Goal: Task Accomplishment & Management: Manage account settings

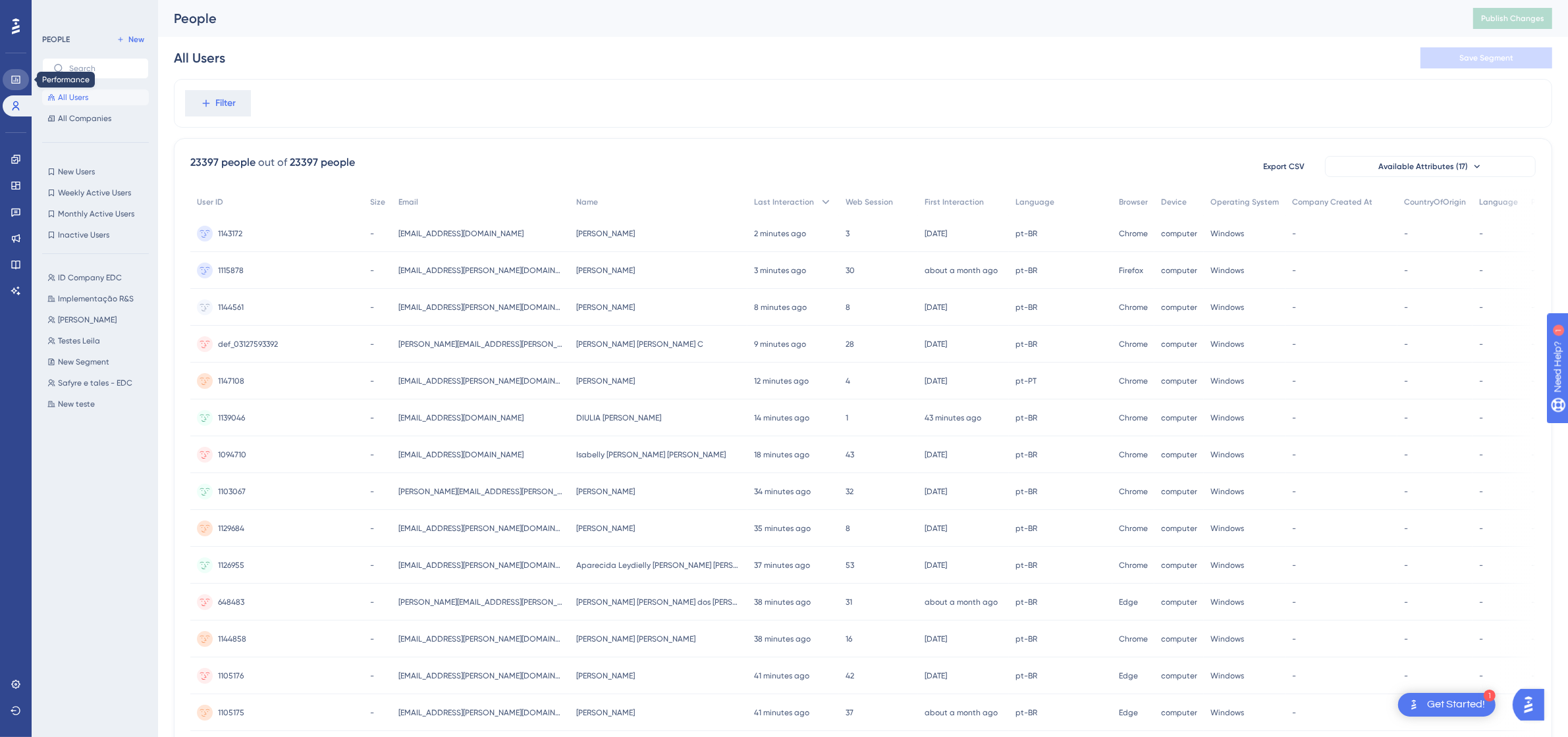
click at [15, 82] on icon at bounding box center [16, 80] width 10 height 10
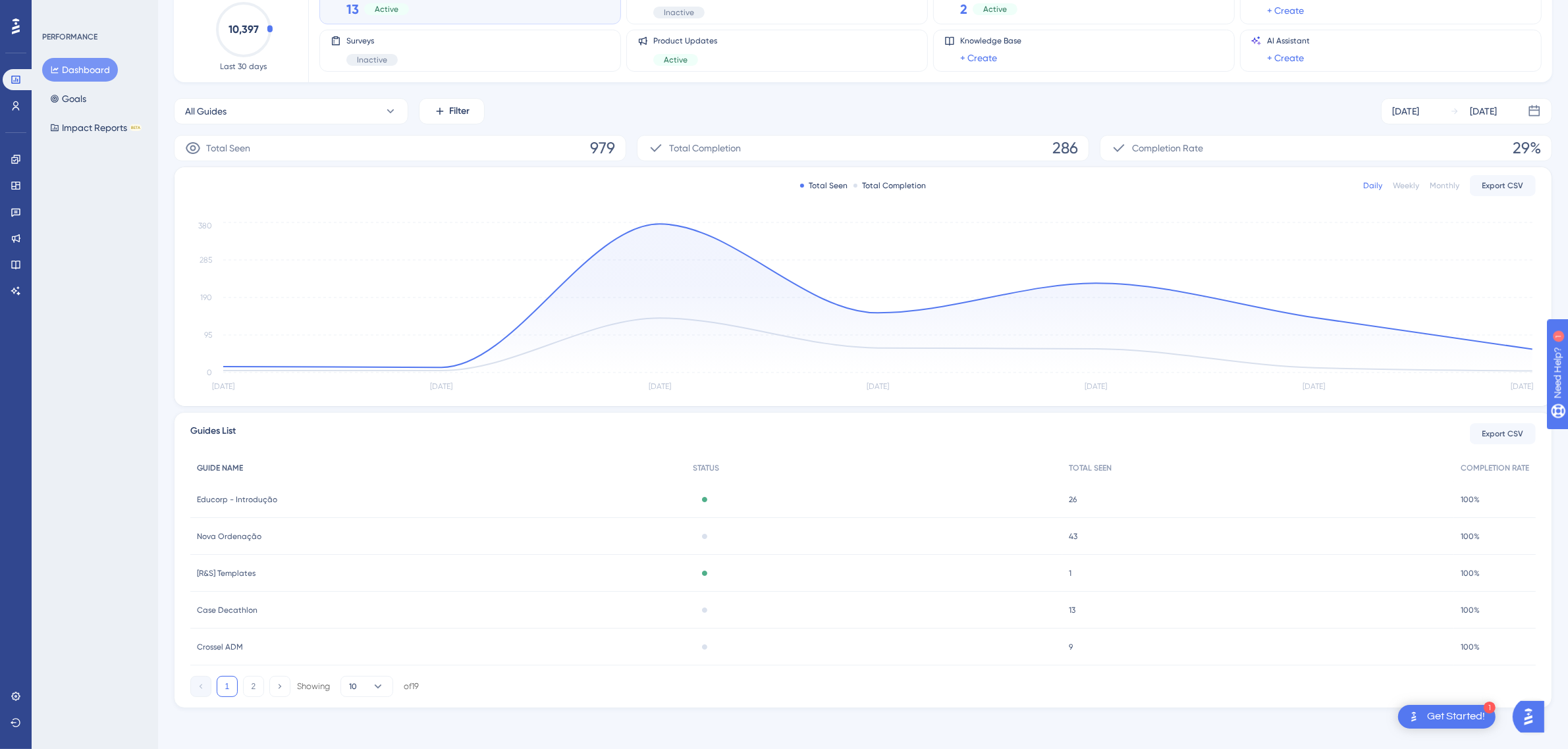
scroll to position [103, 0]
click at [84, 97] on button "Goals" at bounding box center [68, 98] width 52 height 23
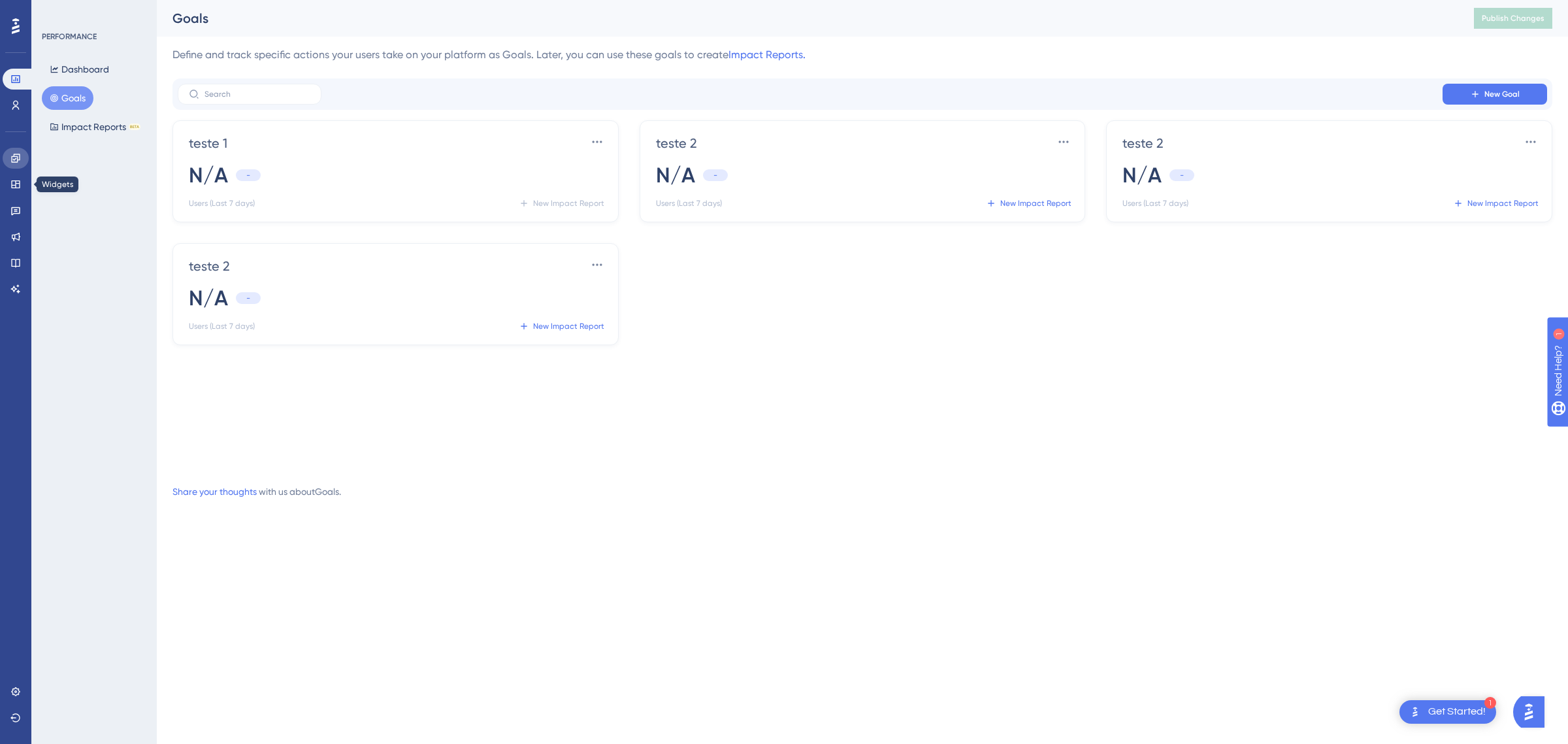
click at [20, 156] on icon at bounding box center [15, 158] width 9 height 9
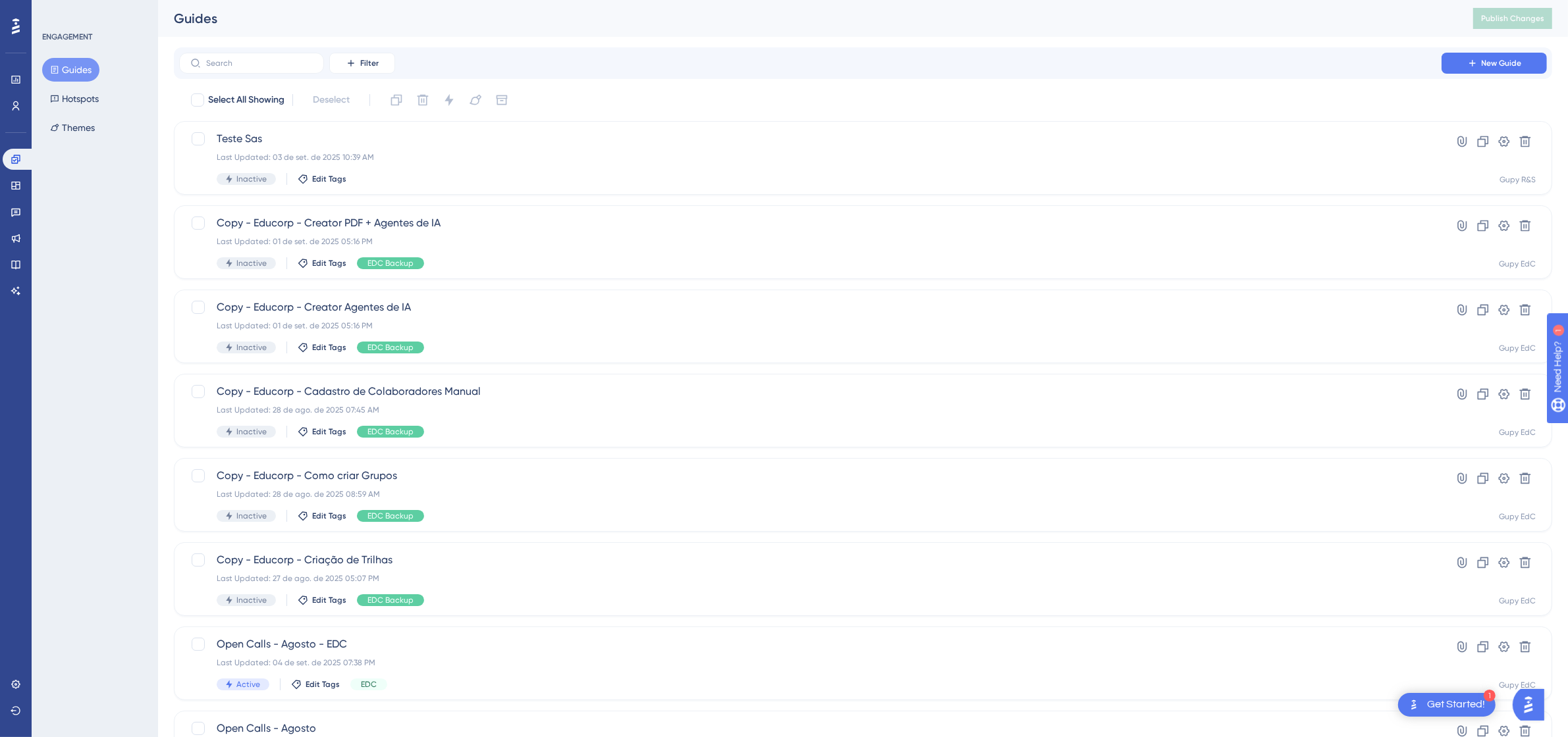
click at [241, 78] on div "Filter New Guide" at bounding box center [863, 63] width 1378 height 31
click at [249, 67] on input "text" at bounding box center [259, 63] width 107 height 10
click at [346, 68] on button "Filter" at bounding box center [362, 63] width 66 height 21
click at [372, 100] on div "Tags Tags" at bounding box center [375, 100] width 54 height 26
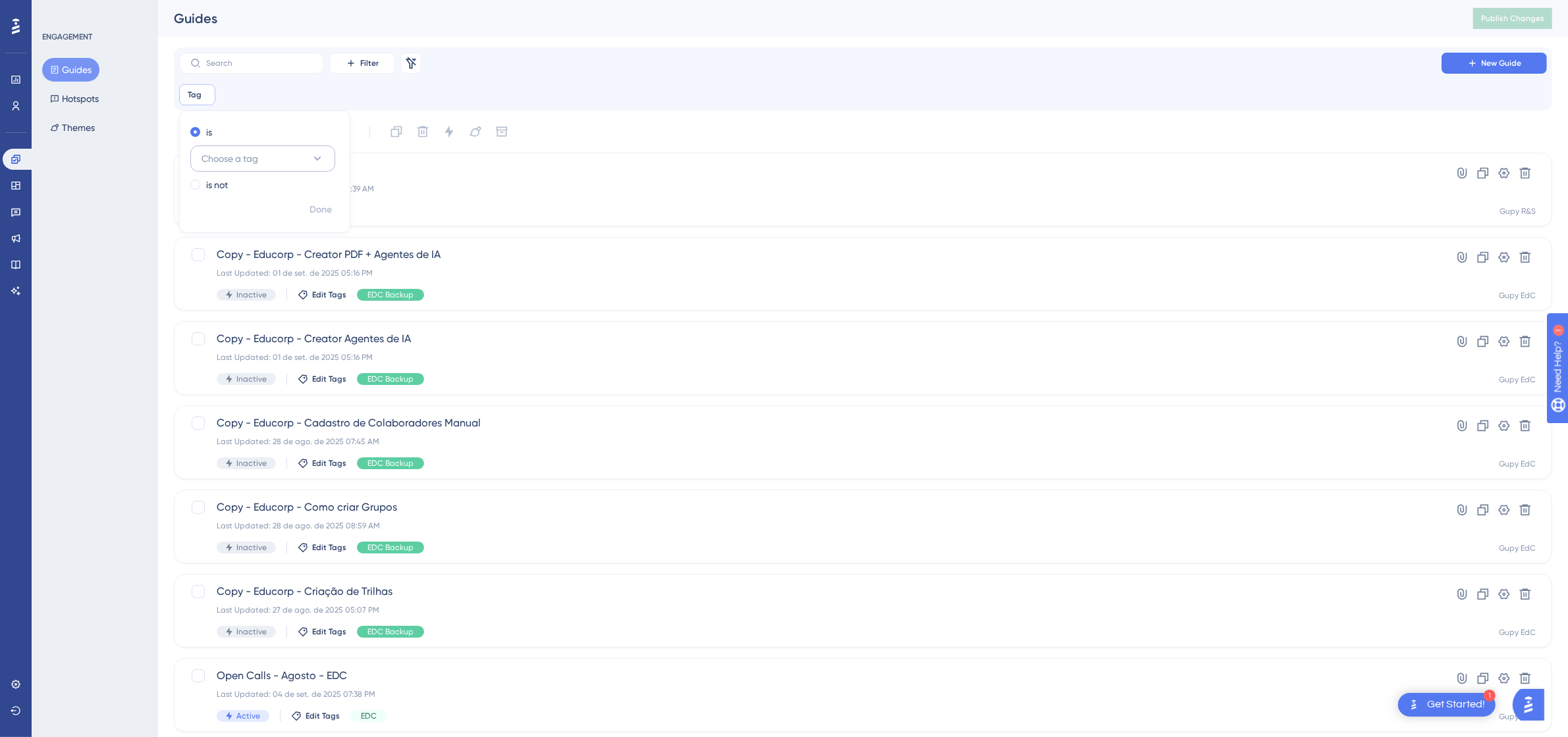
click at [226, 158] on span "Choose a tag" at bounding box center [230, 158] width 56 height 16
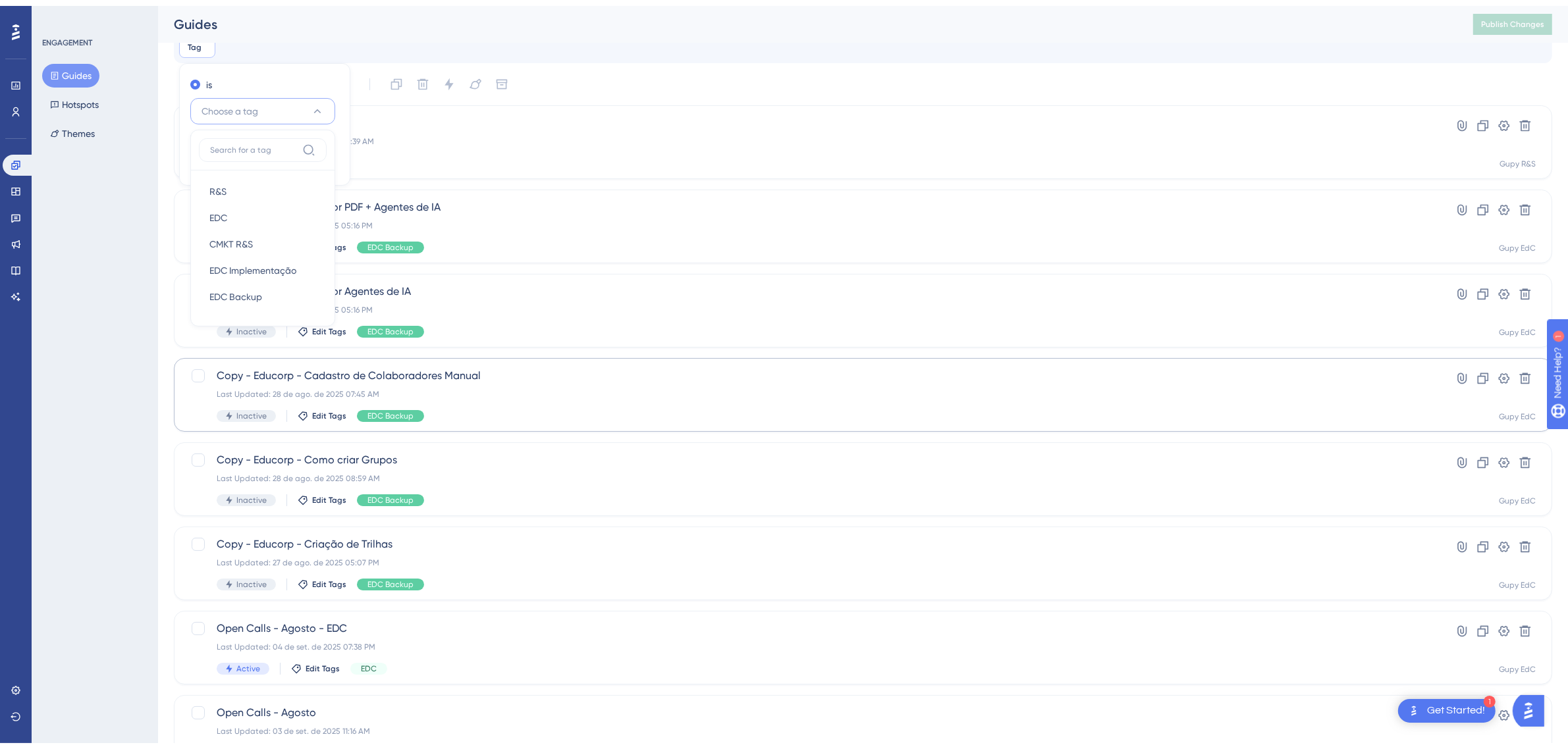
scroll to position [247, 0]
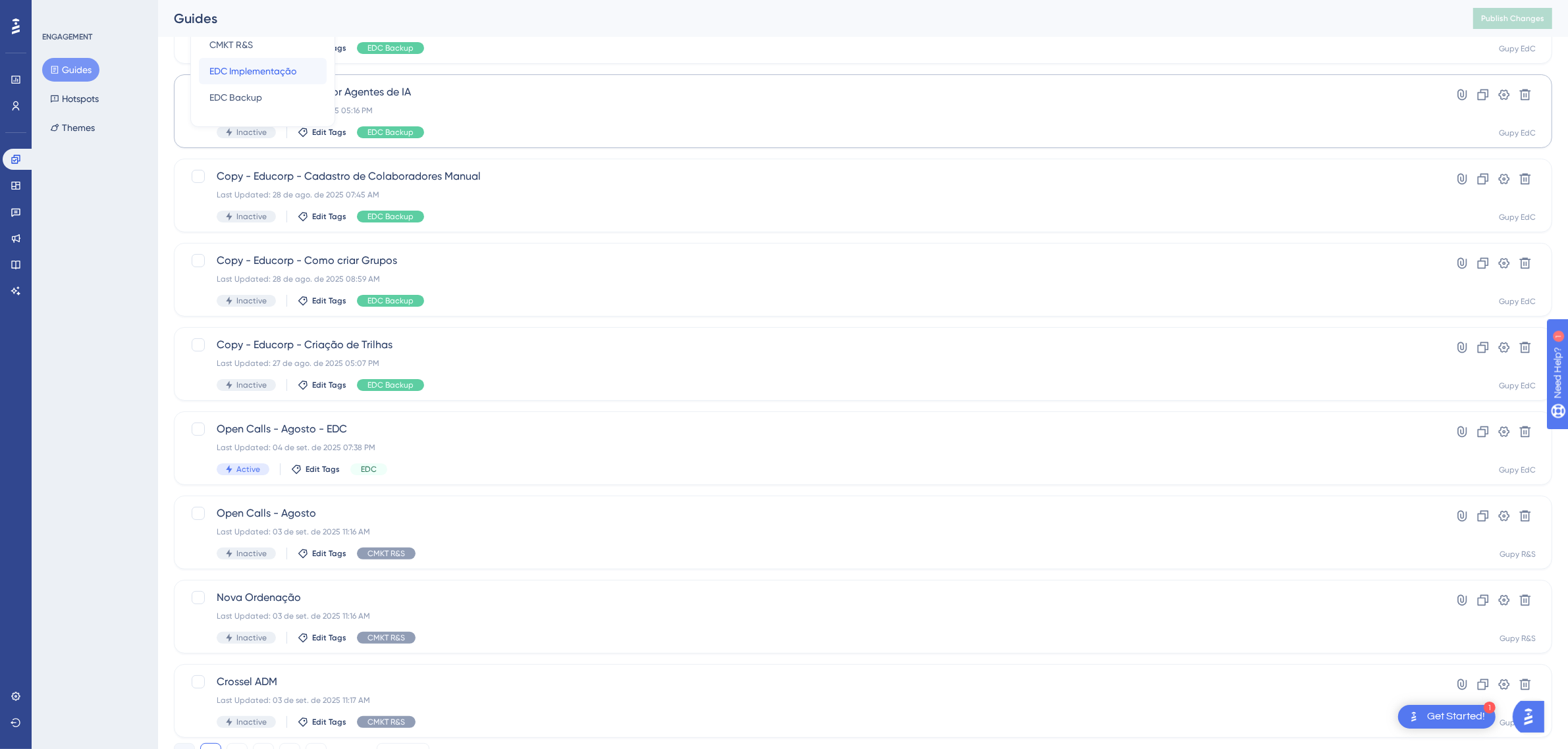
click at [275, 75] on span "EDC Implementação" at bounding box center [253, 71] width 87 height 16
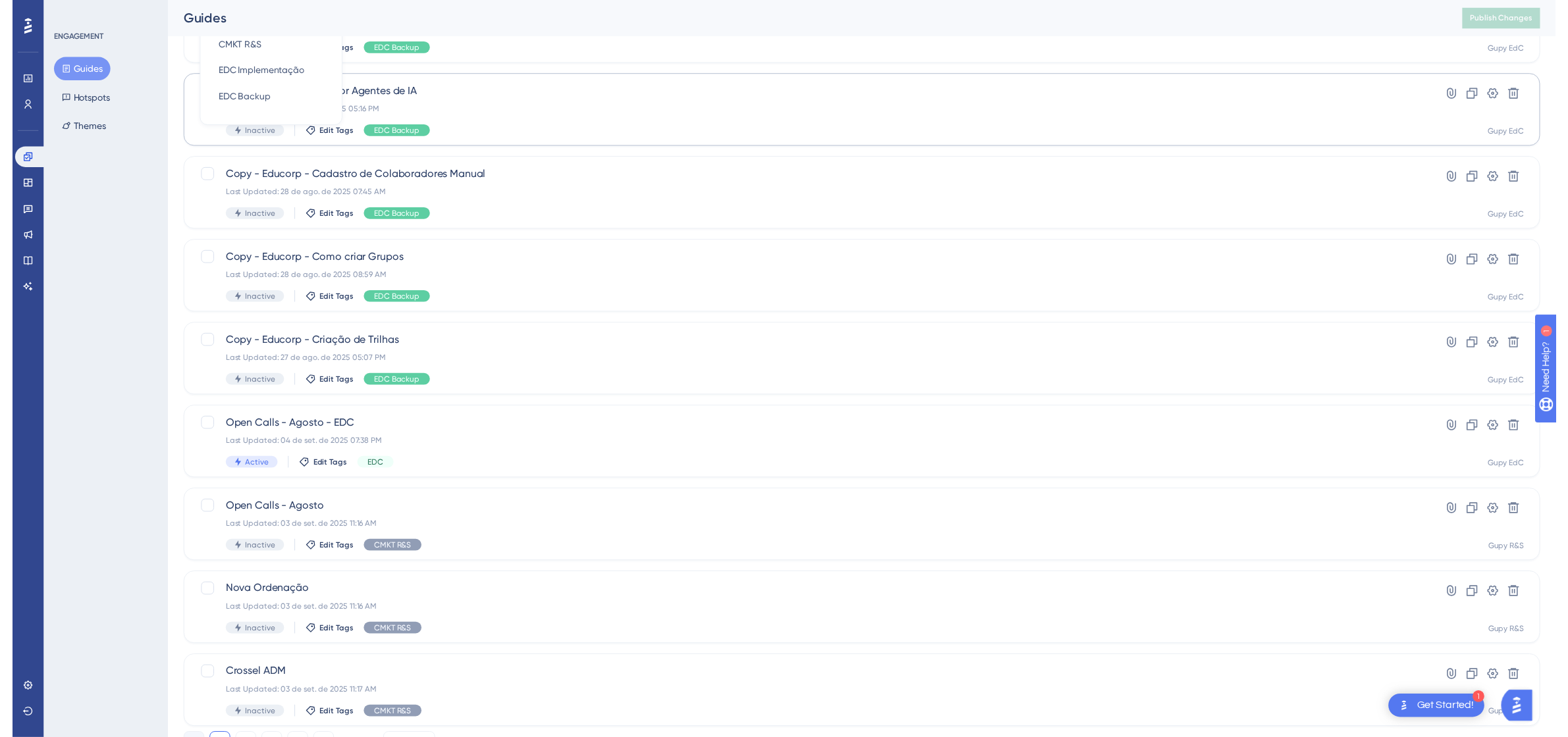
scroll to position [24, 0]
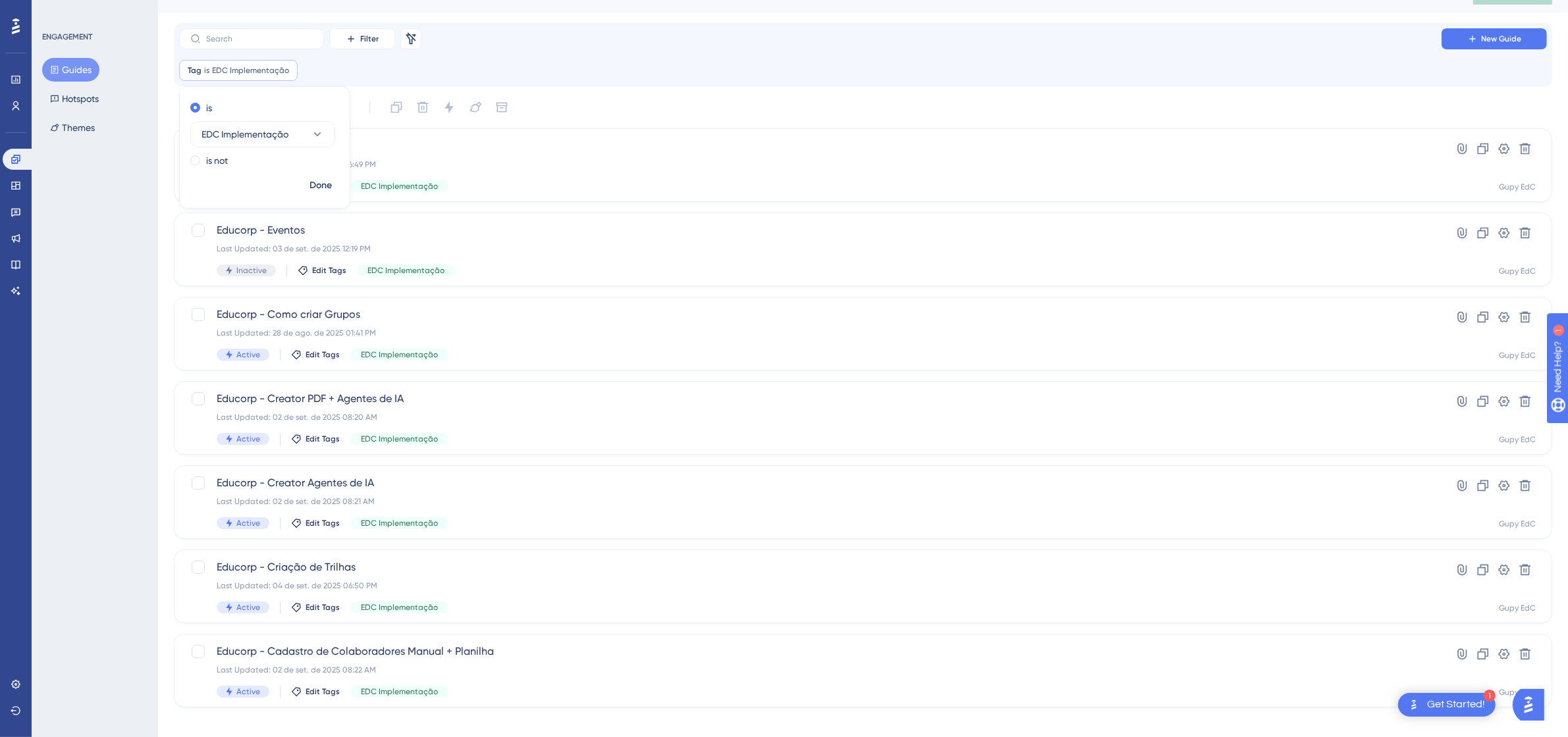
click at [297, 183] on div "Done" at bounding box center [265, 191] width 170 height 35
click at [323, 183] on span "Done" at bounding box center [321, 185] width 23 height 16
click at [341, 150] on span "Educorp - Introdução" at bounding box center [810, 146] width 1187 height 16
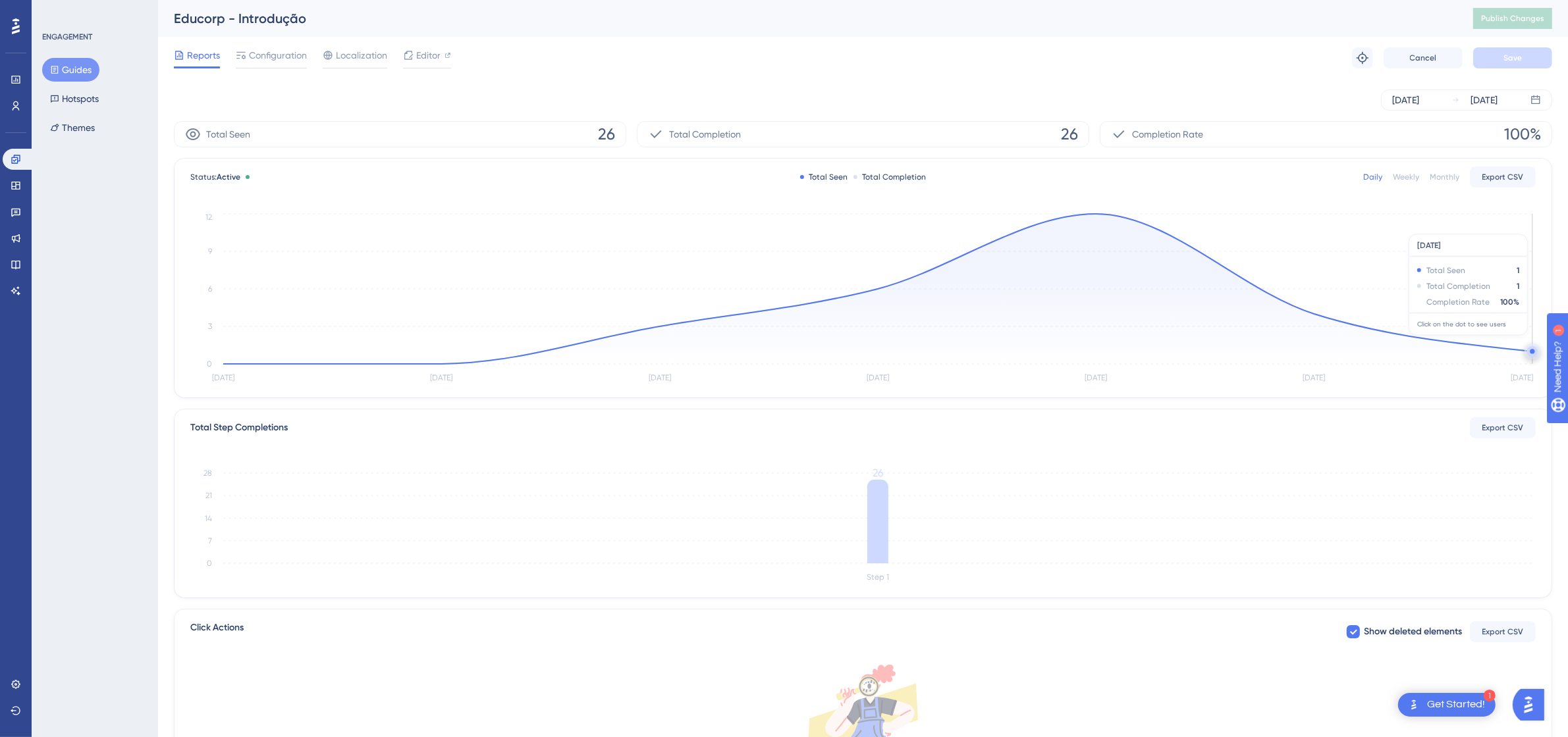
click at [1529, 343] on icon "Aug [DATE] [DATE] [DATE] [DATE] [DATE] [DATE] 0 3 6 9 12" at bounding box center [863, 299] width 1345 height 177
click at [1523, 350] on icon "Aug [DATE] [DATE] [DATE] [DATE] [DATE] [DATE] 0 3 6 9 12" at bounding box center [863, 299] width 1345 height 177
click at [1530, 350] on circle at bounding box center [1532, 352] width 10 height 10
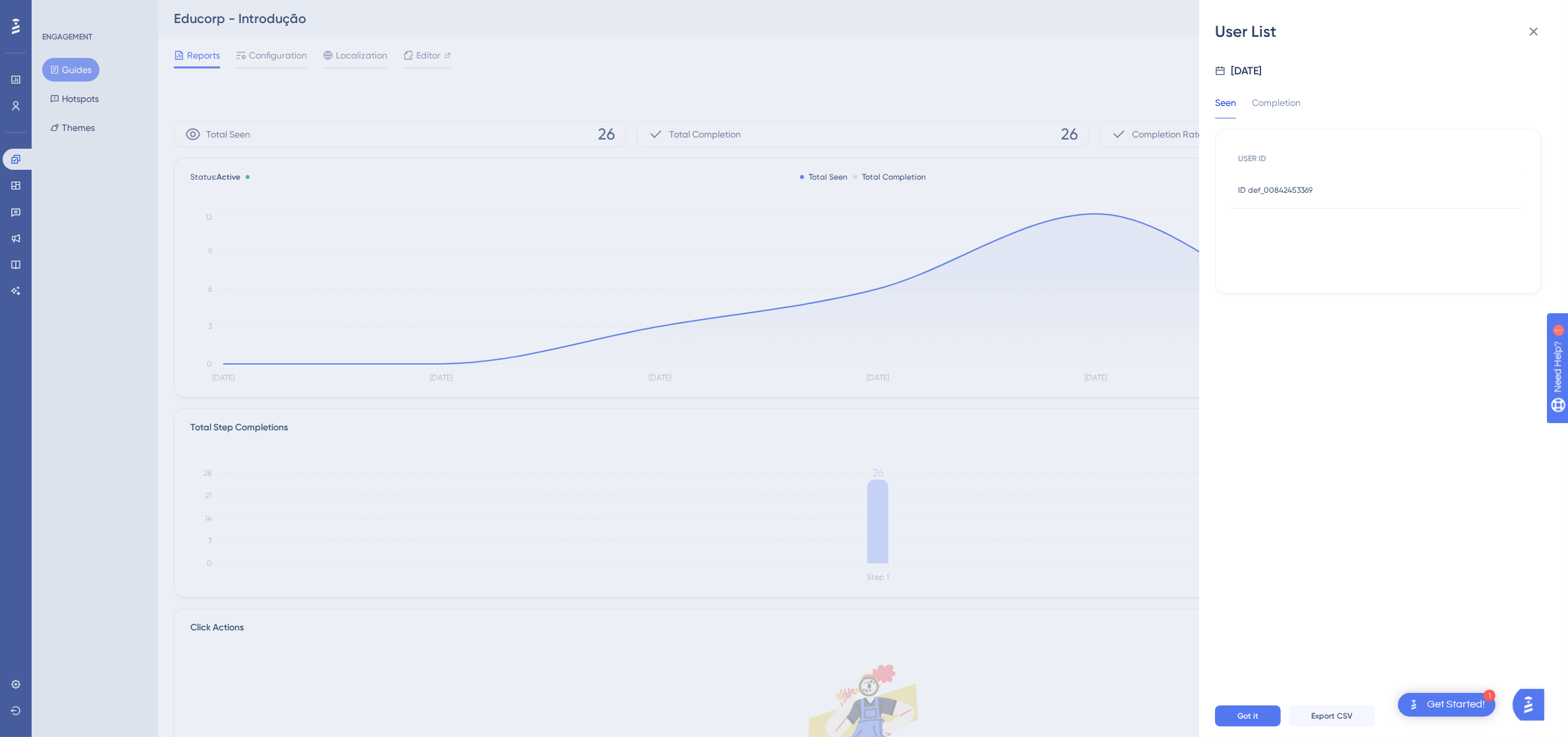
click at [1278, 189] on span "ID def_00842453369" at bounding box center [1275, 191] width 75 height 10
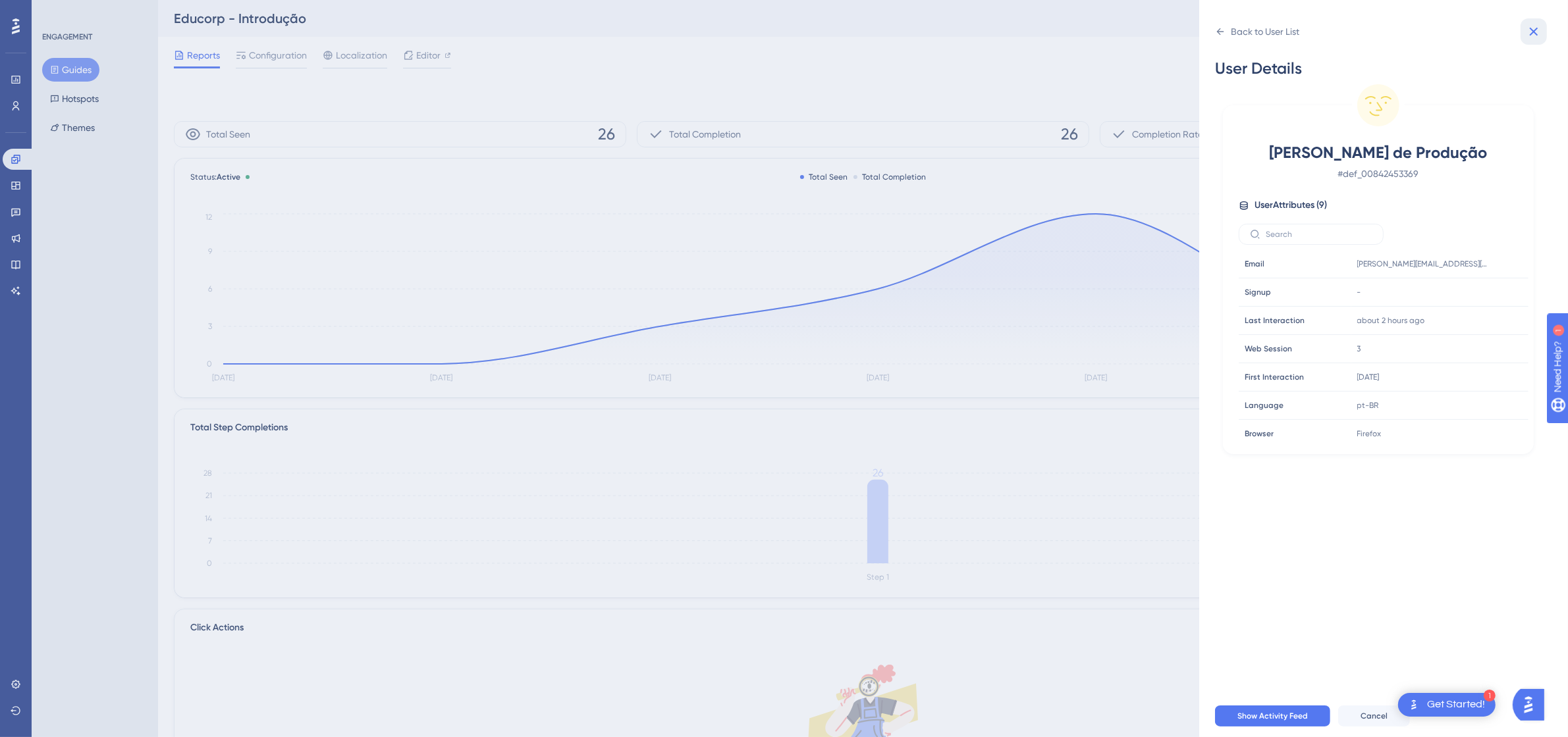
click at [1542, 31] on button at bounding box center [1533, 31] width 26 height 26
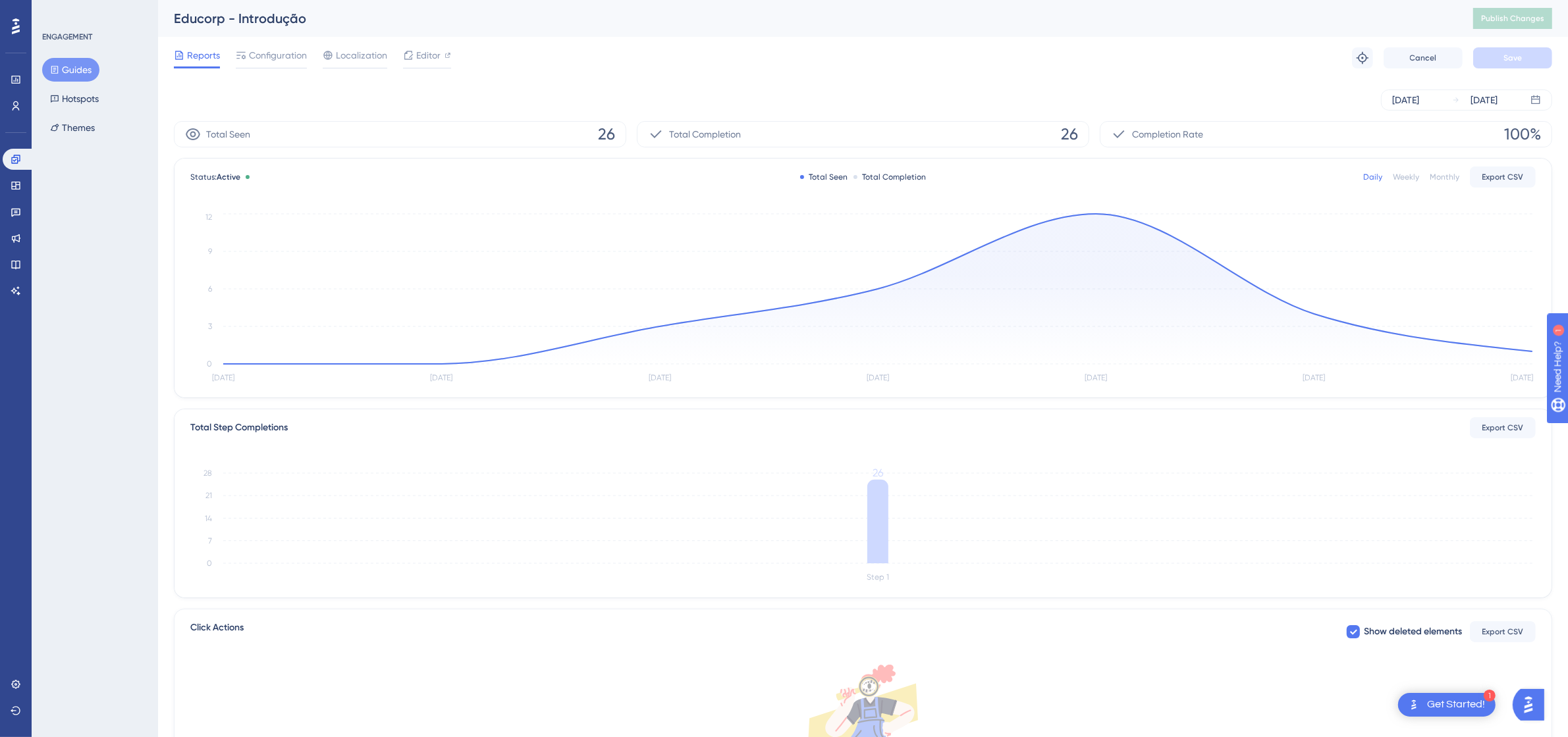
click at [199, 46] on div "Reports Configuration Localization Editor Troubleshoot Cancel Save" at bounding box center [863, 58] width 1378 height 42
click at [199, 62] on span "Reports" at bounding box center [204, 55] width 33 height 16
click at [202, 62] on span "Reports" at bounding box center [204, 55] width 33 height 16
click at [62, 73] on button "Guides" at bounding box center [71, 69] width 57 height 23
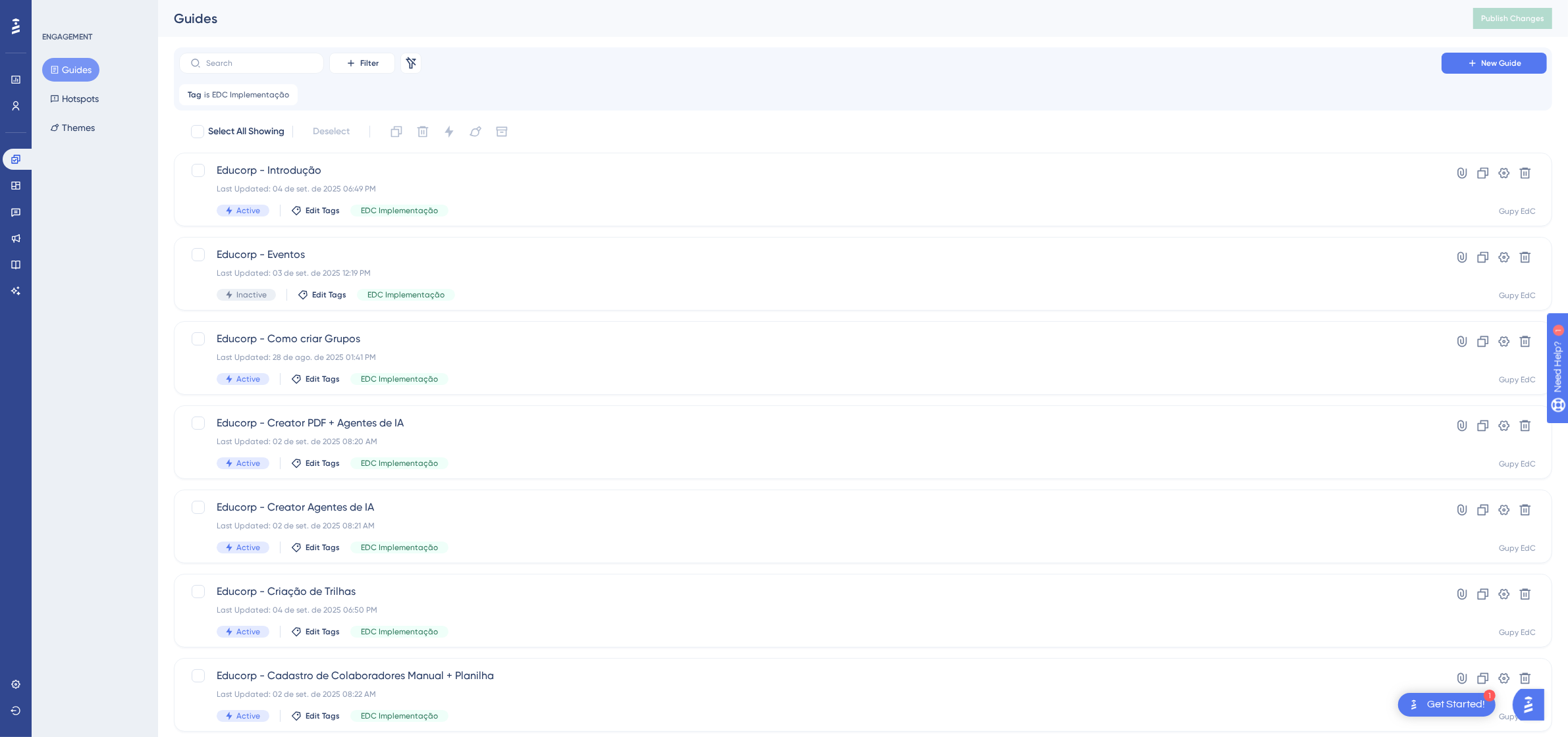
click at [18, 31] on icon at bounding box center [16, 26] width 8 height 16
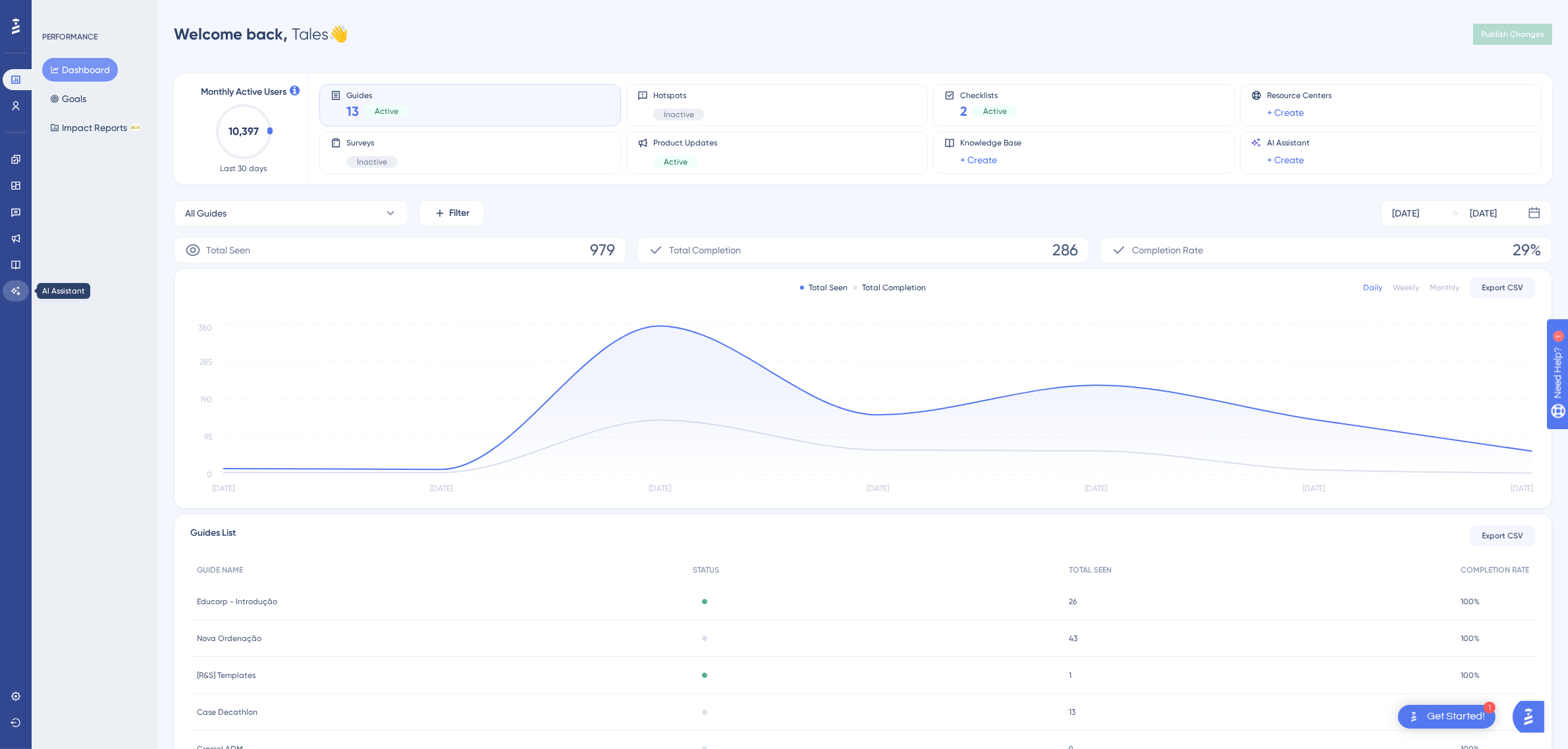
click at [14, 284] on link at bounding box center [16, 291] width 26 height 21
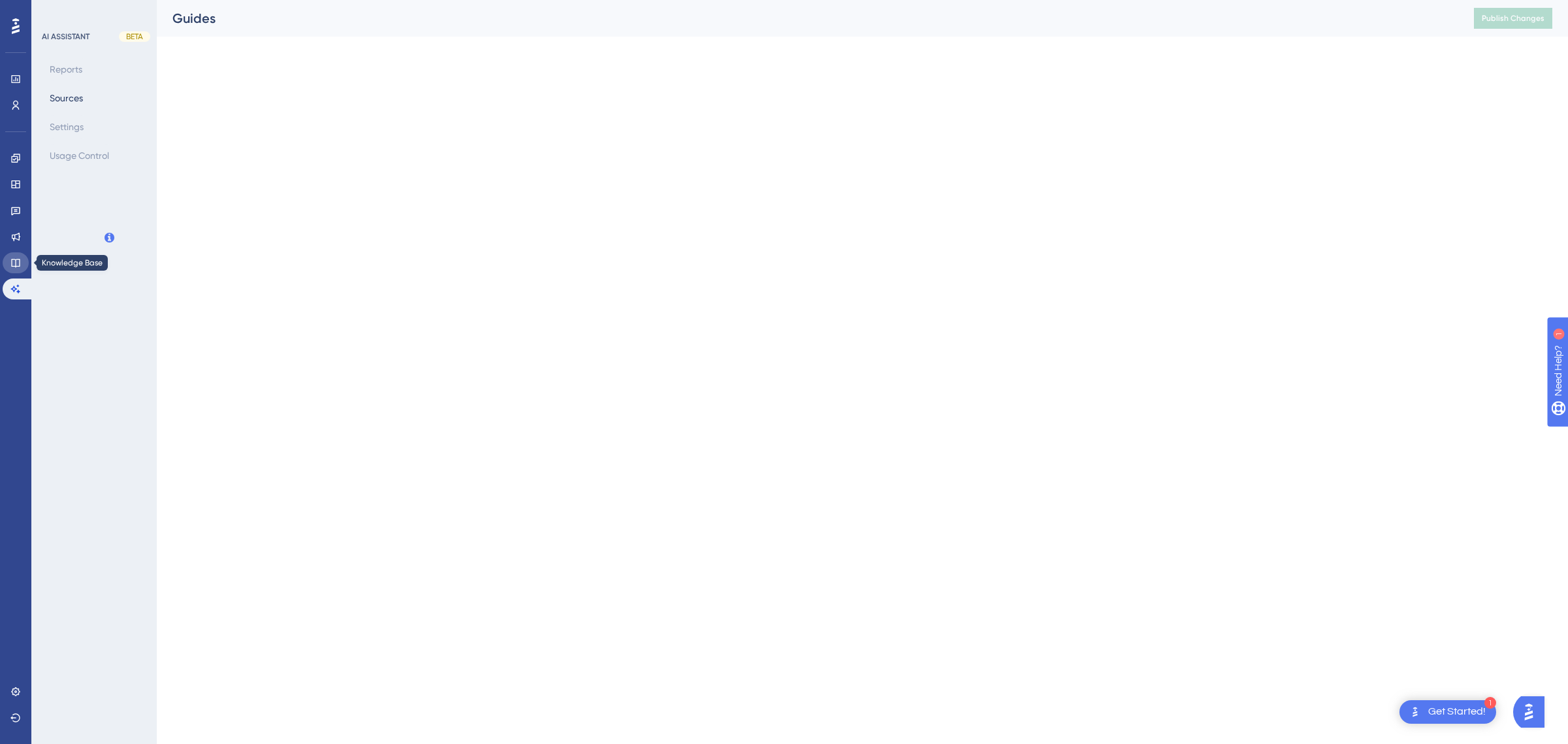
click at [23, 253] on link at bounding box center [15, 262] width 26 height 21
click at [25, 233] on link at bounding box center [15, 237] width 26 height 21
click at [21, 213] on link at bounding box center [15, 211] width 26 height 21
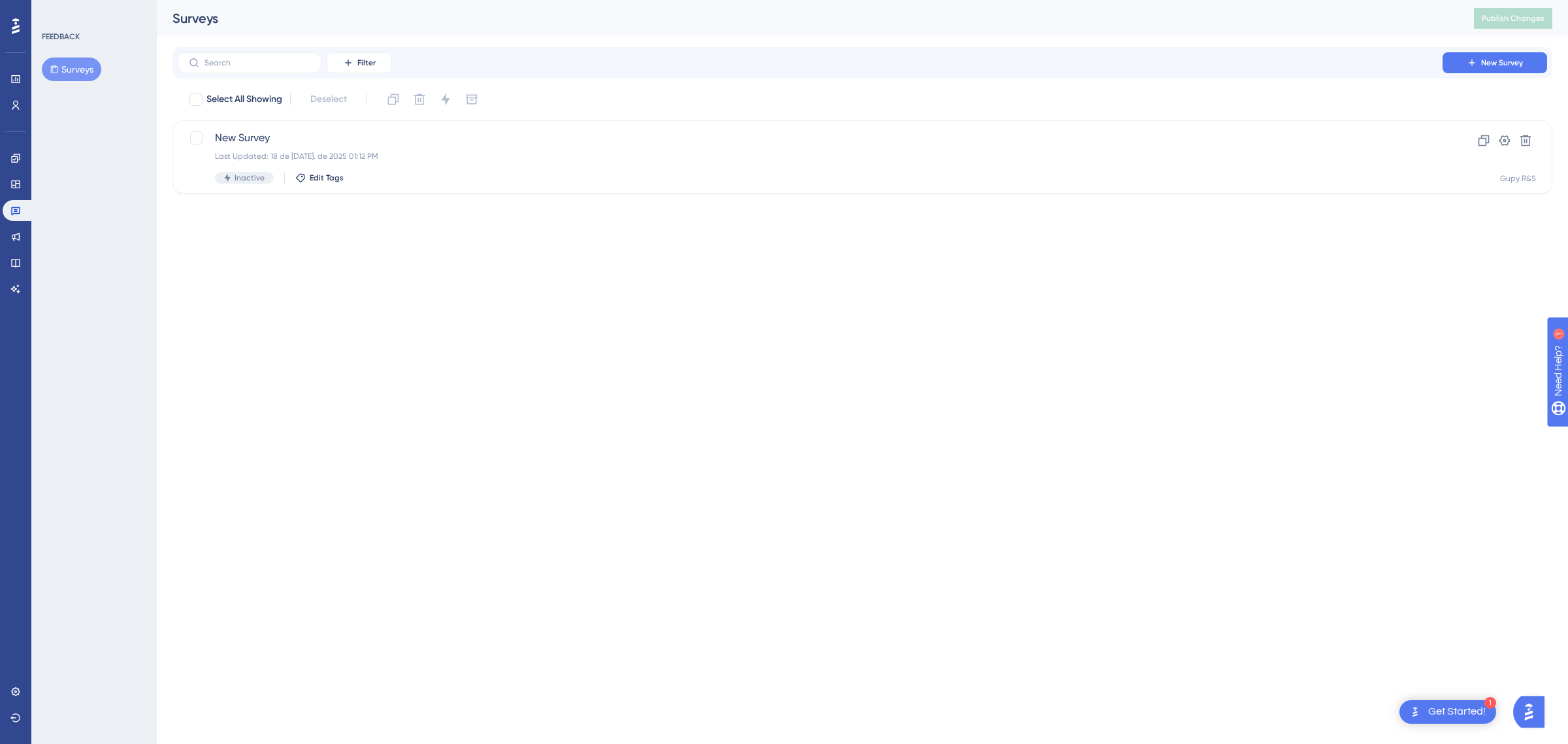
click at [21, 247] on div "Engagement Widgets Feedback Product Updates Knowledge Base AI Assistant" at bounding box center [15, 224] width 26 height 151
click at [16, 681] on link at bounding box center [15, 692] width 26 height 21
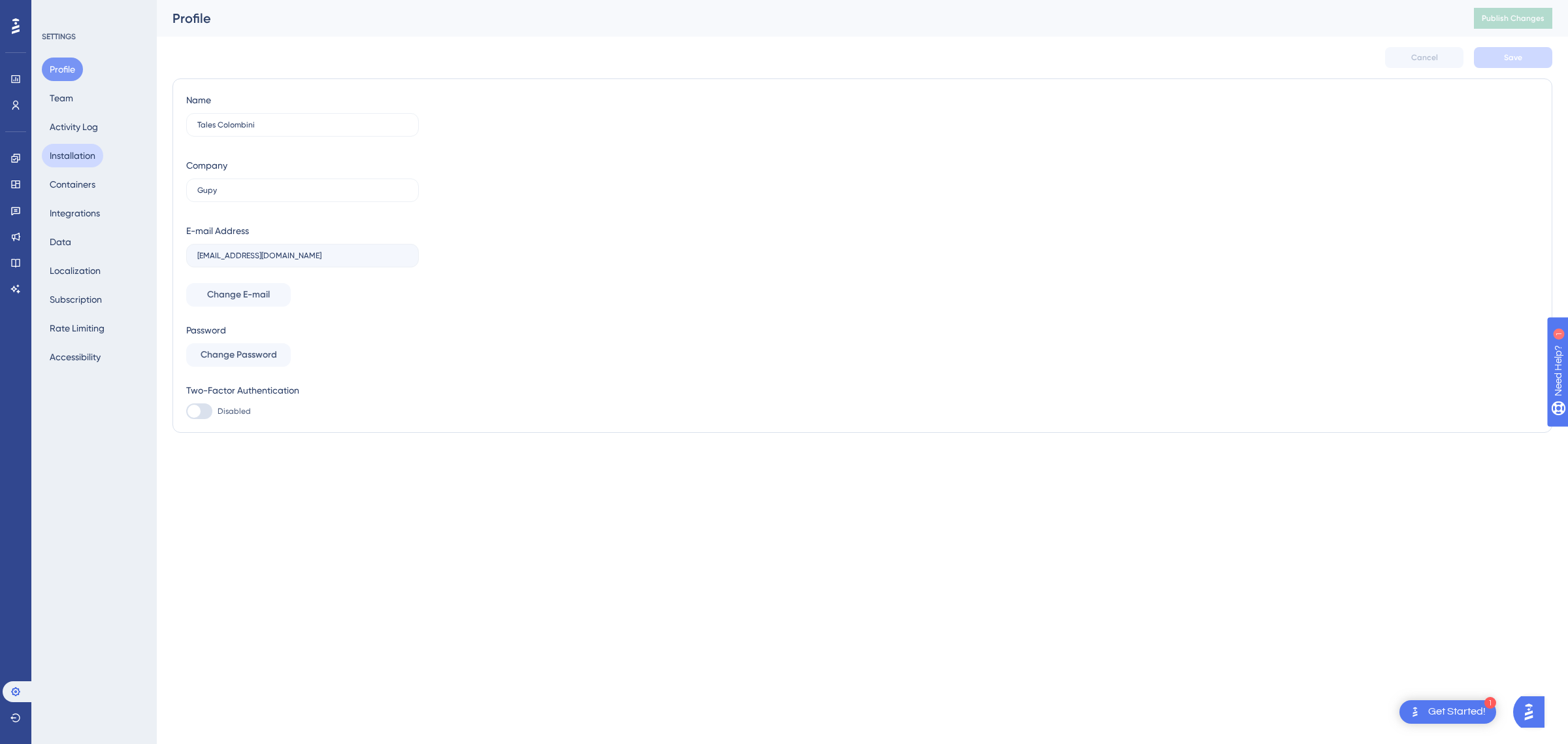
click at [80, 163] on button "Installation" at bounding box center [72, 155] width 61 height 23
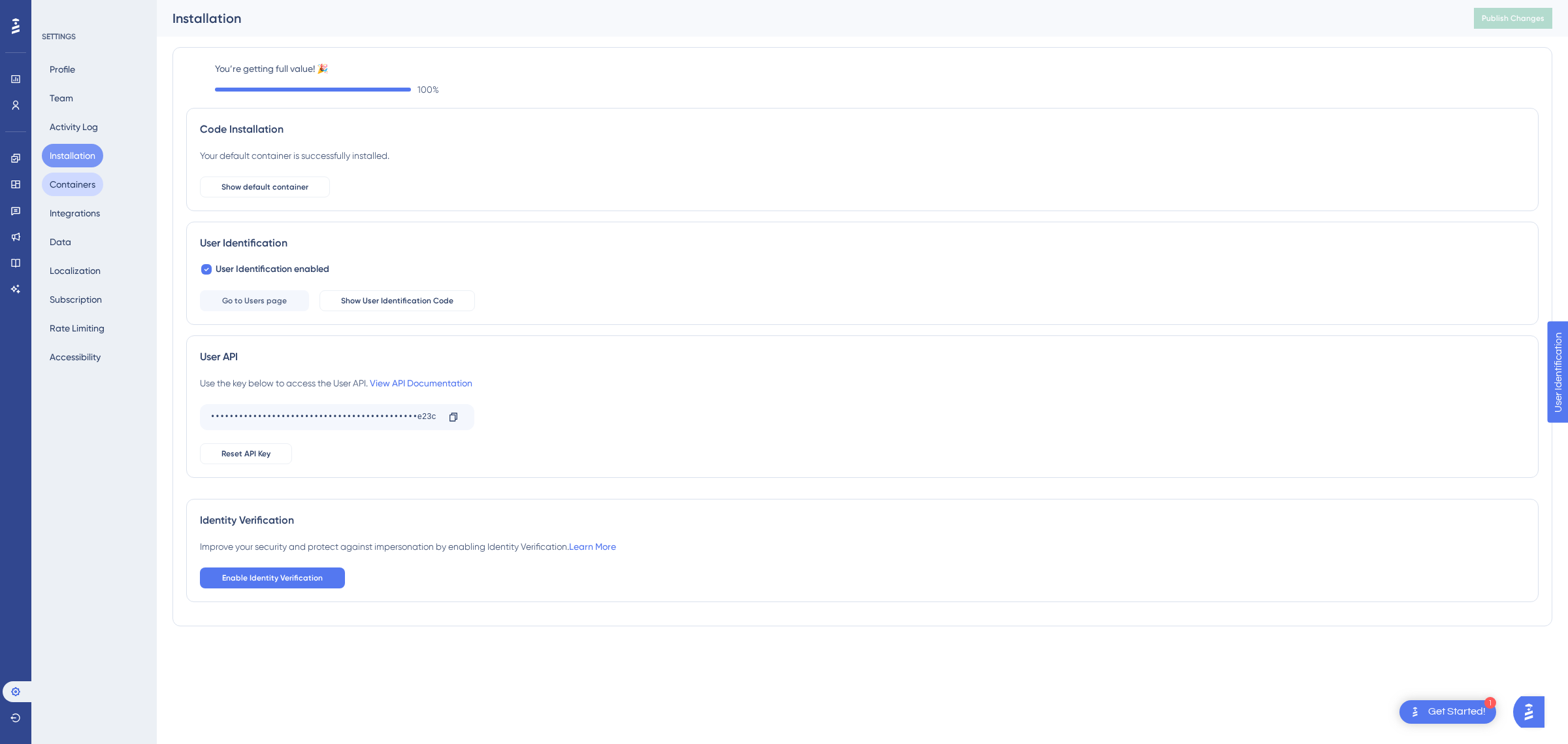
click at [76, 192] on button "Containers" at bounding box center [72, 184] width 61 height 23
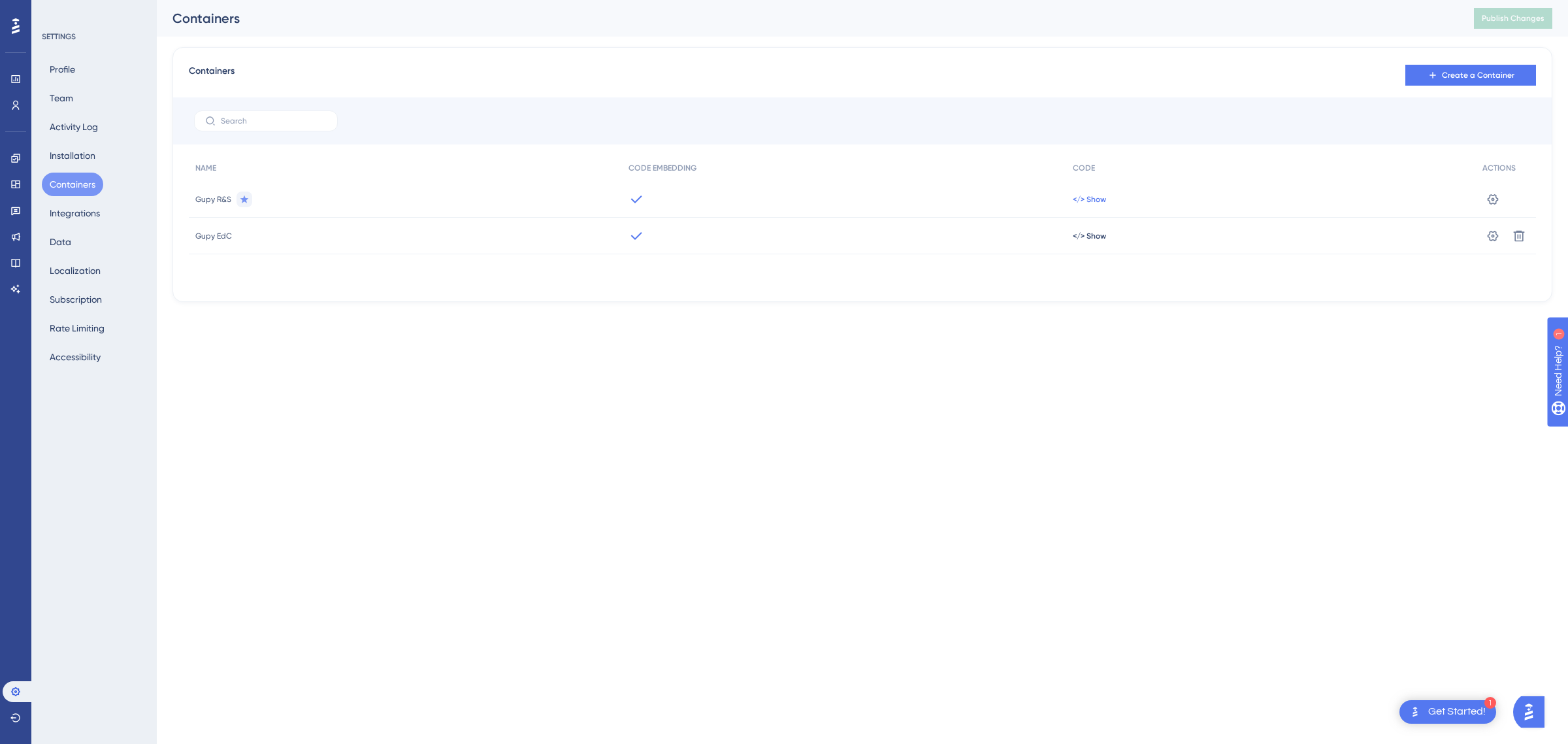
click at [1090, 204] on span "</> Show" at bounding box center [1089, 200] width 34 height 10
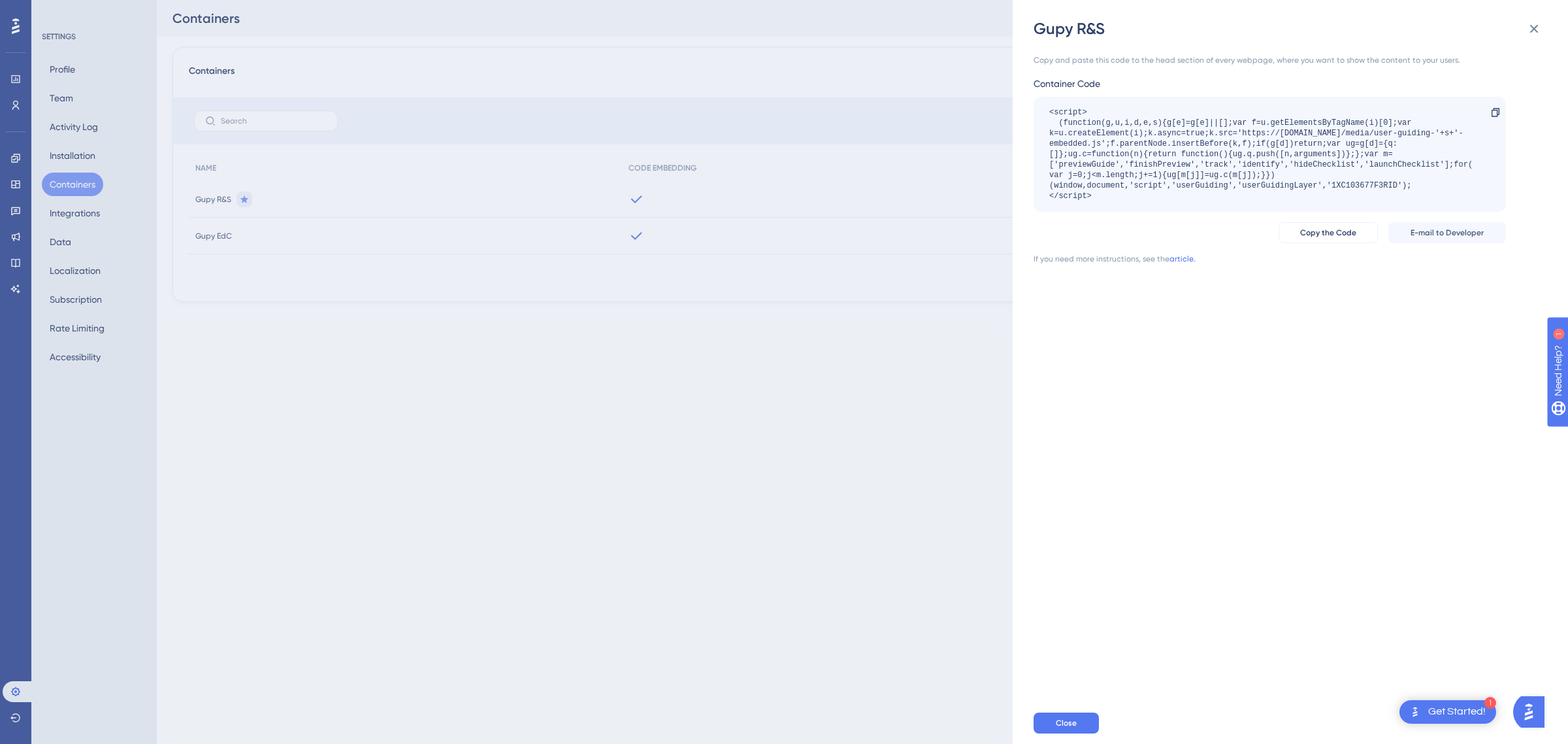
drag, startPoint x: 1181, startPoint y: 210, endPoint x: 1013, endPoint y: 99, distance: 201.4
click at [1013, 99] on div "Gupy R&S Copy and paste this code to the head section of every webpage, where y…" at bounding box center [1290, 372] width 555 height 744
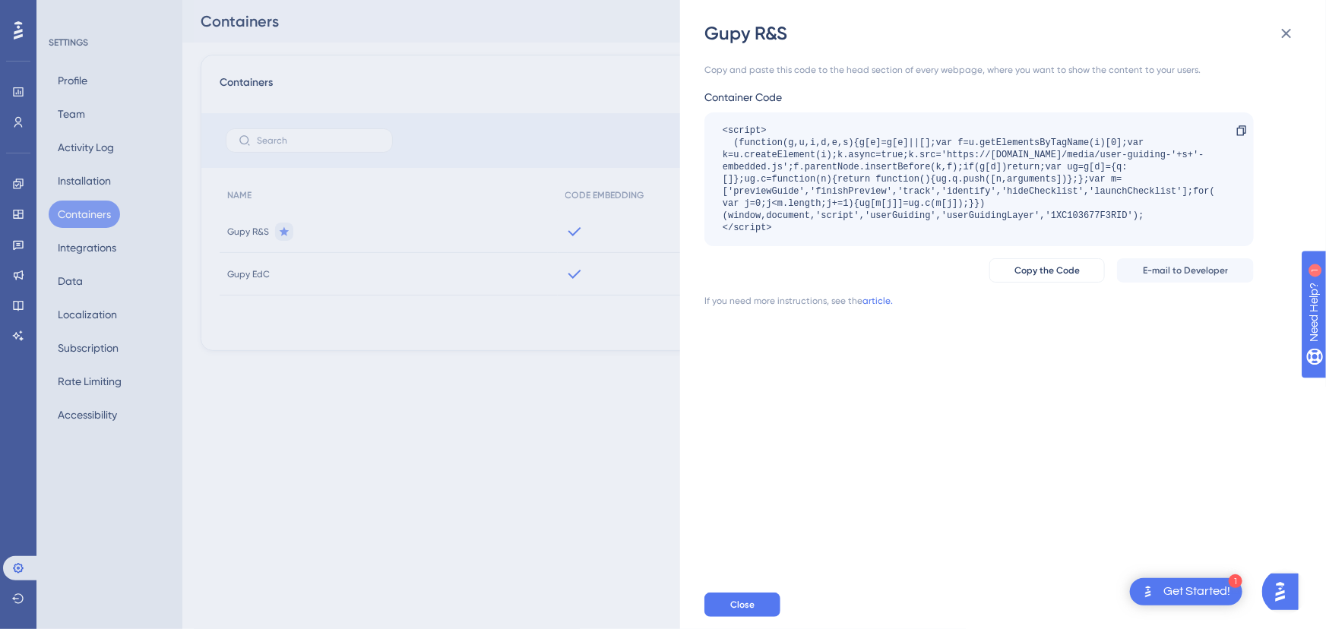
click at [523, 556] on div "Gupy R&S Copy and paste this code to the head section of every webpage, where y…" at bounding box center [663, 314] width 1326 height 629
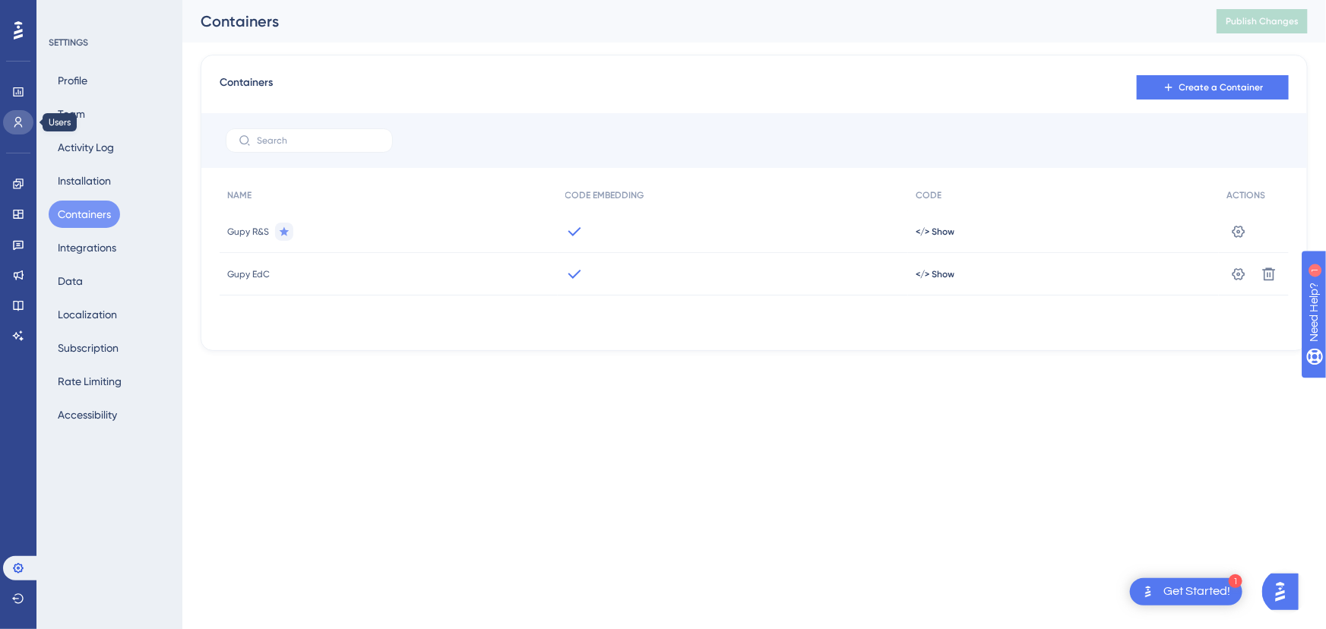
click at [27, 120] on link at bounding box center [18, 122] width 30 height 24
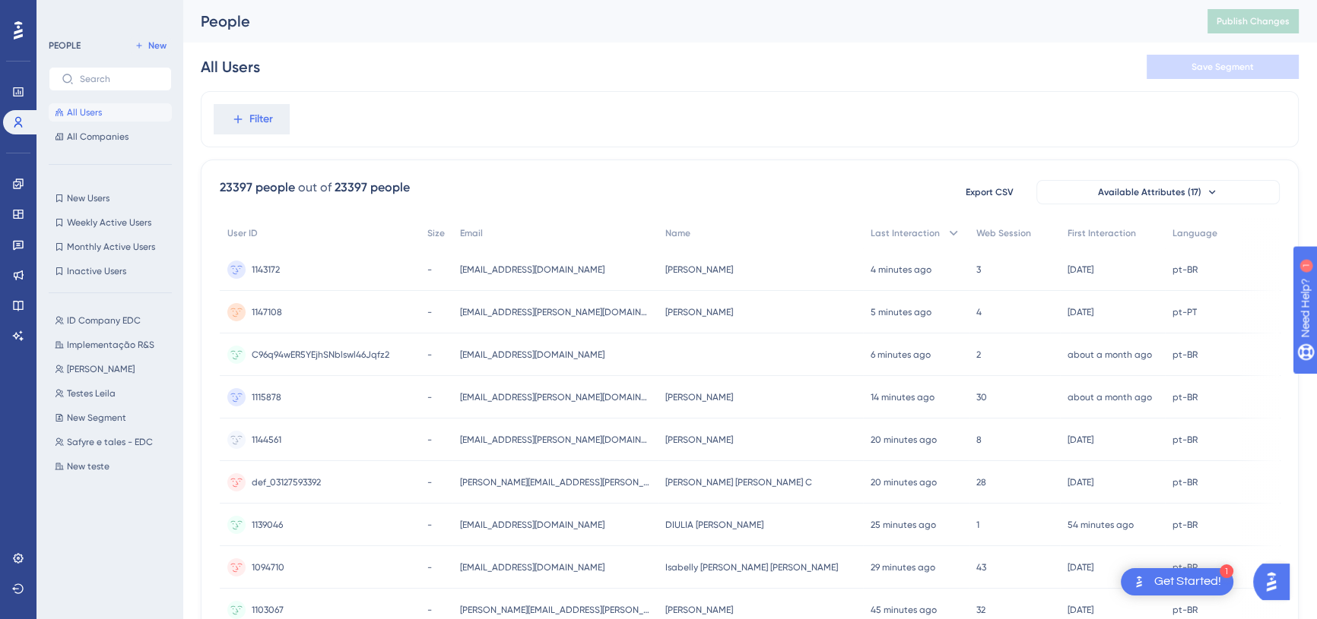
click at [125, 428] on div "ID Company EDC ID Company EDC Implementação R&S Implementação R&S [PERSON_NAME]…" at bounding box center [115, 449] width 132 height 287
click at [122, 463] on button "New teste New teste" at bounding box center [115, 467] width 132 height 18
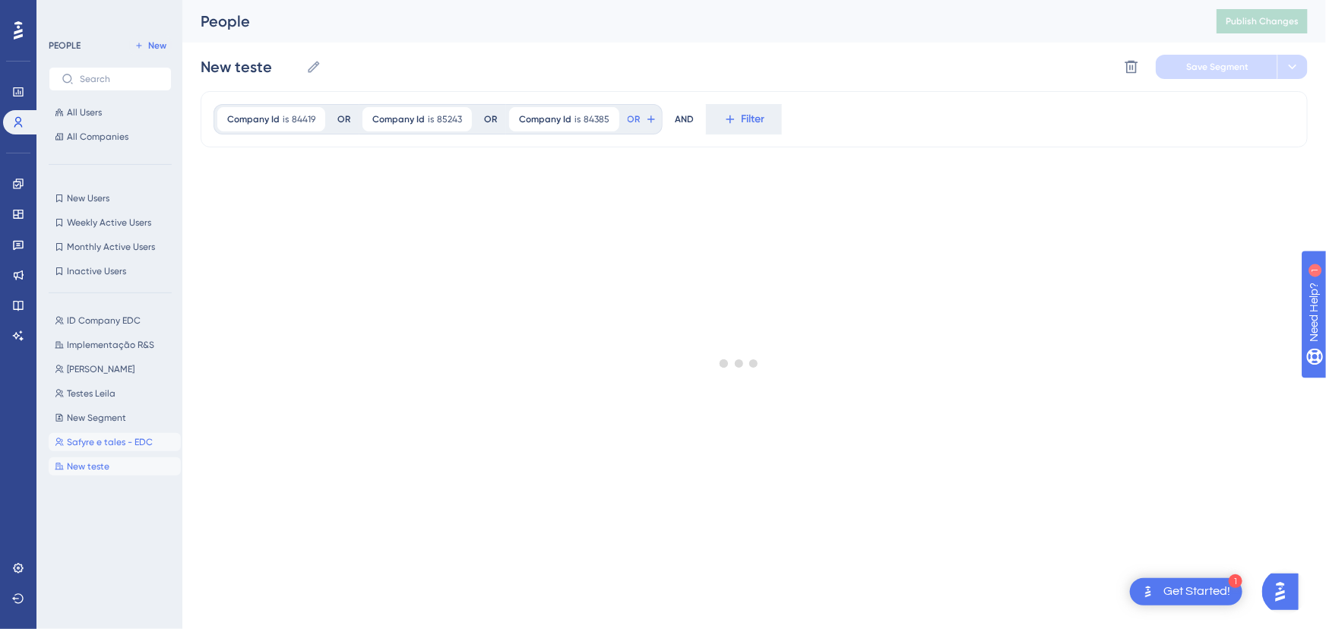
click at [113, 442] on span "Safyre e tales - EDC" at bounding box center [110, 442] width 86 height 12
click at [113, 416] on span "New Segment" at bounding box center [96, 418] width 59 height 12
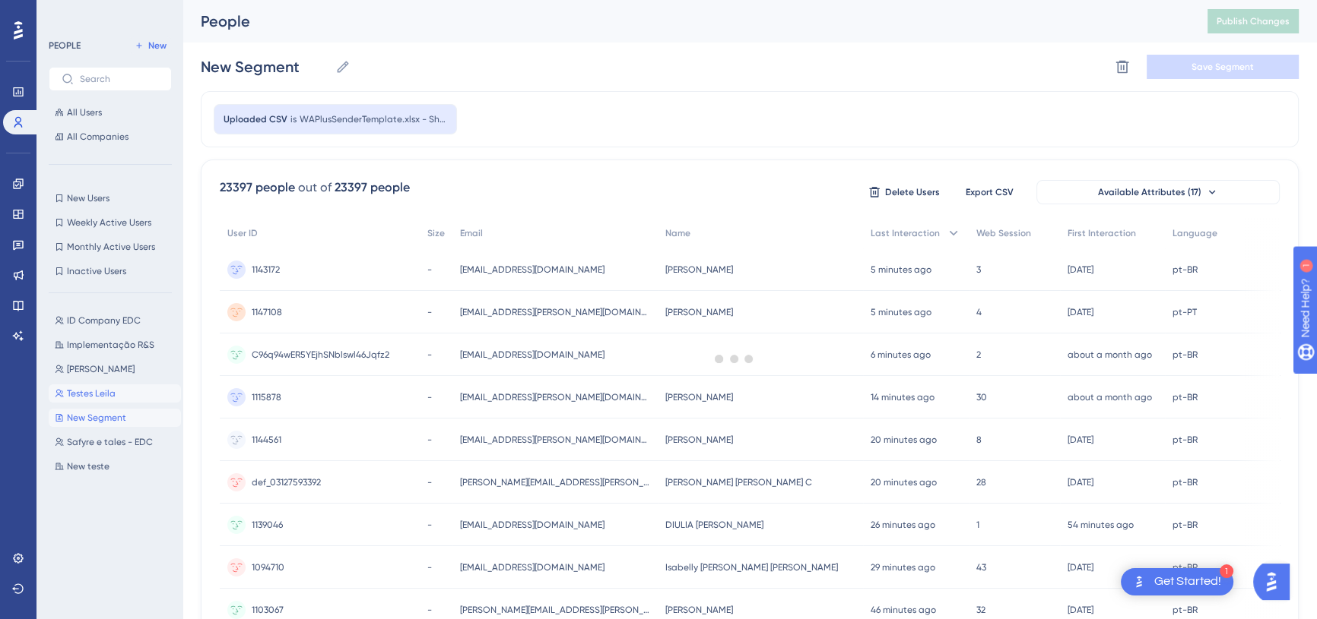
click at [110, 395] on span "Testes Leila" at bounding box center [91, 394] width 49 height 12
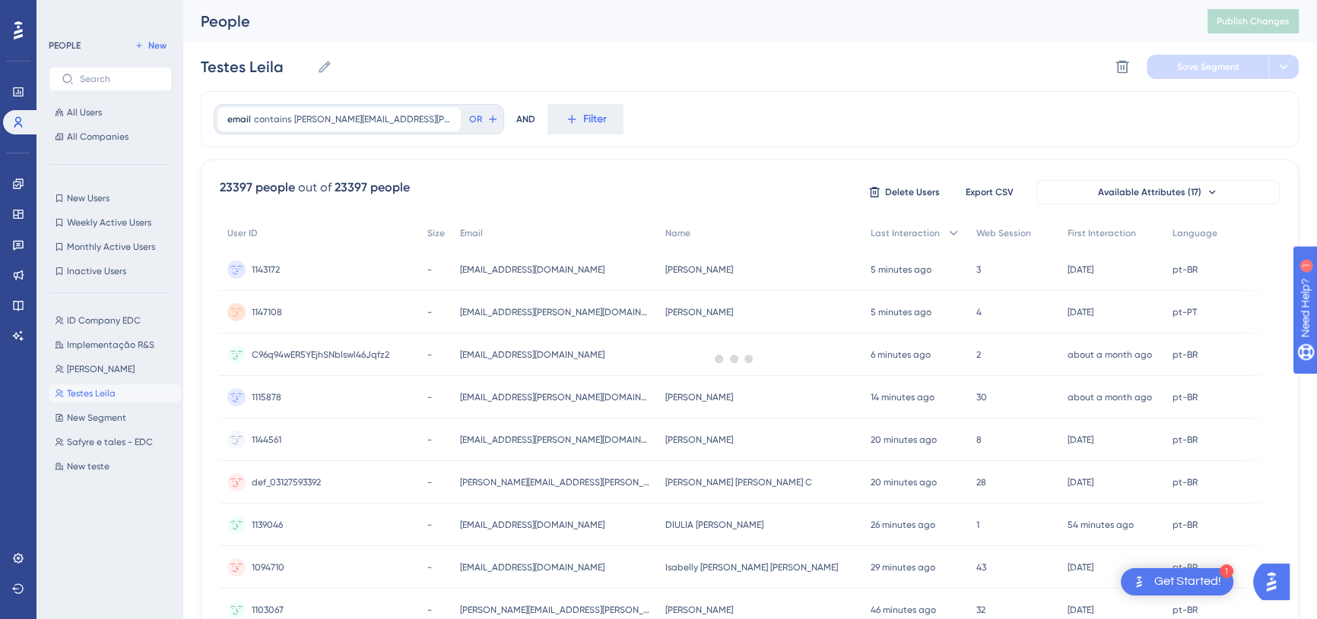
click at [108, 385] on button "Testes [PERSON_NAME] Testes [PERSON_NAME]" at bounding box center [115, 394] width 132 height 18
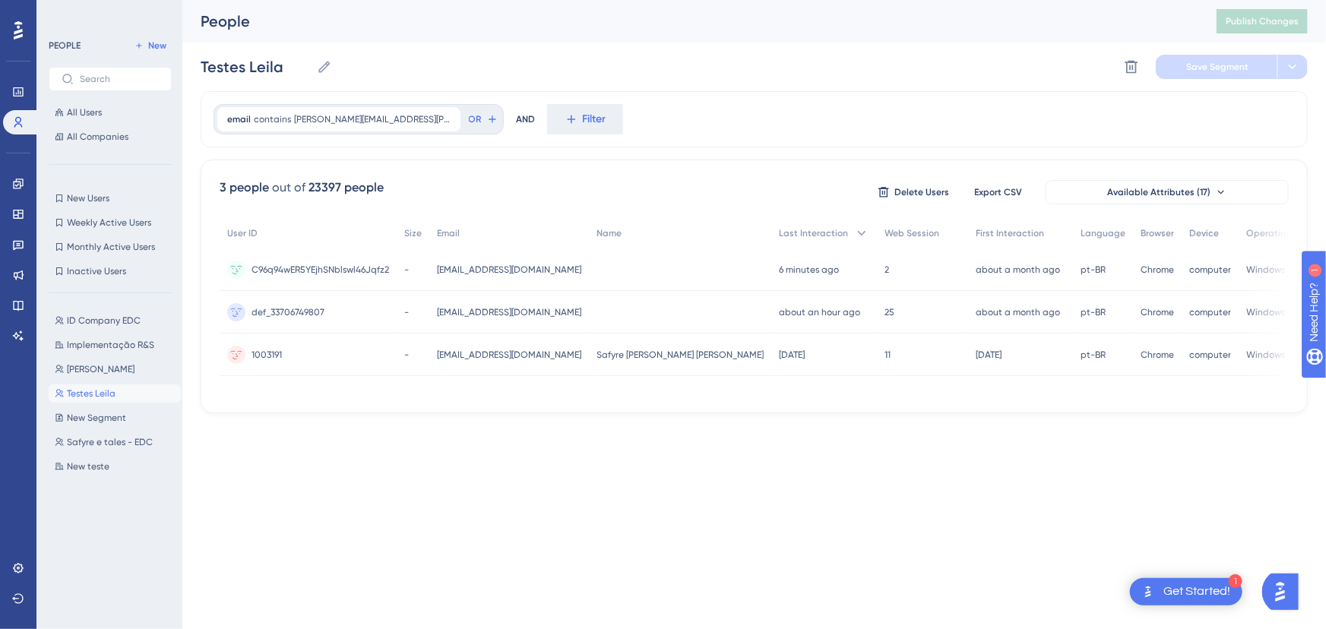
click at [100, 356] on div "ID Company EDC ID Company EDC Implementação R&S Implementação R&S [PERSON_NAME]…" at bounding box center [115, 454] width 132 height 296
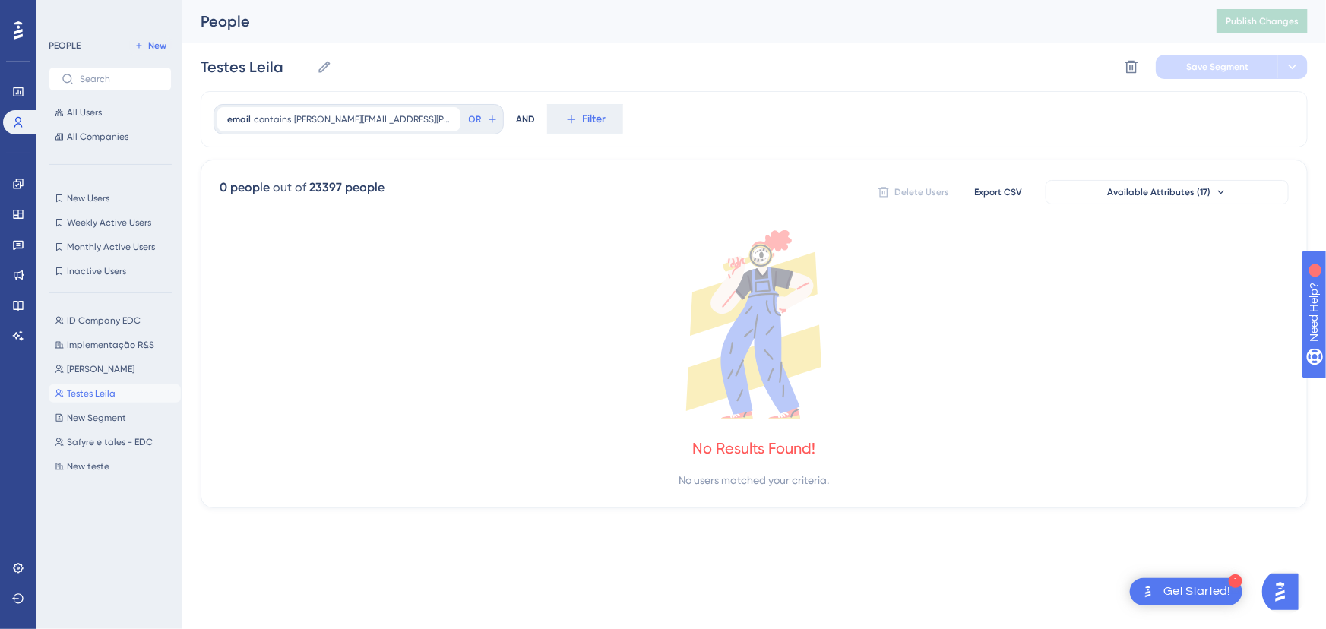
click at [100, 334] on div "ID Company EDC ID Company EDC Implementação R&S Implementação R&S [PERSON_NAME]…" at bounding box center [115, 454] width 132 height 296
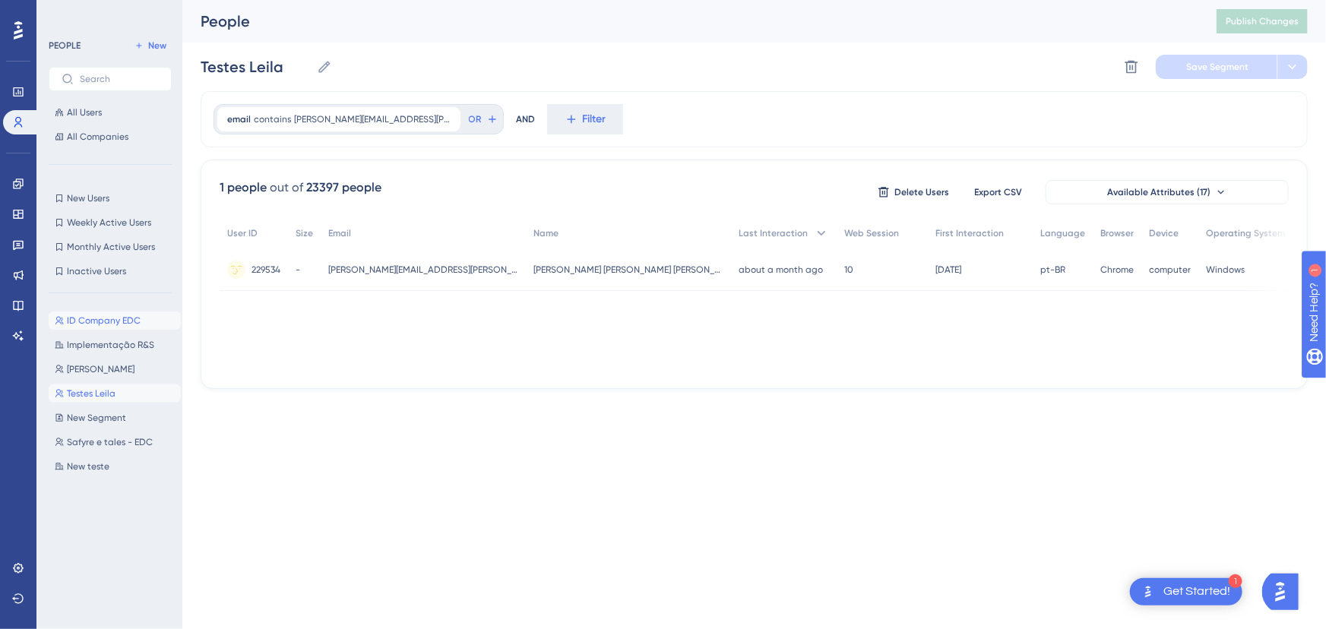
click at [99, 313] on button "ID Company EDC ID Company EDC" at bounding box center [115, 321] width 132 height 18
type input "ID Company EDC"
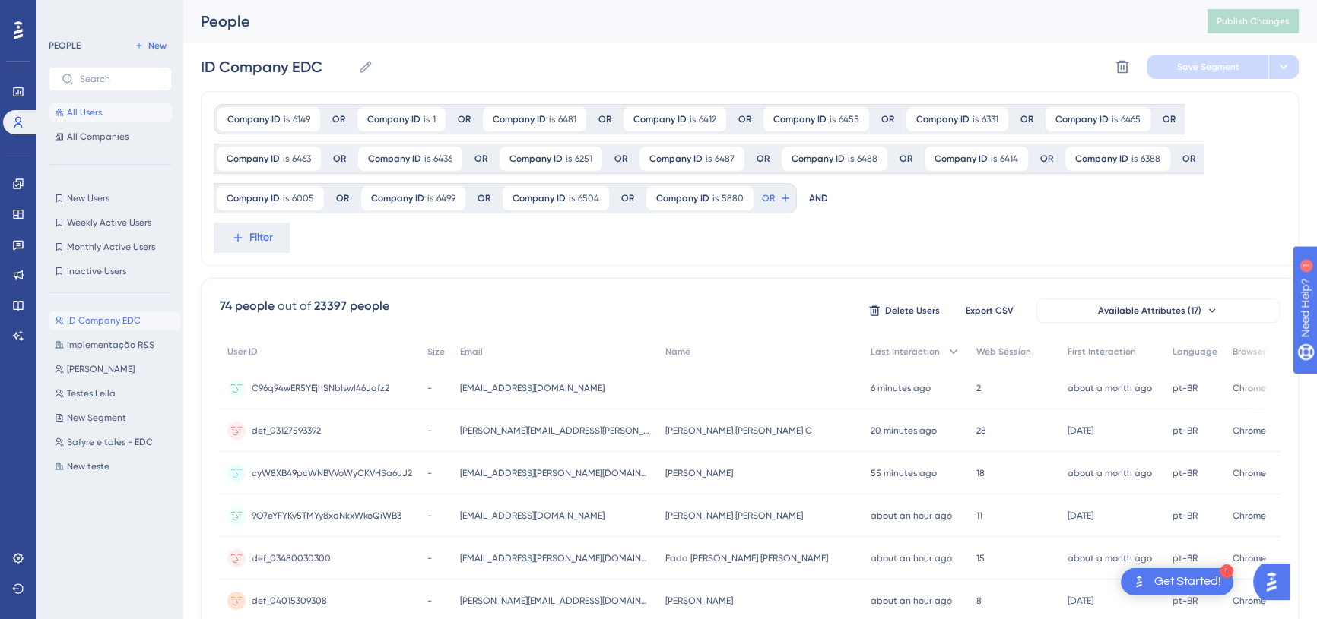
click at [86, 116] on span "All Users" at bounding box center [84, 112] width 35 height 12
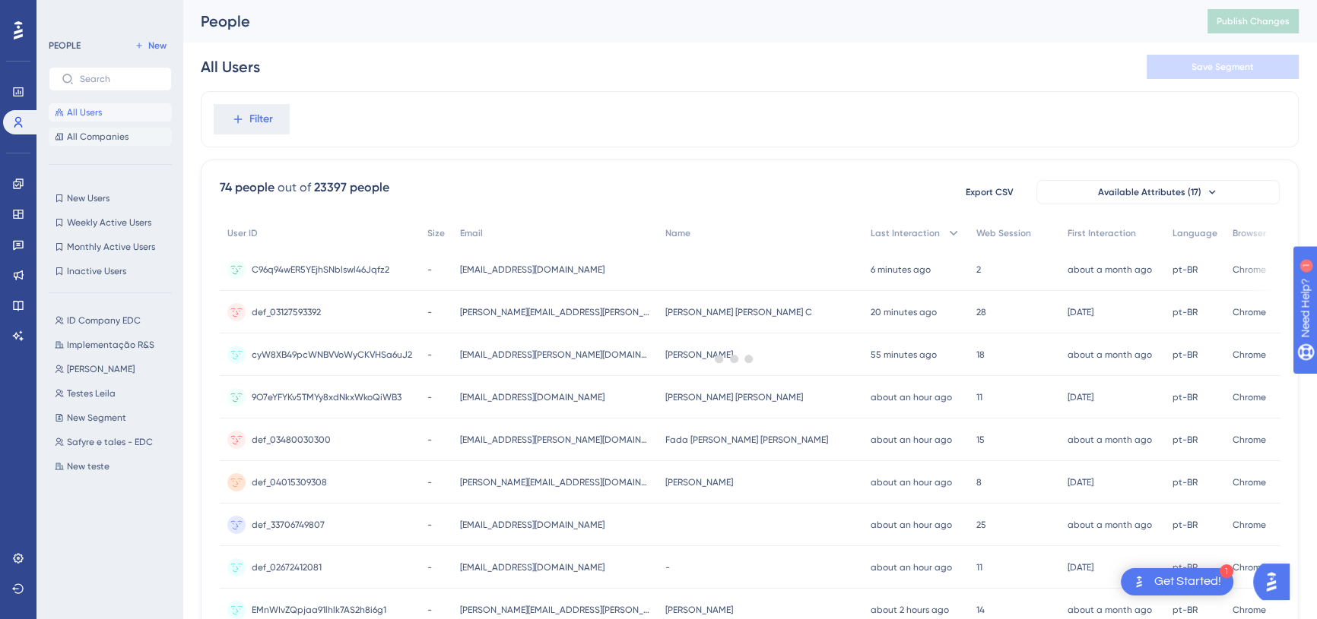
click at [86, 128] on button "All Companies" at bounding box center [110, 137] width 123 height 18
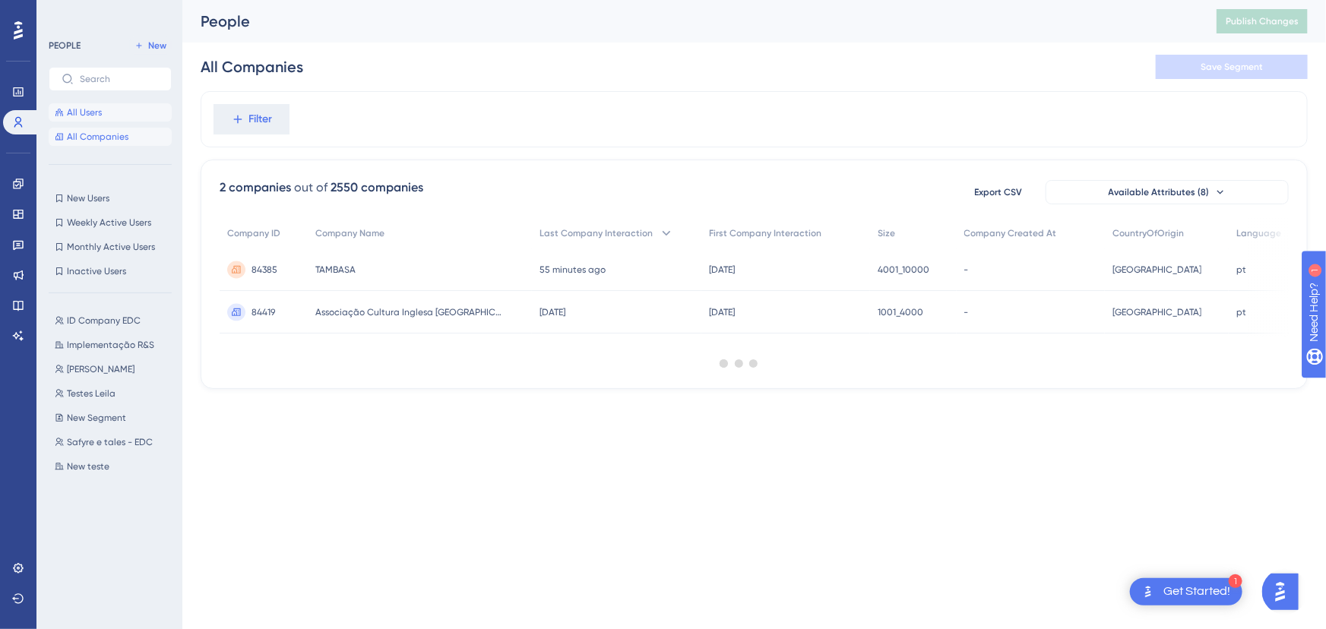
click at [84, 117] on span "All Users" at bounding box center [84, 112] width 35 height 12
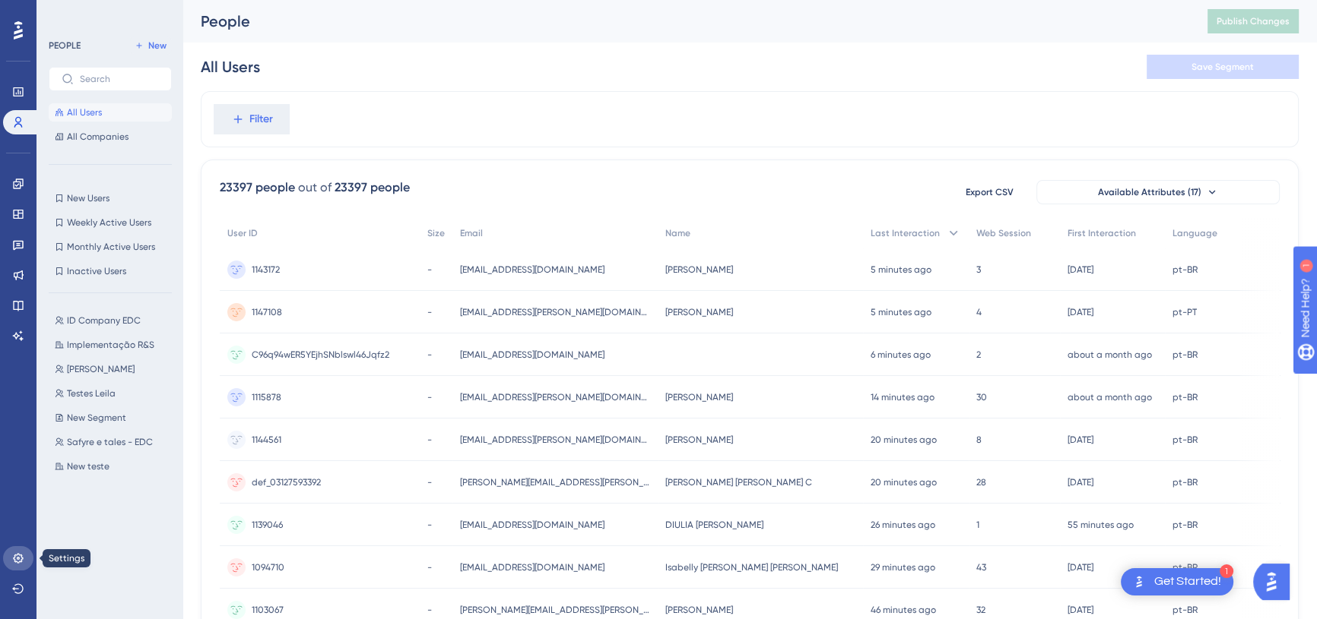
click at [21, 564] on link at bounding box center [18, 559] width 30 height 24
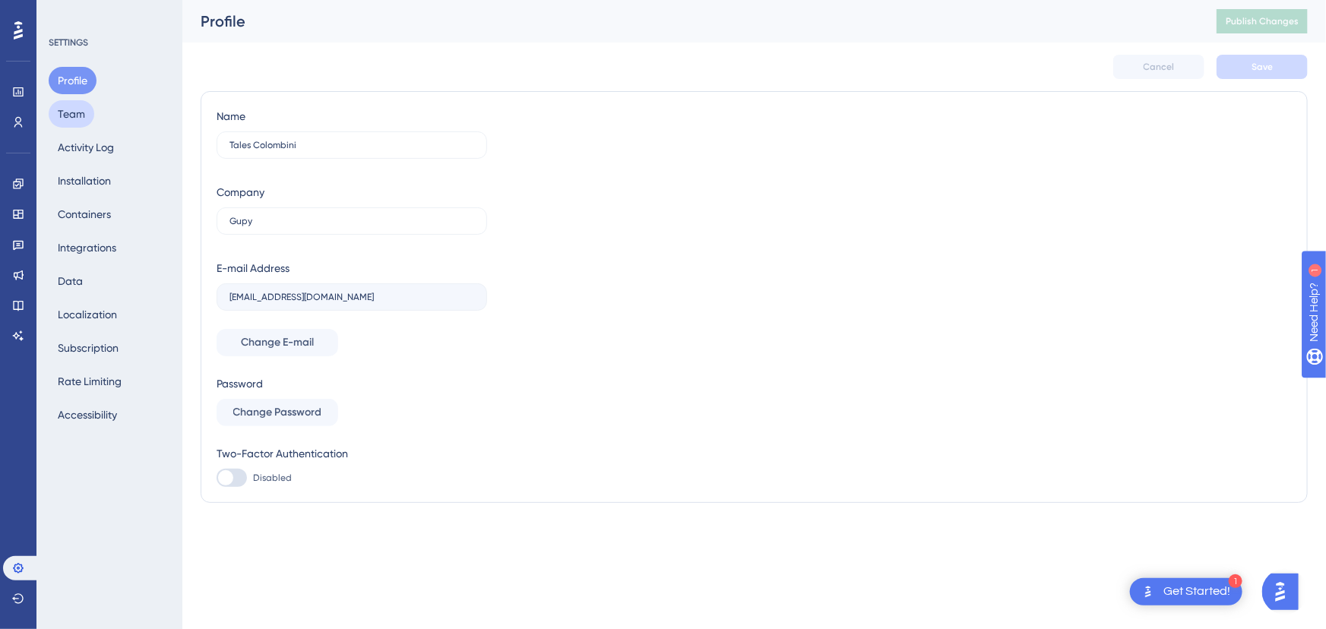
click at [84, 114] on button "Team" at bounding box center [72, 113] width 46 height 27
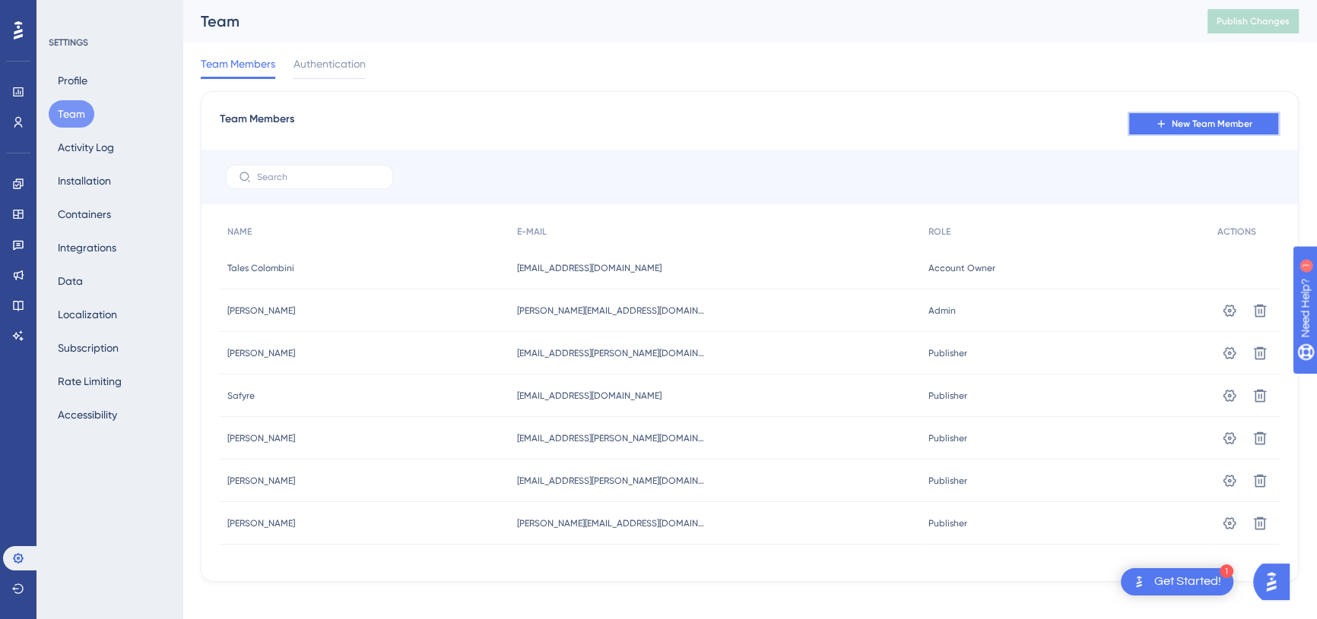
click at [1204, 119] on span "New Team Member" at bounding box center [1211, 124] width 81 height 12
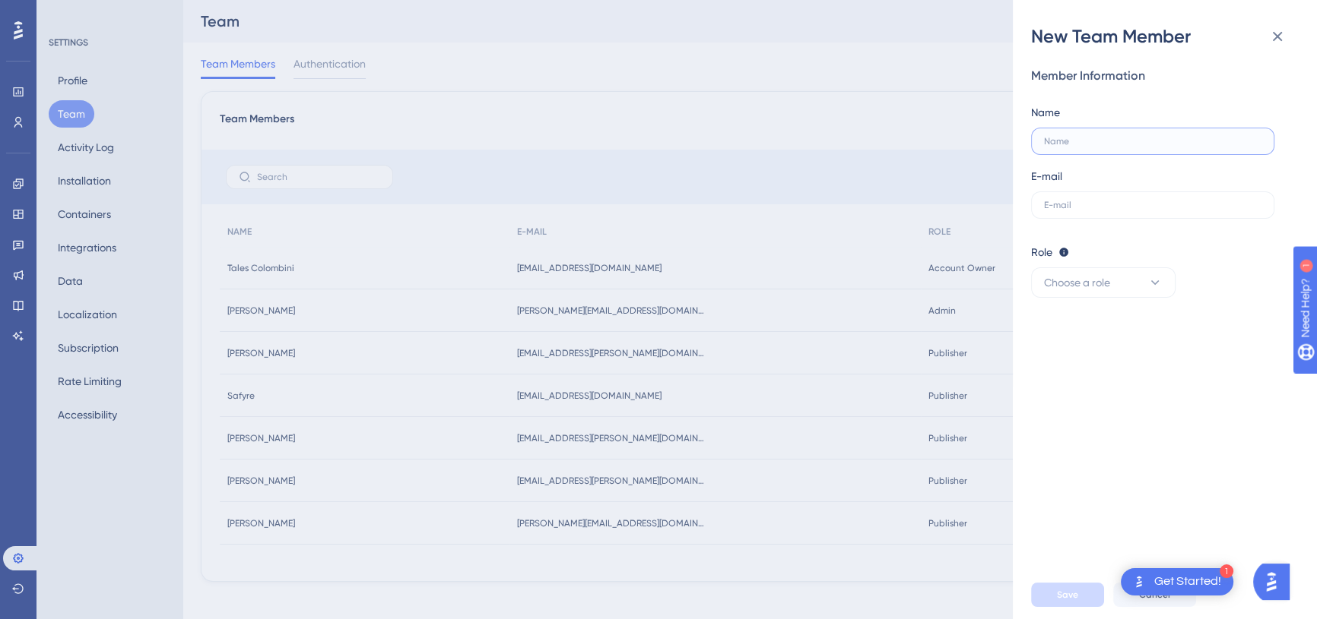
click at [1084, 138] on input "text" at bounding box center [1152, 141] width 217 height 11
type input "[EMAIL_ADDRESS][PERSON_NAME][DOMAIN_NAME]"
click at [1061, 214] on label at bounding box center [1152, 205] width 243 height 27
click at [1061, 211] on input "text" at bounding box center [1152, 205] width 217 height 11
click at [1099, 129] on label "[EMAIL_ADDRESS][PERSON_NAME][DOMAIN_NAME]" at bounding box center [1152, 141] width 243 height 27
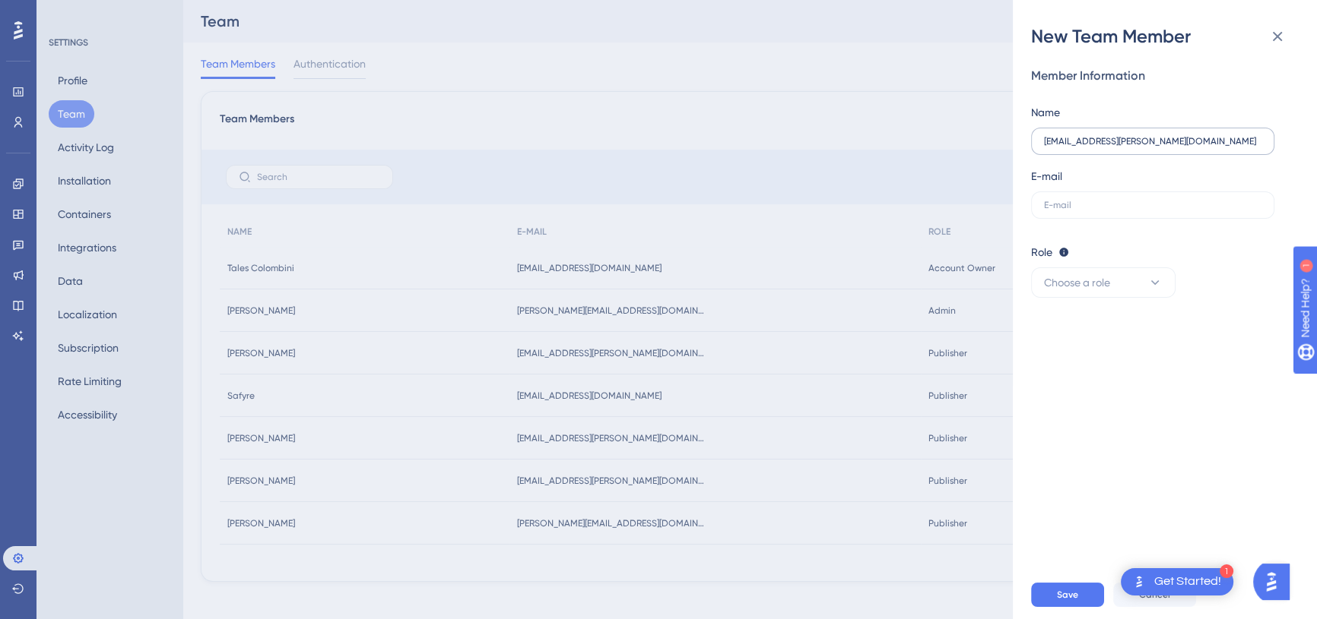
click at [1099, 136] on input "[EMAIL_ADDRESS][PERSON_NAME][DOMAIN_NAME]" at bounding box center [1152, 141] width 217 height 11
click at [1099, 129] on label "[EMAIL_ADDRESS][PERSON_NAME][DOMAIN_NAME]" at bounding box center [1152, 141] width 243 height 27
click at [1099, 136] on input "[EMAIL_ADDRESS][PERSON_NAME][DOMAIN_NAME]" at bounding box center [1152, 141] width 217 height 11
click at [1099, 129] on label "[EMAIL_ADDRESS][PERSON_NAME][DOMAIN_NAME]" at bounding box center [1152, 141] width 243 height 27
click at [1099, 136] on input "[EMAIL_ADDRESS][PERSON_NAME][DOMAIN_NAME]" at bounding box center [1152, 141] width 217 height 11
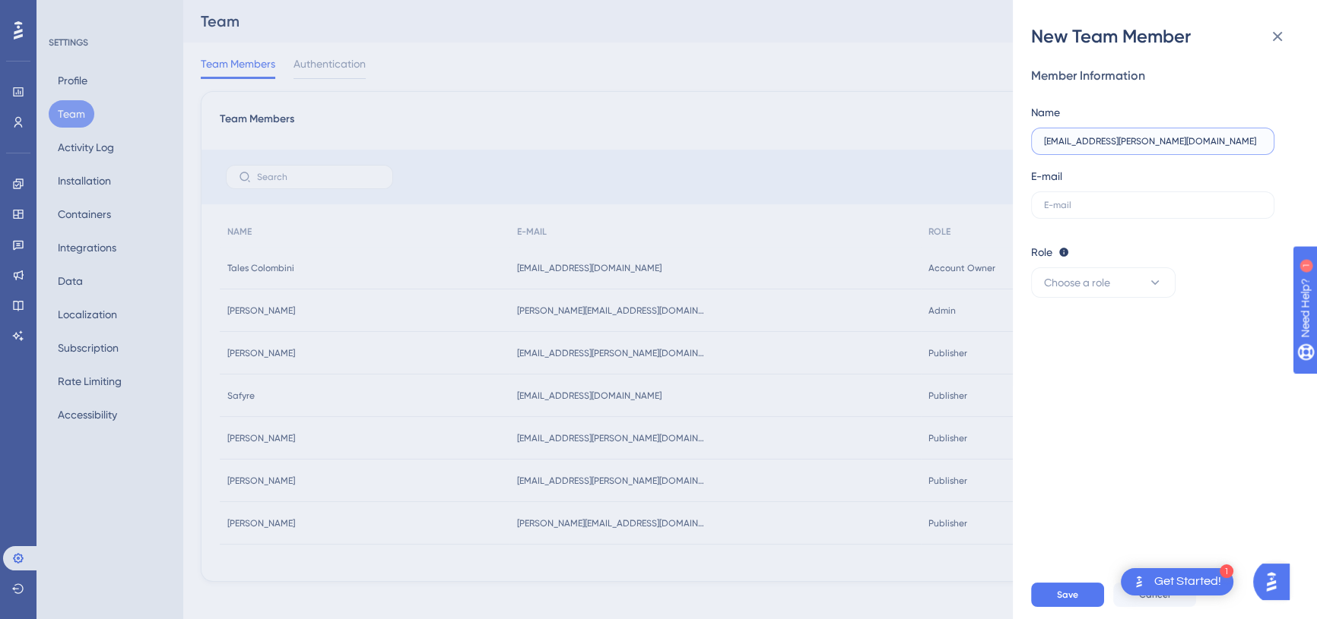
click at [1090, 144] on input "[EMAIL_ADDRESS][PERSON_NAME][DOMAIN_NAME]" at bounding box center [1152, 141] width 217 height 11
click at [1089, 198] on label at bounding box center [1152, 205] width 243 height 27
click at [1089, 200] on input "text" at bounding box center [1152, 205] width 217 height 11
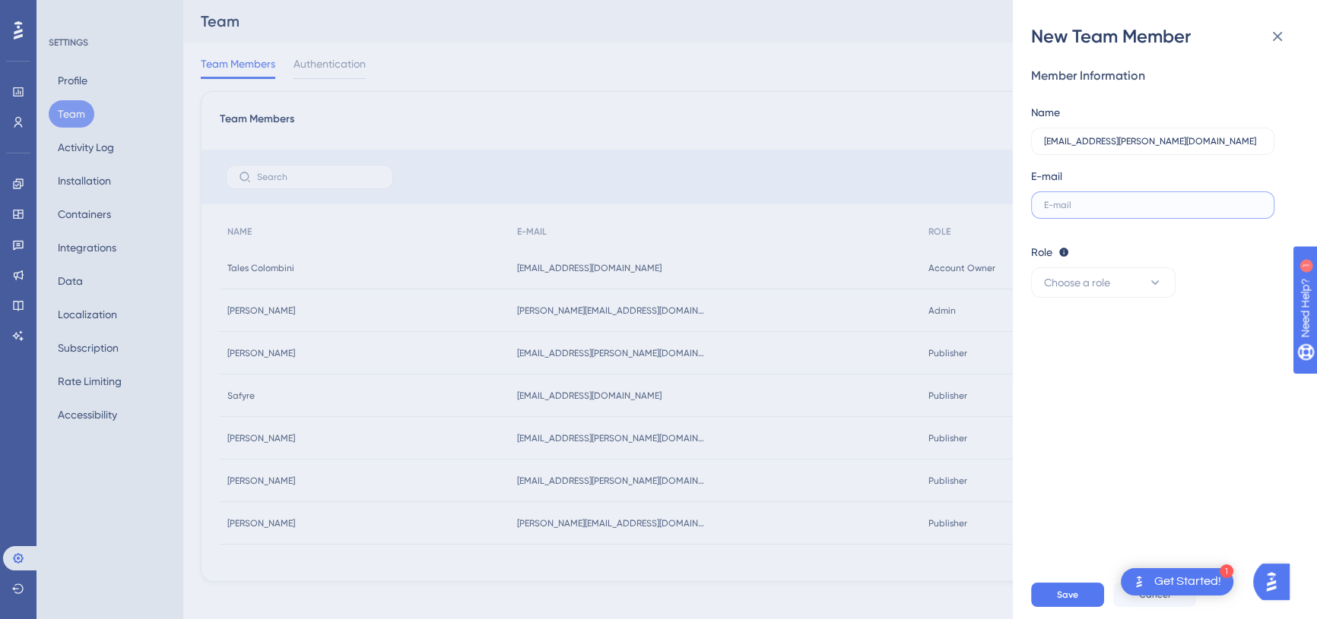
paste input "[EMAIL_ADDRESS][PERSON_NAME][DOMAIN_NAME]"
type input "[EMAIL_ADDRESS][PERSON_NAME][DOMAIN_NAME]"
click at [1067, 144] on input "[EMAIL_ADDRESS][PERSON_NAME][DOMAIN_NAME]" at bounding box center [1152, 141] width 217 height 11
drag, startPoint x: 1093, startPoint y: 144, endPoint x: 1326, endPoint y: 142, distance: 232.6
click at [1317, 0] on html "1 Get Started! Performance Users Engagement Widgets Feedback Product Updates Kn…" at bounding box center [658, 0] width 1317 height 0
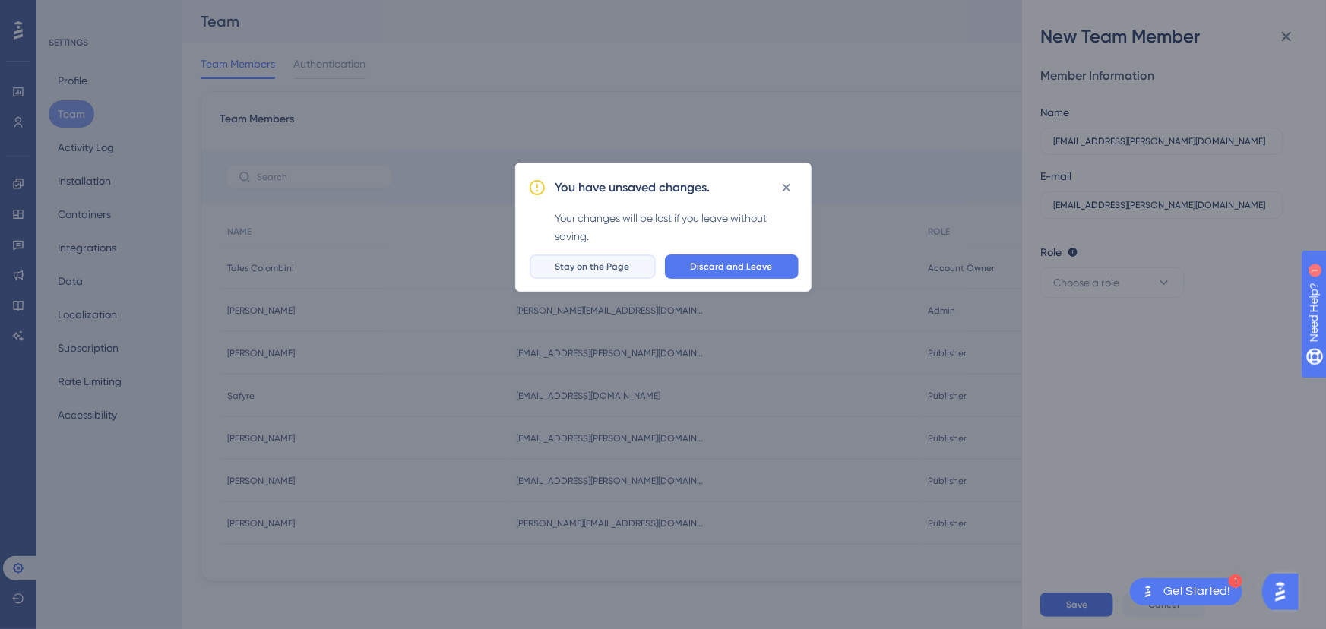
click at [587, 264] on span "Stay on the Page" at bounding box center [593, 267] width 74 height 12
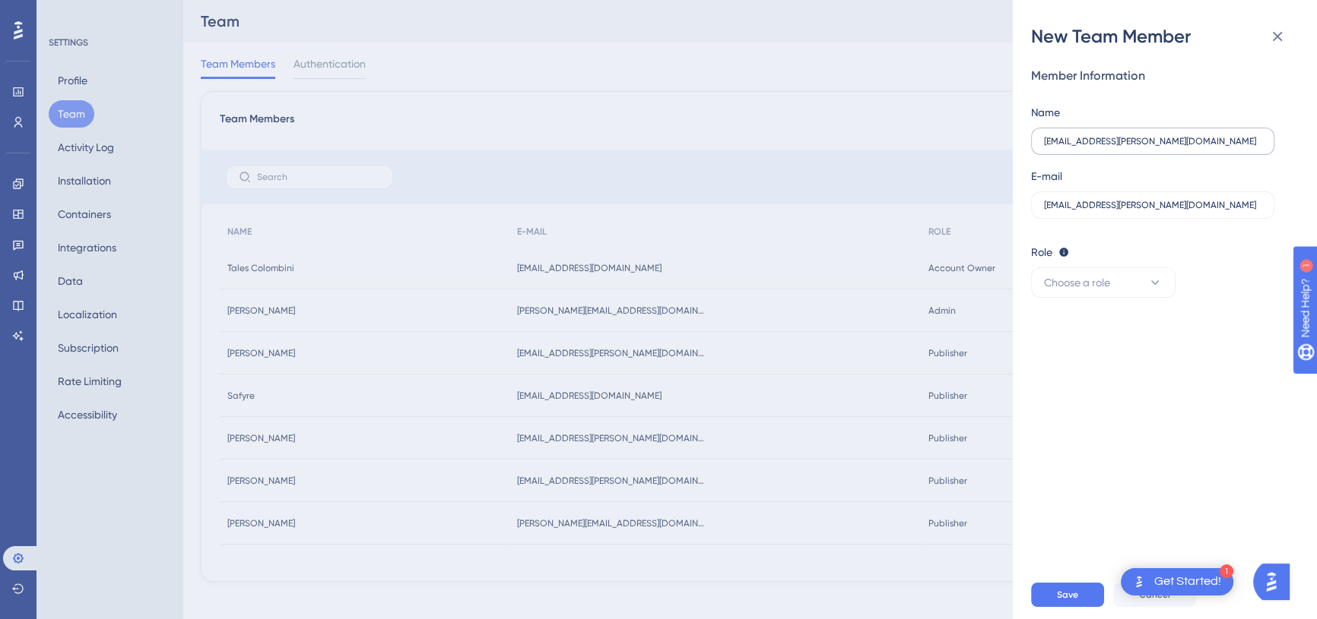
click at [1166, 134] on label "[EMAIL_ADDRESS][PERSON_NAME][DOMAIN_NAME]" at bounding box center [1152, 141] width 243 height 27
click at [1166, 136] on input "[EMAIL_ADDRESS][PERSON_NAME][DOMAIN_NAME]" at bounding box center [1152, 141] width 217 height 11
click at [1109, 136] on input "[EMAIL_ADDRESS][PERSON_NAME][DOMAIN_NAME]" at bounding box center [1152, 141] width 217 height 11
click at [1092, 138] on input "[EMAIL_ADDRESS][PERSON_NAME][DOMAIN_NAME]" at bounding box center [1152, 141] width 217 height 11
click at [1164, 148] on label "[EMAIL_ADDRESS][PERSON_NAME][DOMAIN_NAME]" at bounding box center [1152, 141] width 243 height 27
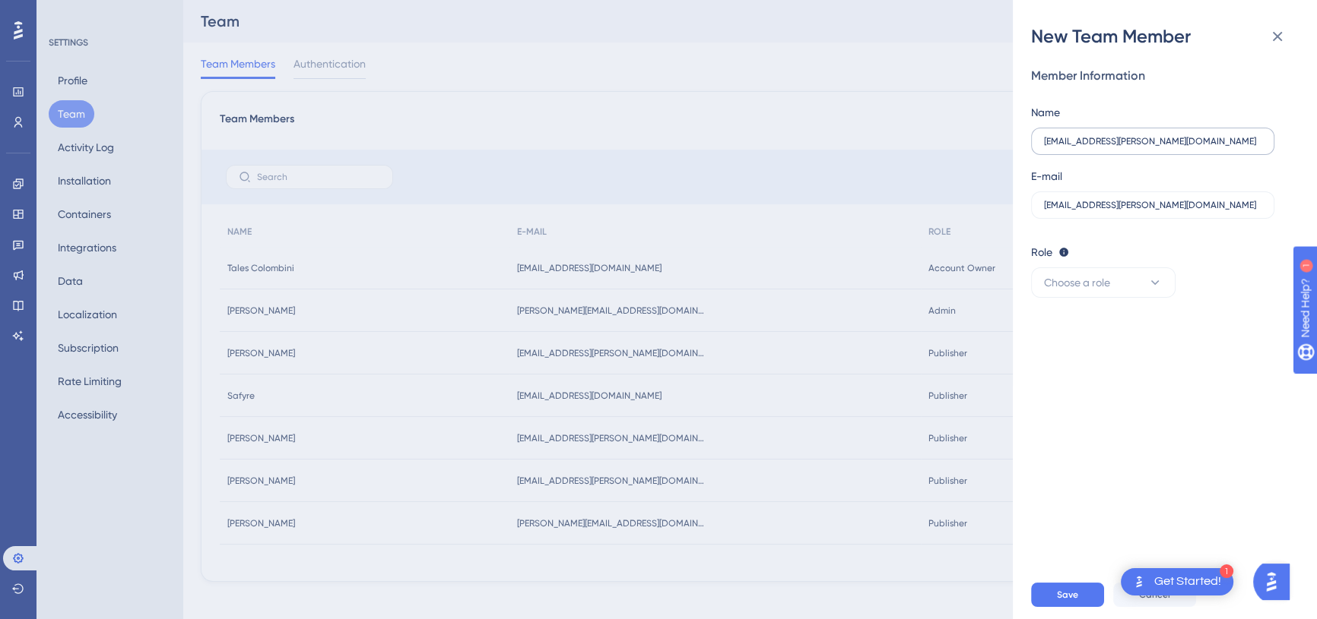
click at [1164, 147] on input "[EMAIL_ADDRESS][PERSON_NAME][DOMAIN_NAME]" at bounding box center [1152, 141] width 217 height 11
click at [1087, 140] on input "[EMAIL_ADDRESS][PERSON_NAME][DOMAIN_NAME]" at bounding box center [1152, 141] width 217 height 11
drag, startPoint x: 1094, startPoint y: 140, endPoint x: 1176, endPoint y: 147, distance: 82.4
click at [1176, 147] on label "tiago.[PERSON_NAME]" at bounding box center [1152, 141] width 243 height 27
click at [1176, 147] on input "tiago.[PERSON_NAME]" at bounding box center [1152, 141] width 217 height 11
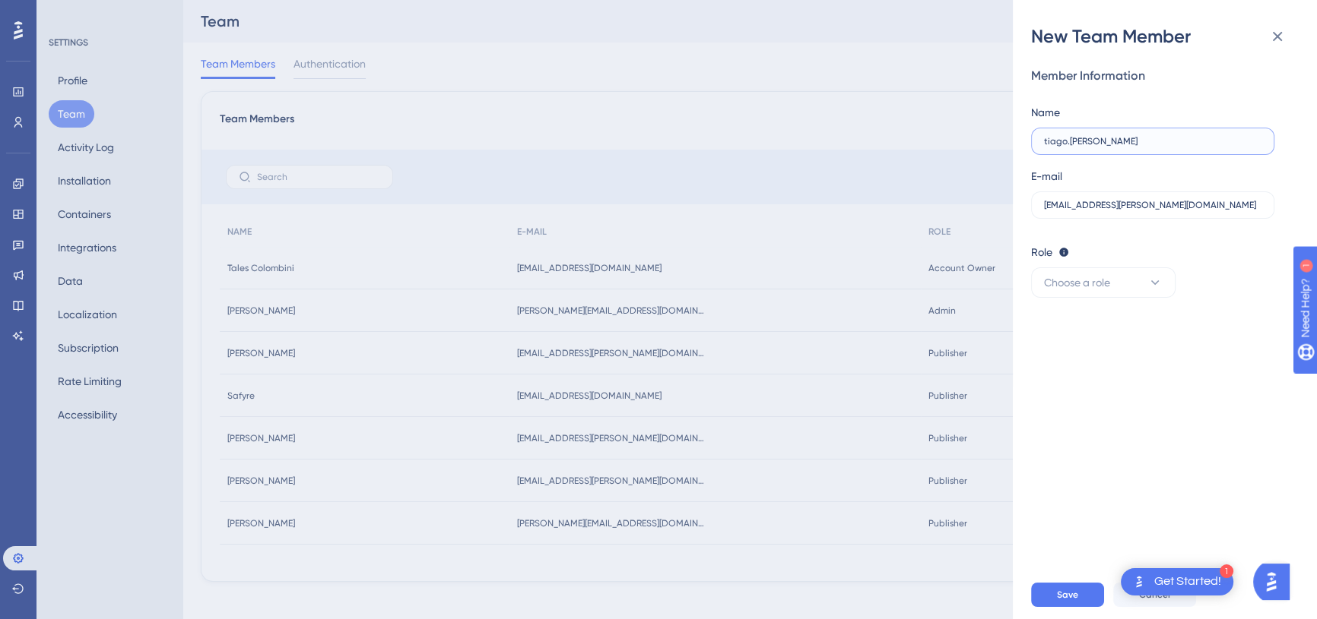
click at [1070, 143] on input "tiago.[PERSON_NAME]" at bounding box center [1152, 141] width 217 height 11
type input "[PERSON_NAME]"
click at [1144, 213] on label "[EMAIL_ADDRESS][PERSON_NAME][DOMAIN_NAME]" at bounding box center [1152, 205] width 243 height 27
click at [1144, 211] on input "[EMAIL_ADDRESS][PERSON_NAME][DOMAIN_NAME]" at bounding box center [1152, 205] width 217 height 11
click at [1131, 276] on button "Choose a role" at bounding box center [1103, 283] width 144 height 30
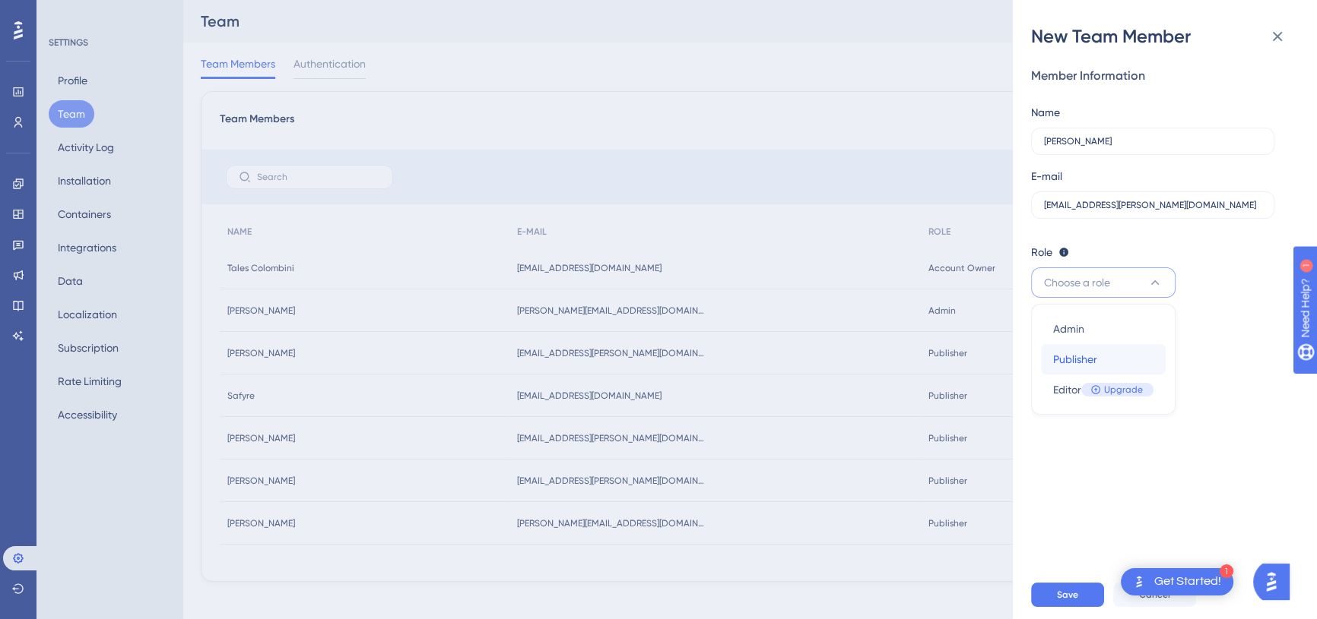
click at [1075, 368] on span "Publisher" at bounding box center [1075, 359] width 44 height 18
click at [1069, 601] on span "Save" at bounding box center [1067, 595] width 21 height 12
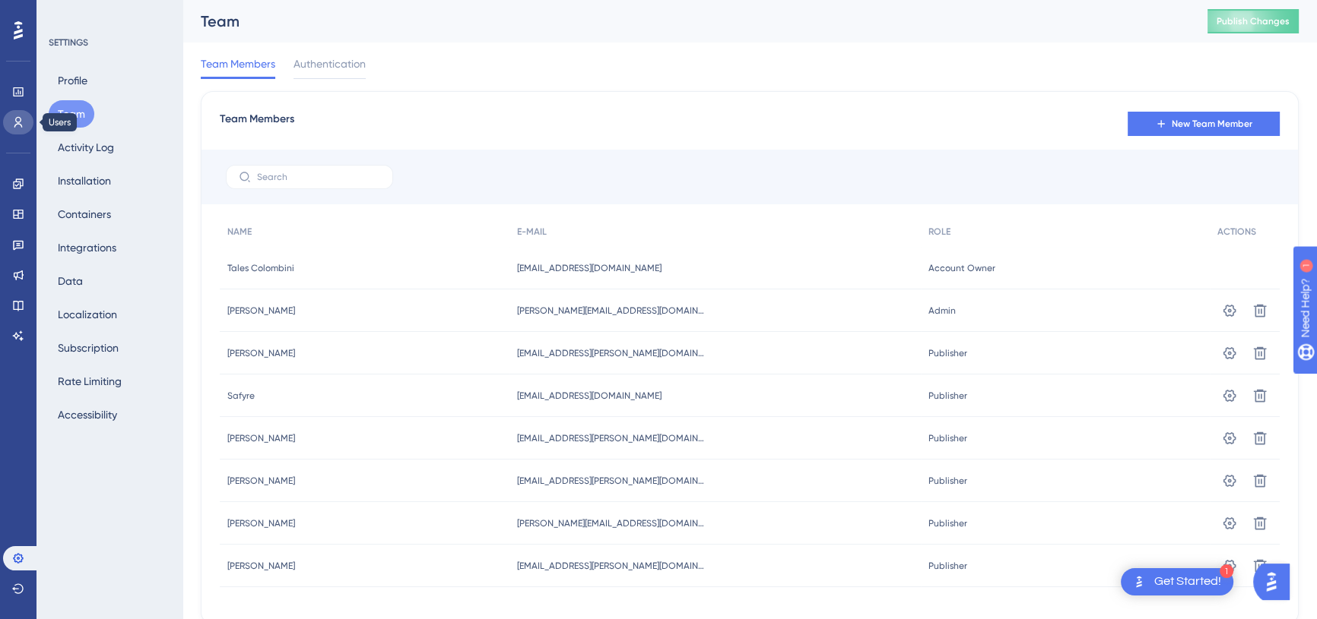
click at [25, 125] on link at bounding box center [18, 122] width 30 height 24
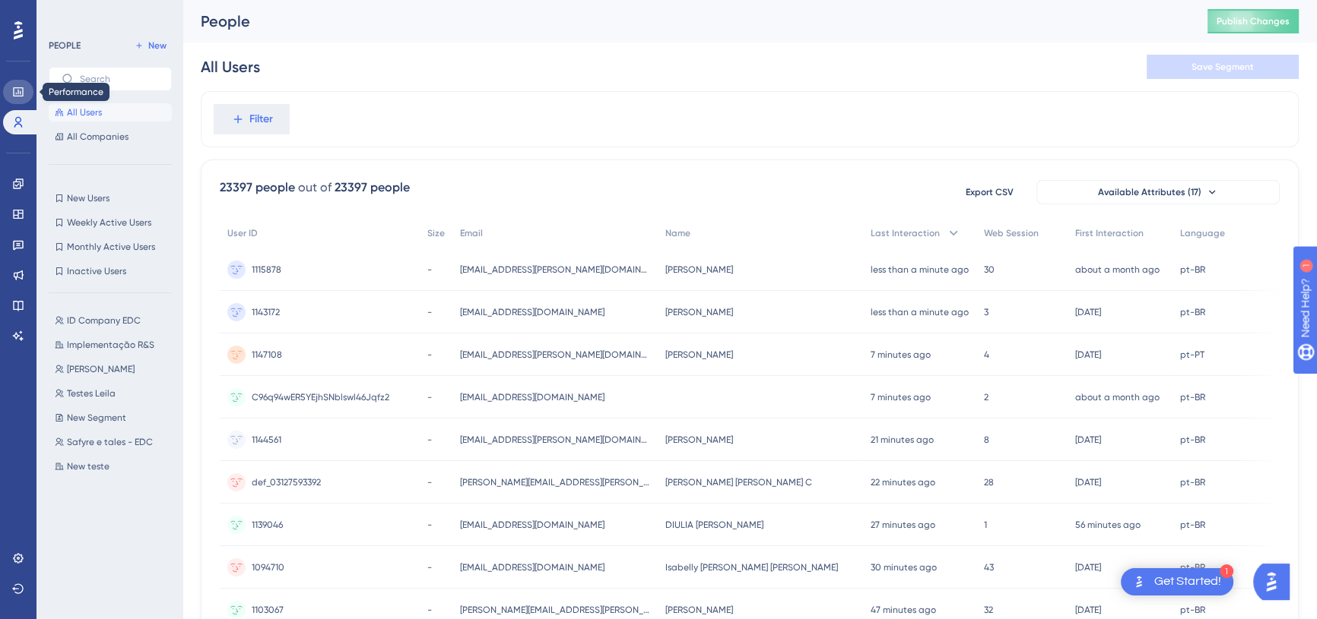
click at [14, 90] on icon at bounding box center [18, 91] width 10 height 9
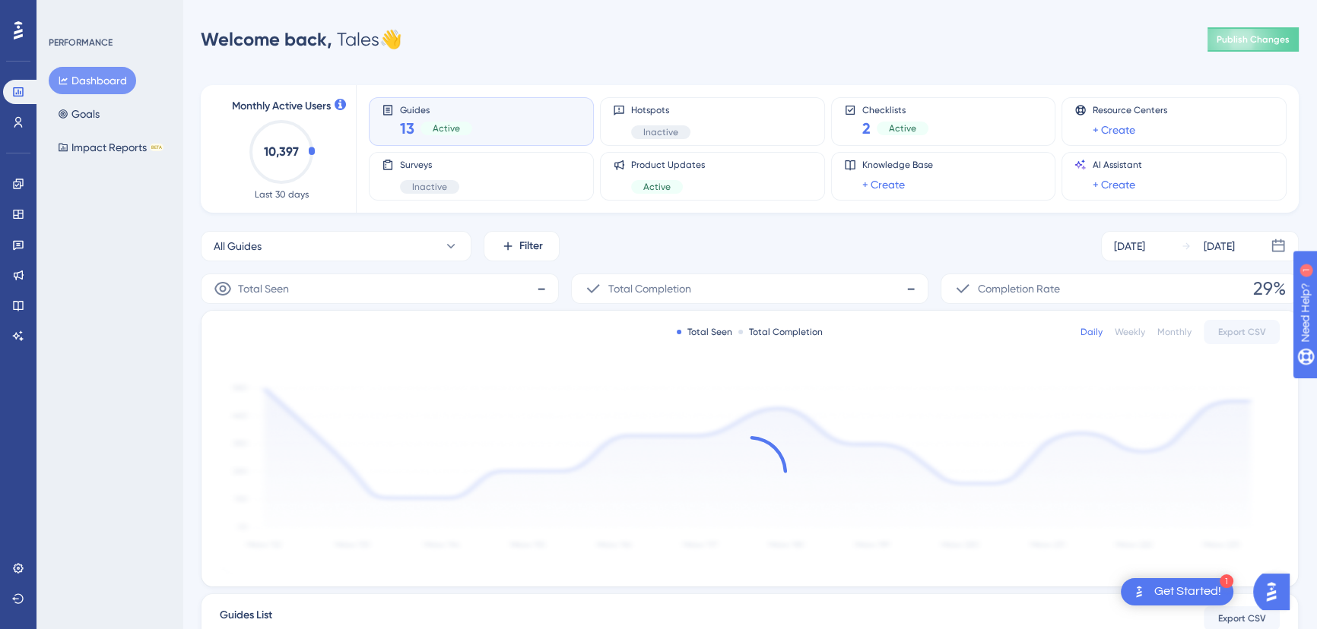
scroll to position [138, 0]
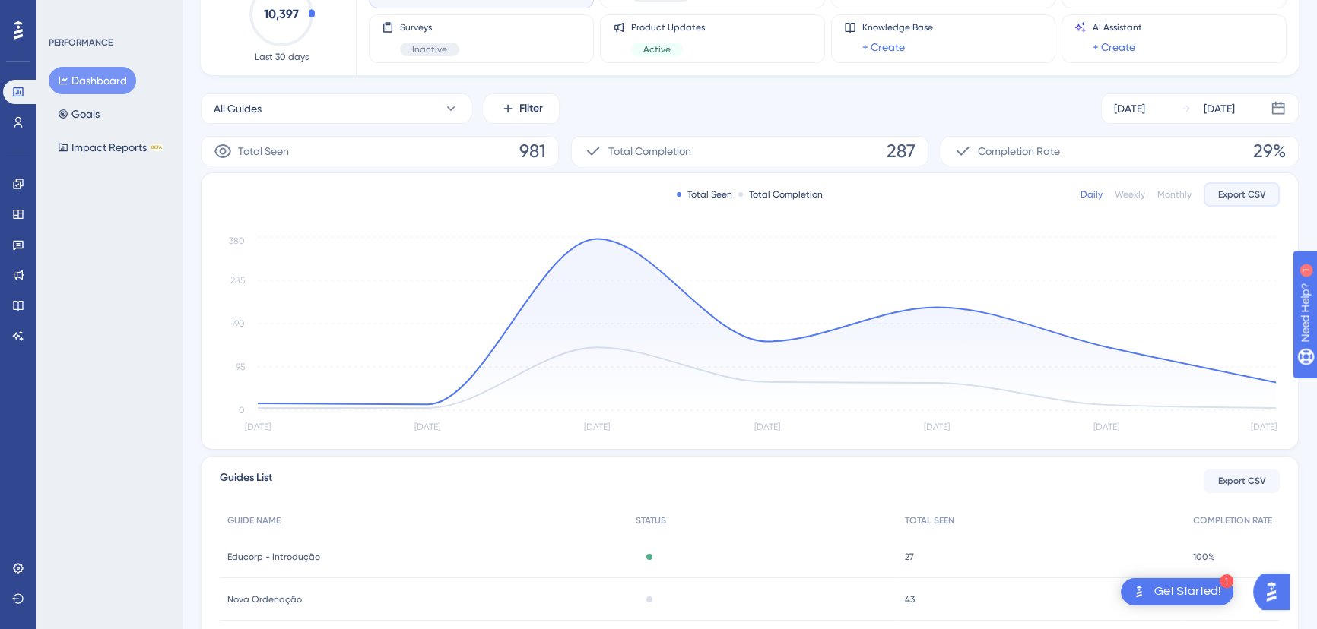
click at [1250, 190] on span "Export CSV" at bounding box center [1242, 195] width 48 height 12
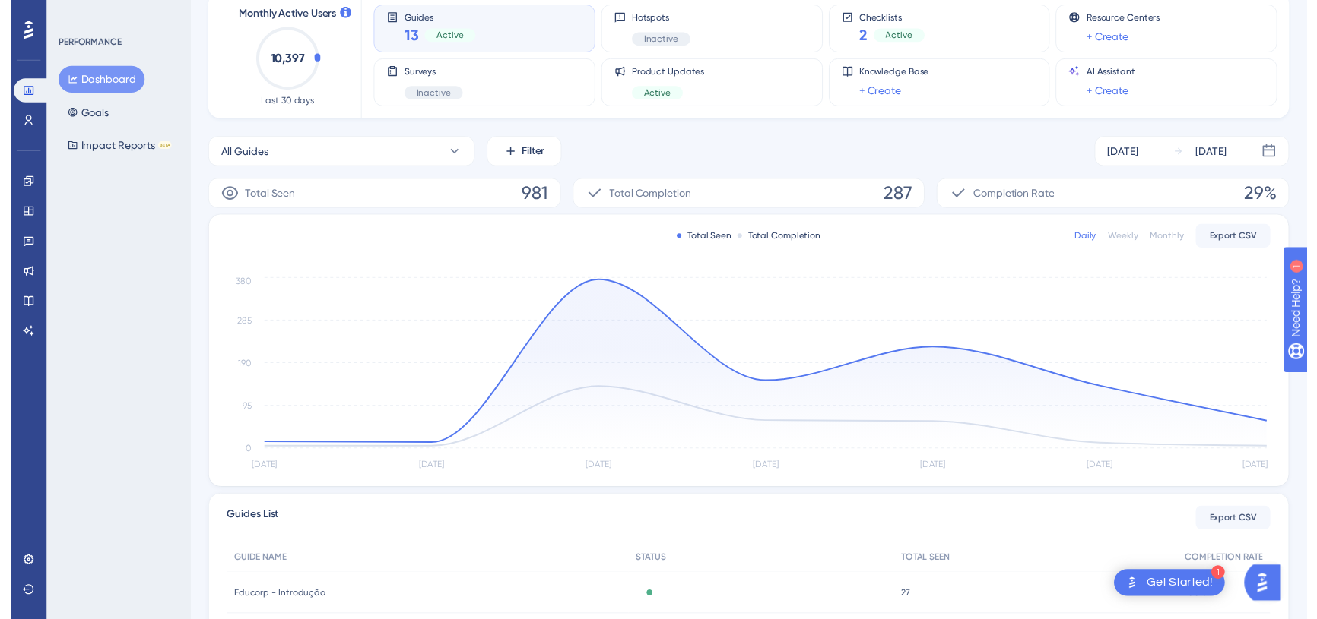
scroll to position [0, 0]
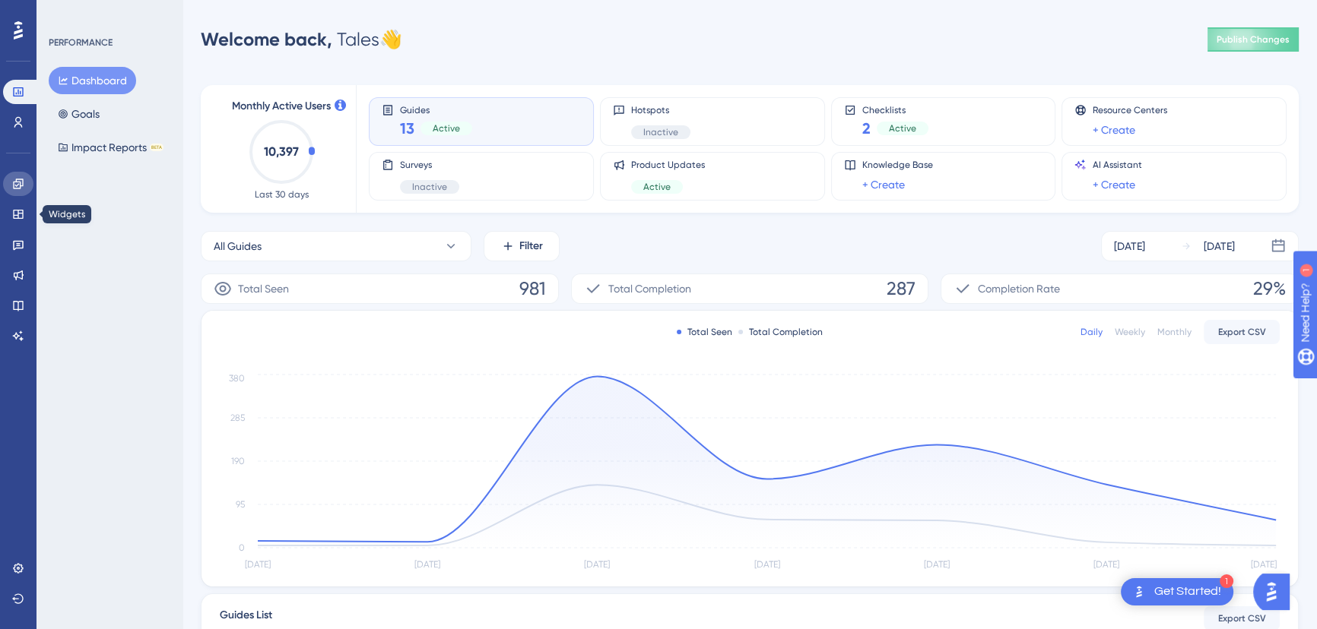
click at [17, 195] on link at bounding box center [18, 184] width 30 height 24
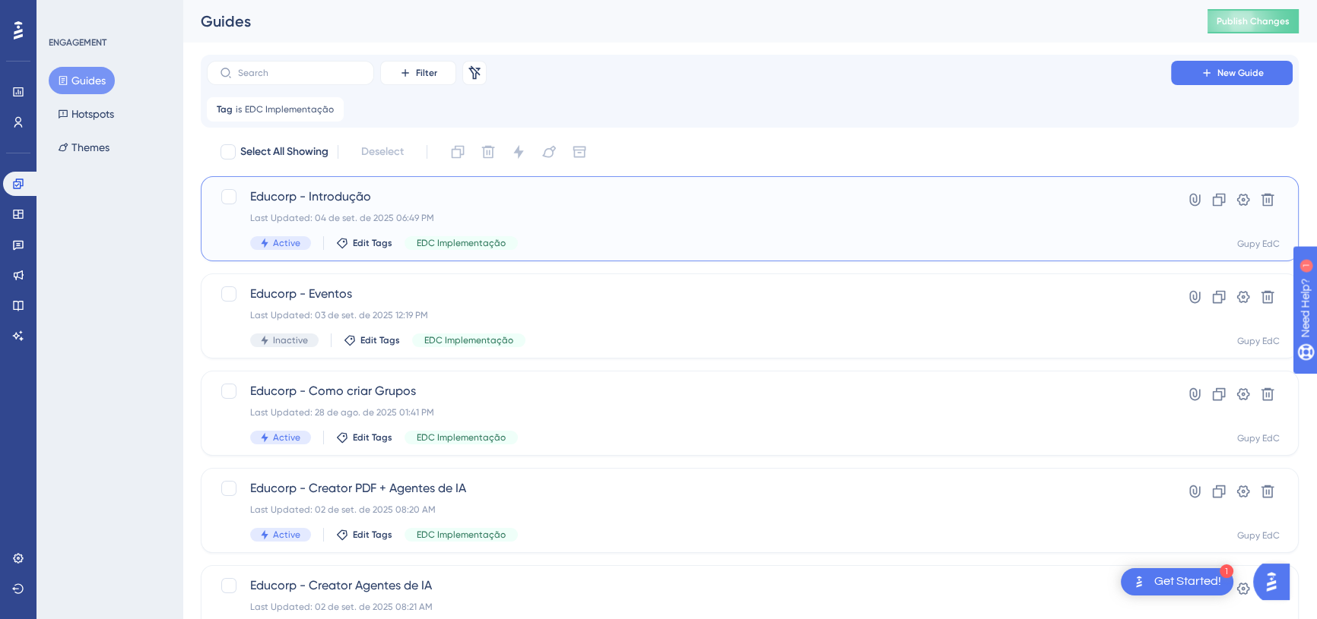
click at [334, 200] on span "Educorp - Introdução" at bounding box center [688, 197] width 877 height 18
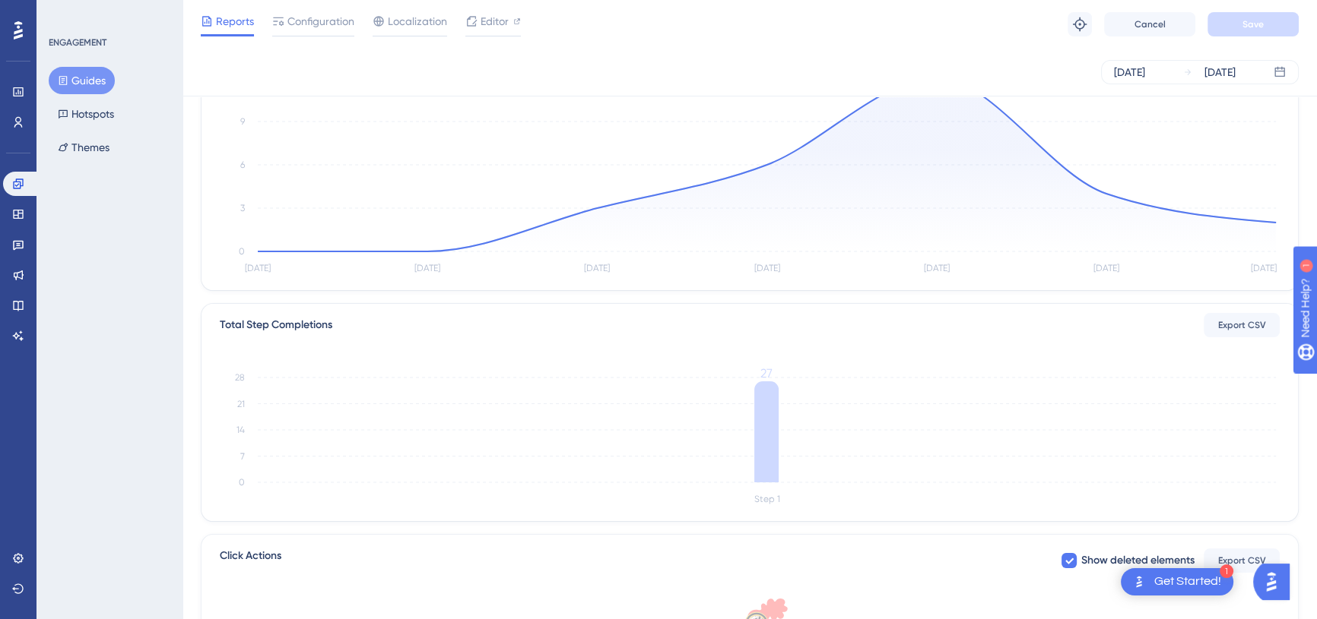
scroll to position [138, 0]
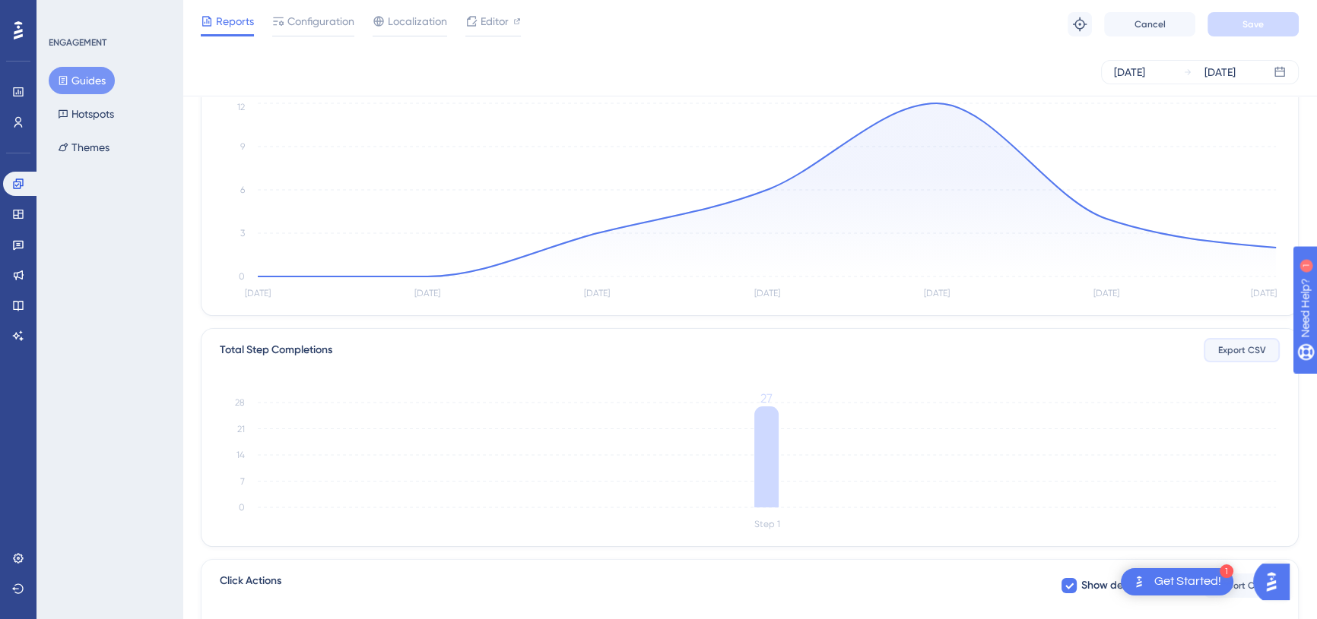
click at [1229, 346] on span "Export CSV" at bounding box center [1242, 350] width 48 height 12
click at [808, 90] on div "[DATE] [DATE]" at bounding box center [749, 72] width 1134 height 49
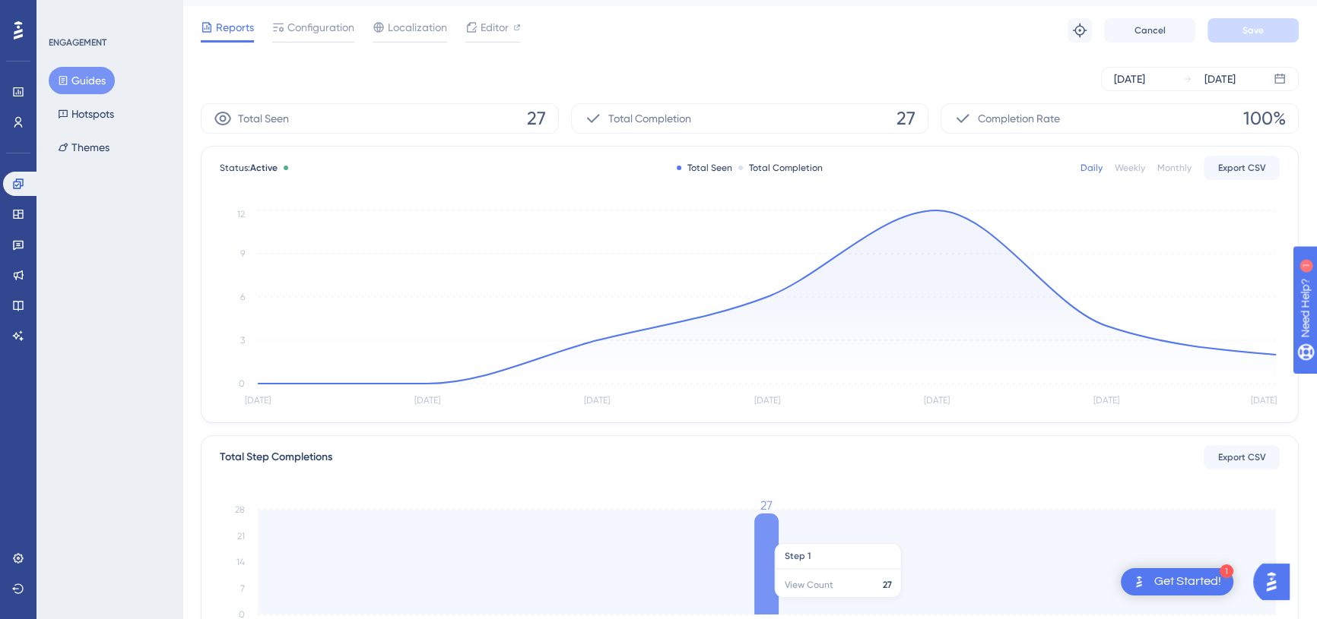
scroll to position [68, 0]
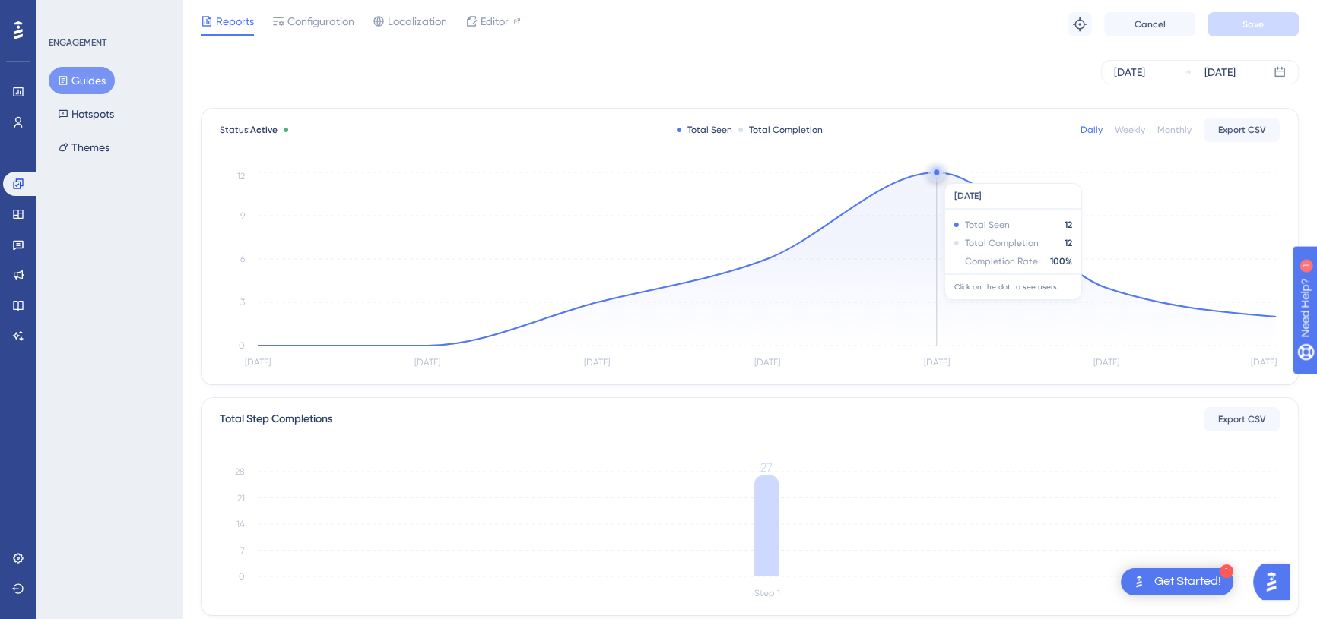
click at [934, 175] on circle at bounding box center [936, 172] width 12 height 12
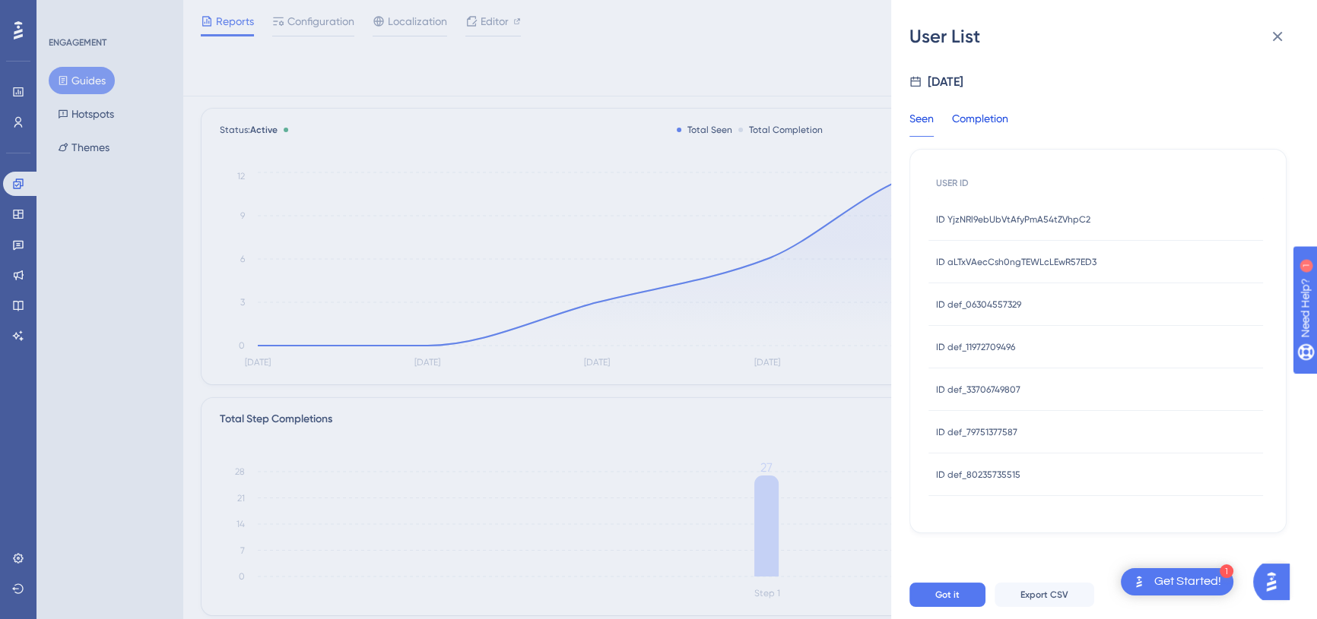
click at [992, 116] on div "Completion" at bounding box center [980, 122] width 56 height 27
drag, startPoint x: 1297, startPoint y: 17, endPoint x: 1284, endPoint y: 32, distance: 19.9
click at [1297, 20] on div "User List [DATE] Seen Completion USER ID ID YjzNRl9ebUbVtAfyPmA54tZVhpC2 ID Yjz…" at bounding box center [1104, 309] width 426 height 619
click at [1282, 32] on icon at bounding box center [1277, 36] width 18 height 18
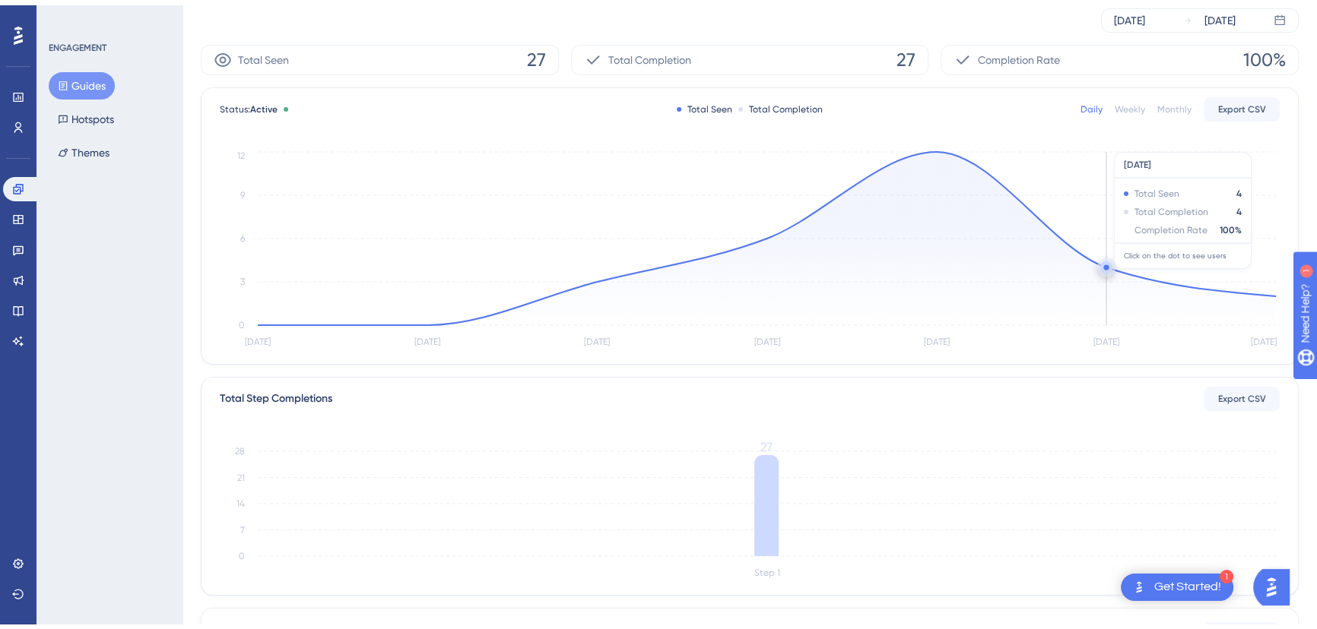
scroll to position [0, 0]
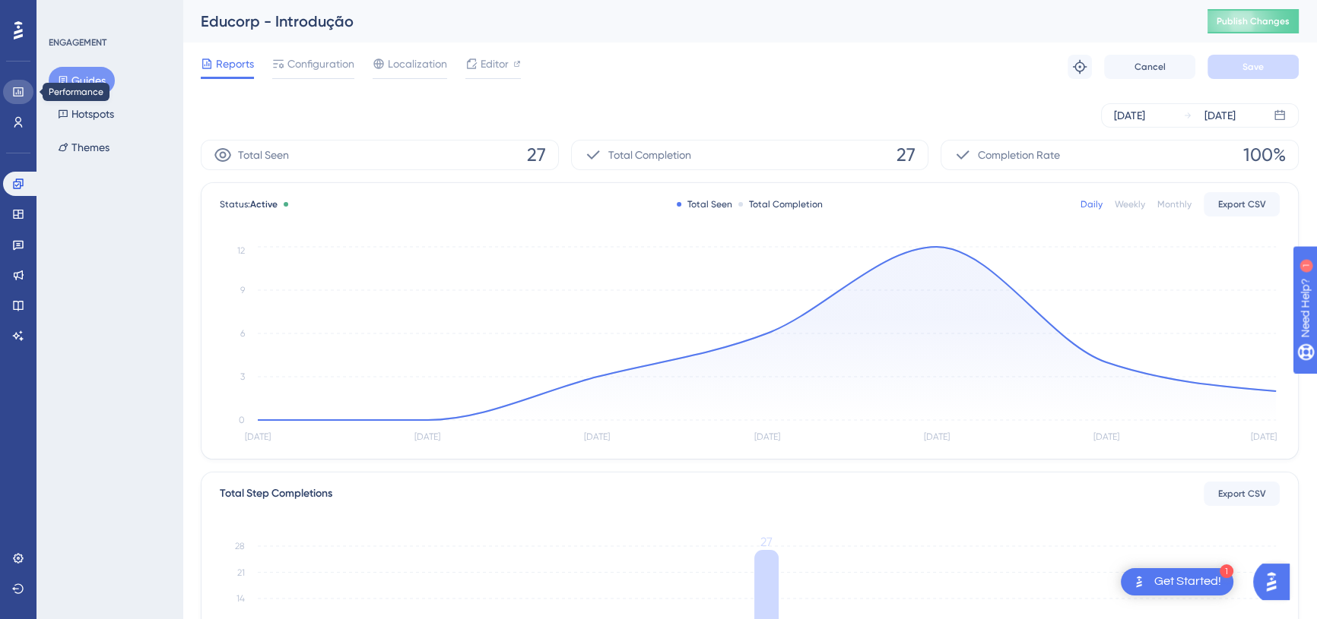
click at [17, 91] on icon at bounding box center [18, 91] width 10 height 9
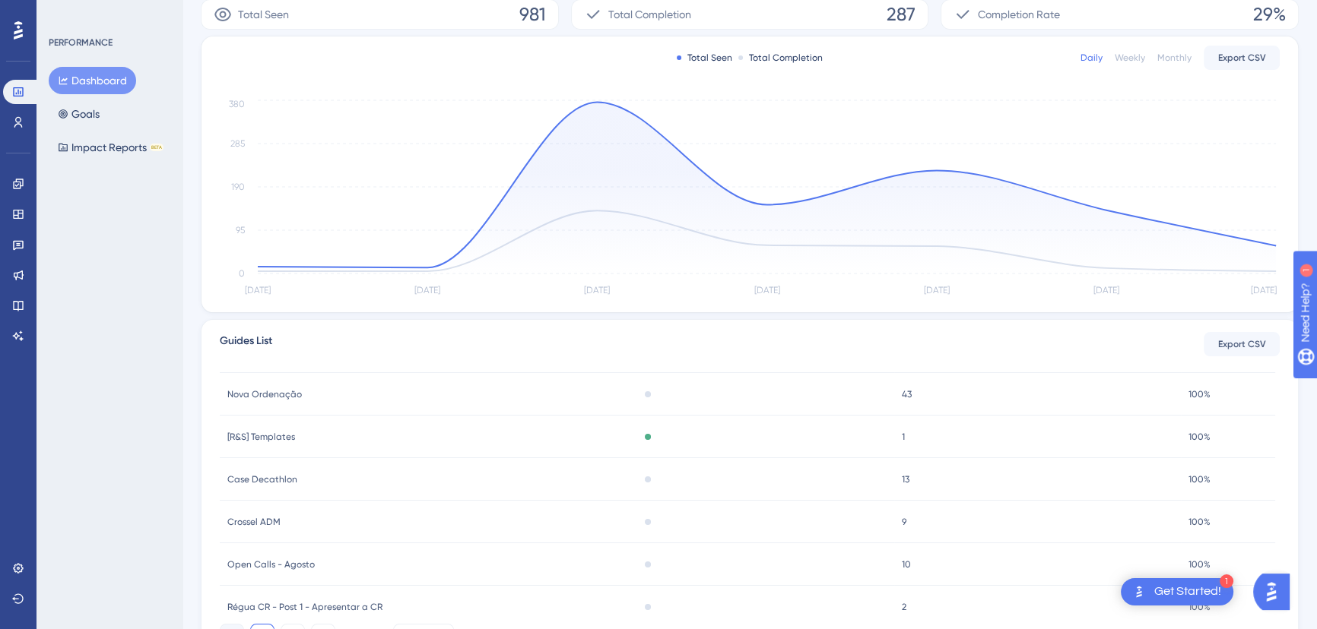
scroll to position [207, 0]
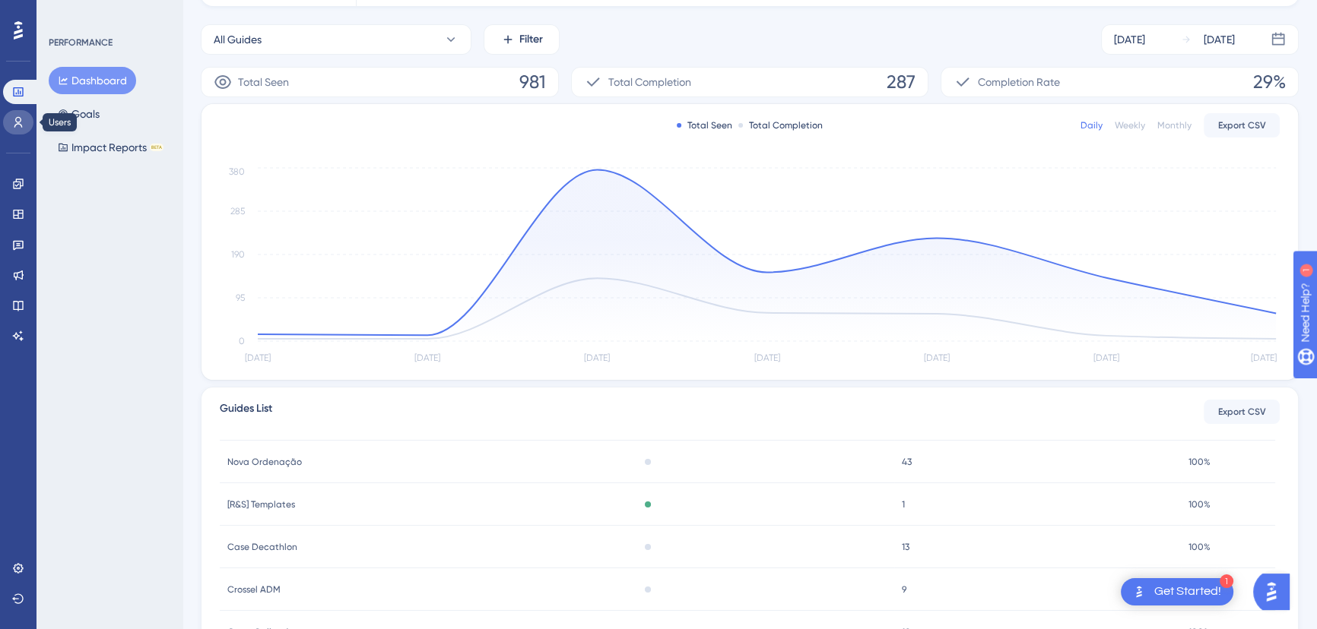
click at [19, 112] on link at bounding box center [18, 122] width 30 height 24
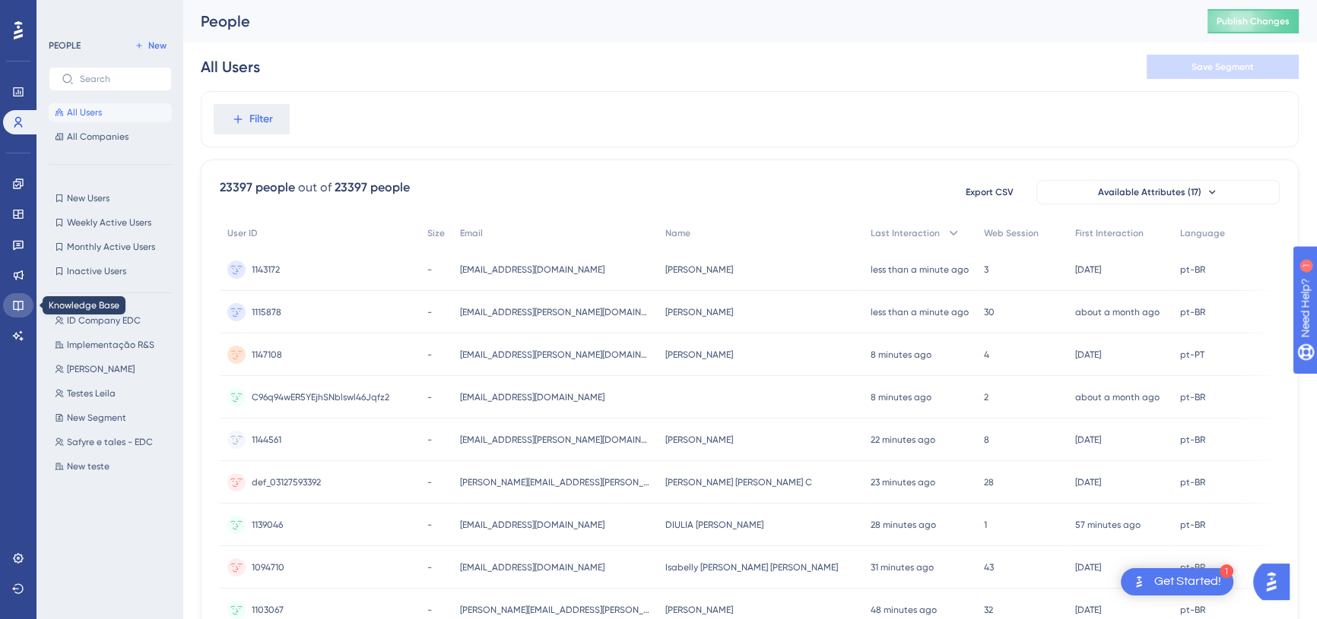
click at [23, 298] on link at bounding box center [18, 305] width 30 height 24
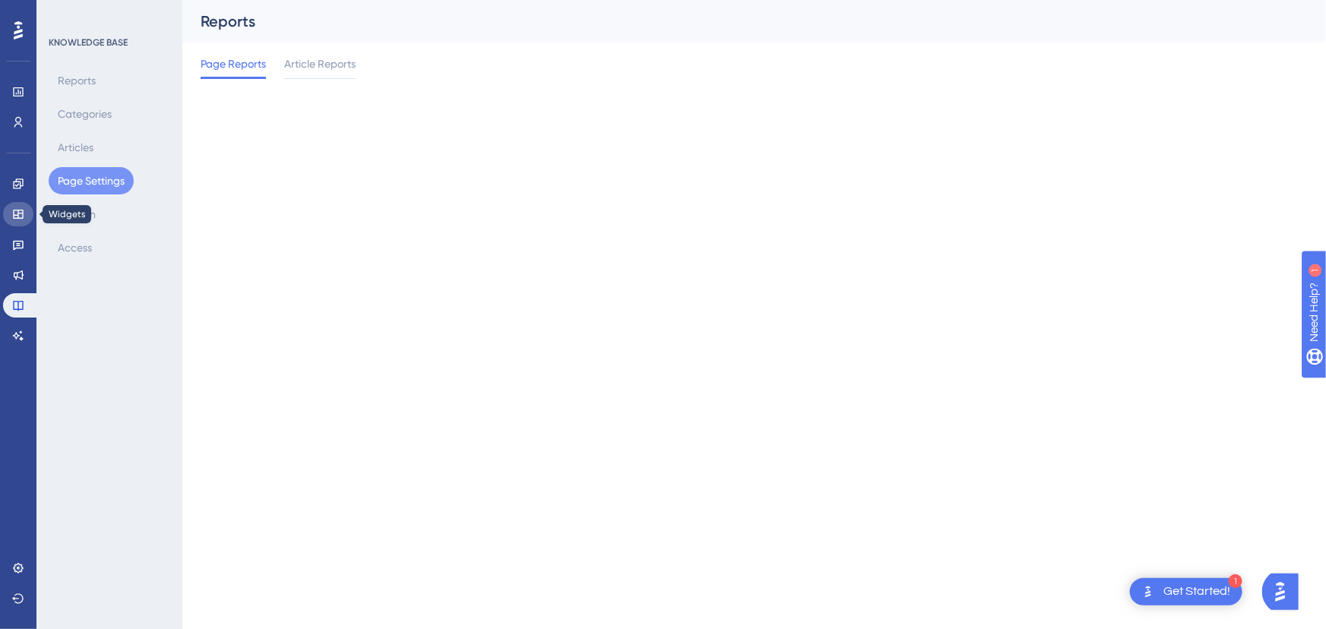
click at [3, 217] on link at bounding box center [18, 214] width 30 height 24
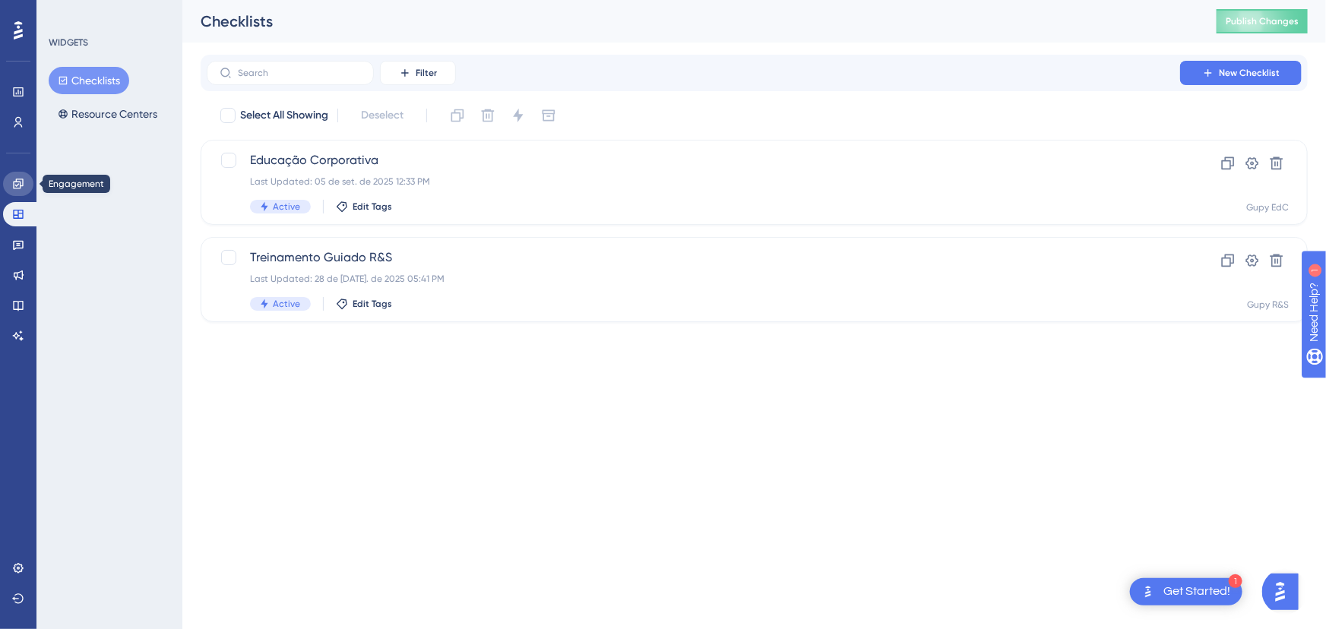
click at [12, 180] on icon at bounding box center [18, 184] width 12 height 12
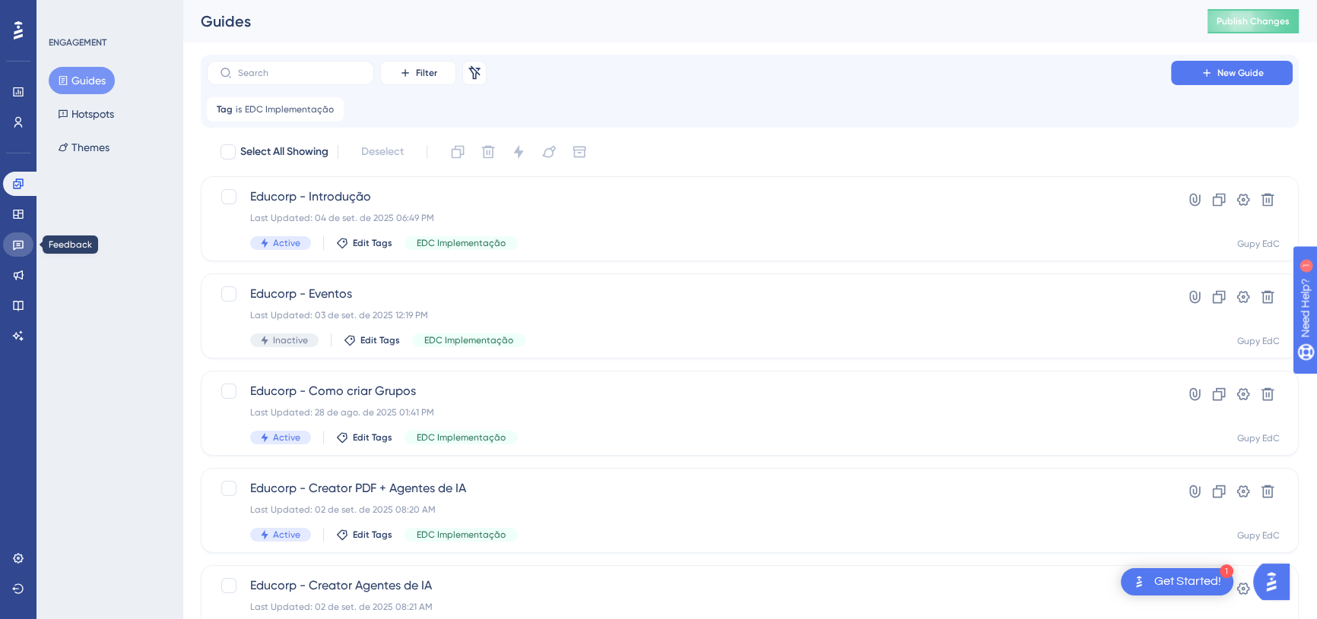
click at [21, 240] on icon at bounding box center [18, 245] width 12 height 12
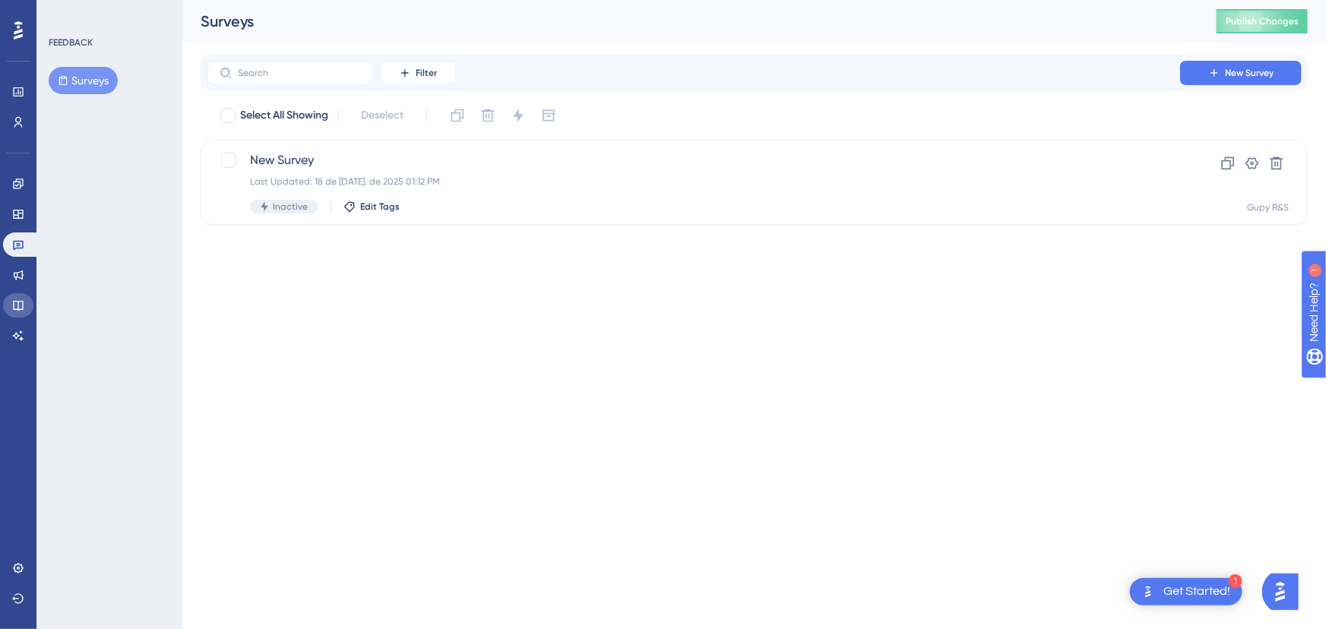
click at [21, 301] on icon at bounding box center [18, 305] width 12 height 12
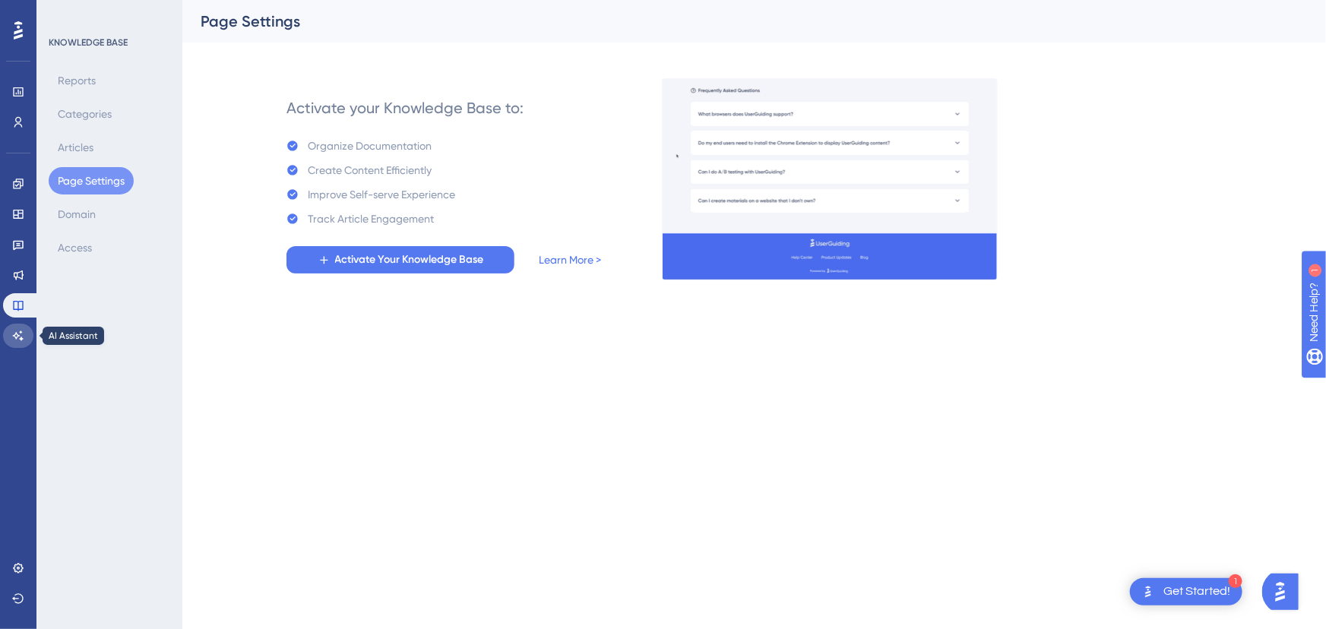
click at [22, 337] on icon at bounding box center [18, 336] width 12 height 12
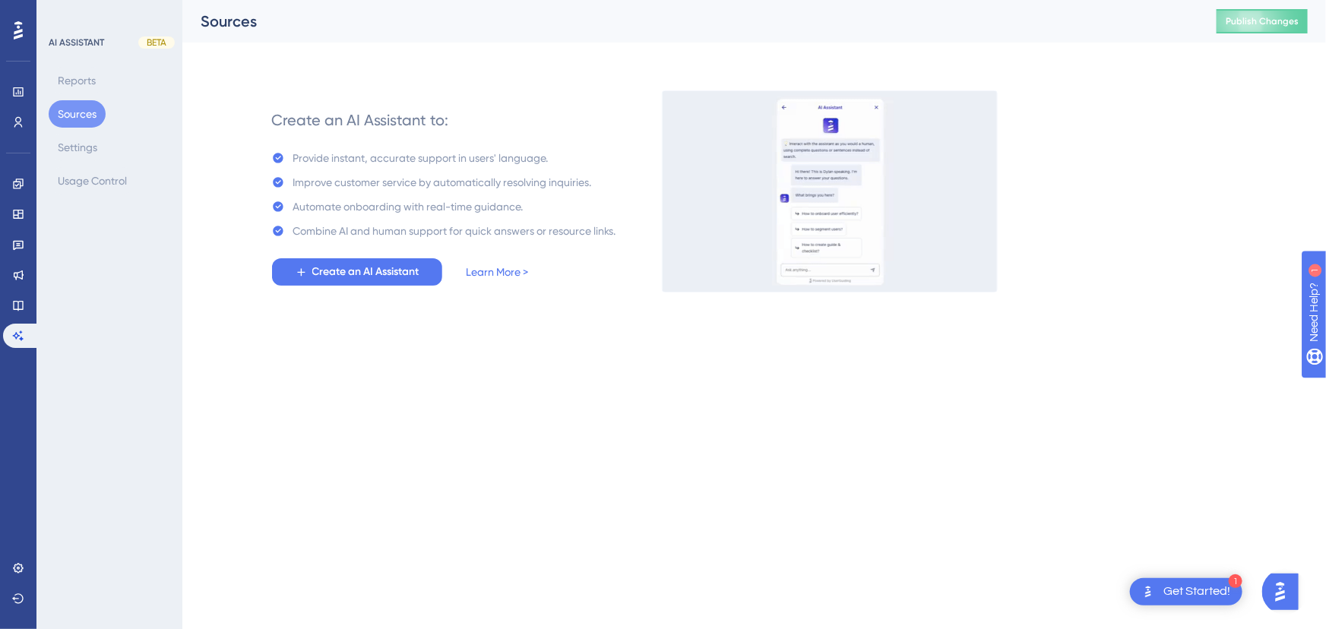
click at [16, 318] on div "Engagement Widgets Feedback Product Updates Knowledge Base AI Assistant" at bounding box center [18, 260] width 30 height 176
click at [24, 276] on icon at bounding box center [18, 275] width 12 height 12
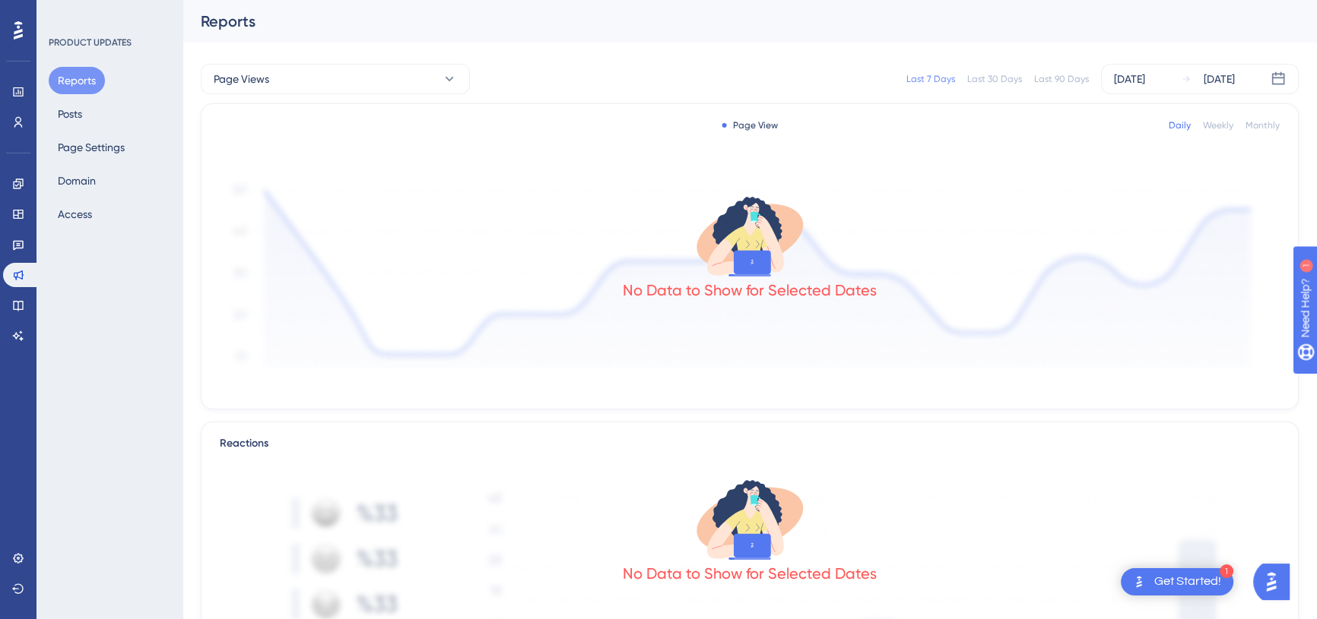
click at [9, 58] on div "Performance Users" at bounding box center [18, 89] width 30 height 92
click at [21, 90] on icon at bounding box center [18, 92] width 12 height 12
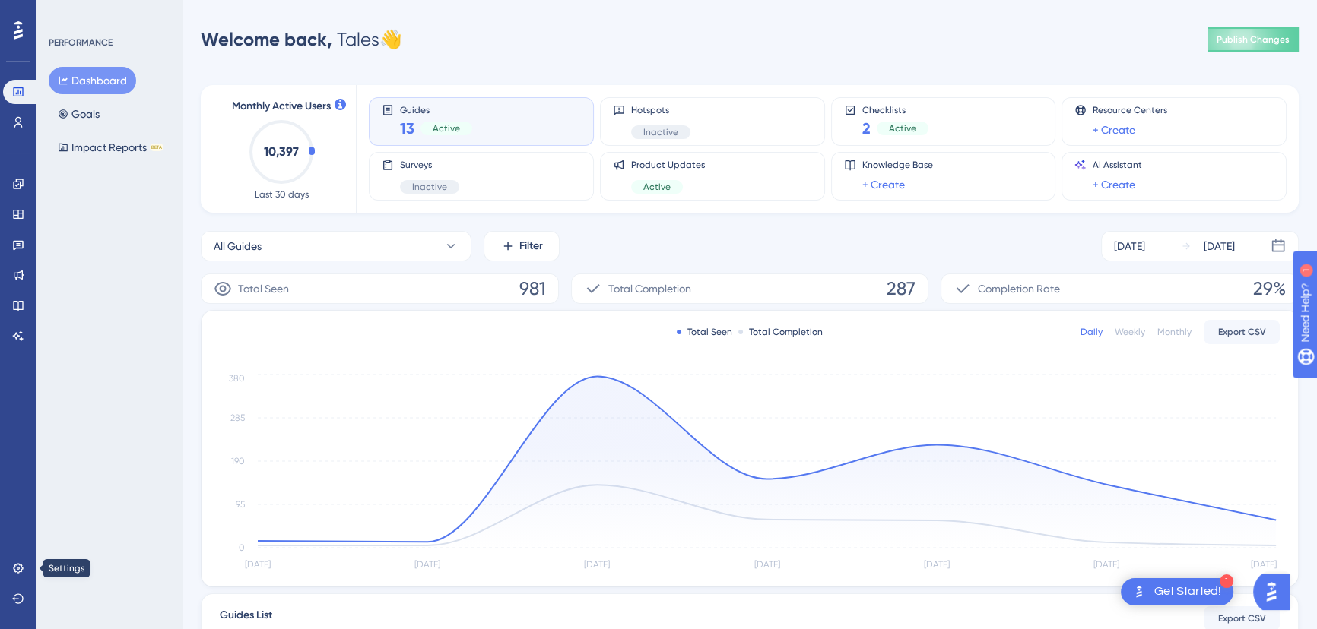
click at [16, 583] on div "Settings Logout" at bounding box center [18, 583] width 30 height 55
click at [20, 571] on icon at bounding box center [18, 568] width 10 height 10
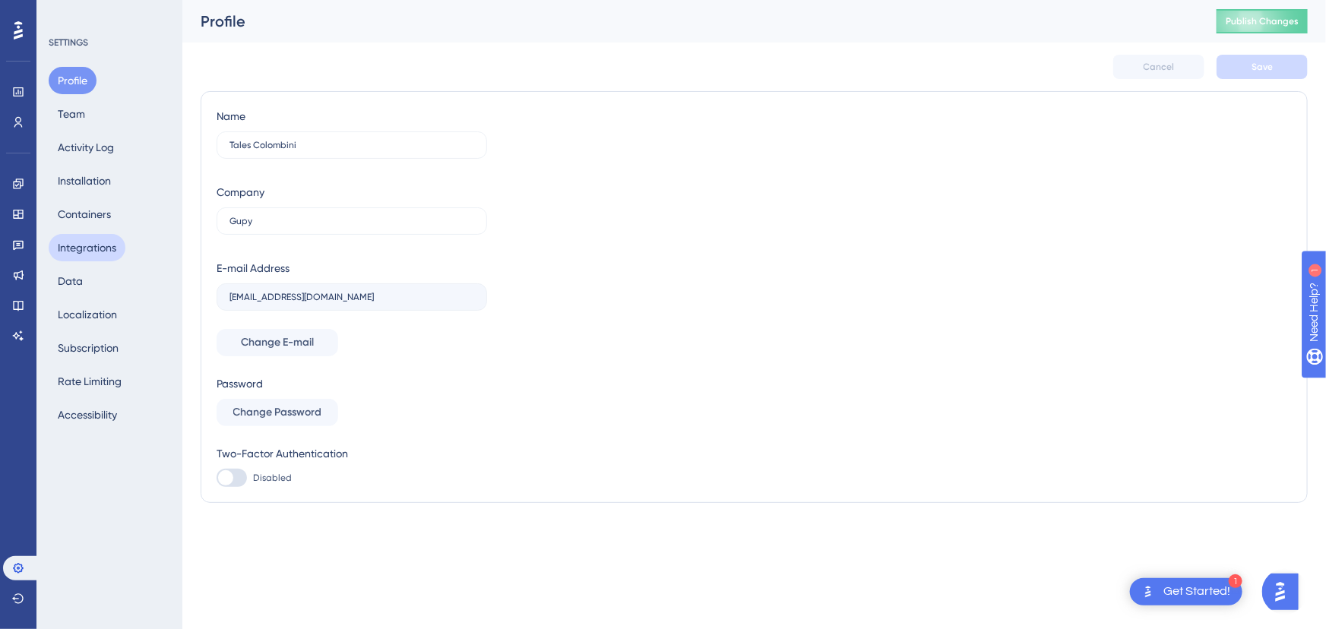
click at [90, 254] on button "Integrations" at bounding box center [87, 247] width 77 height 27
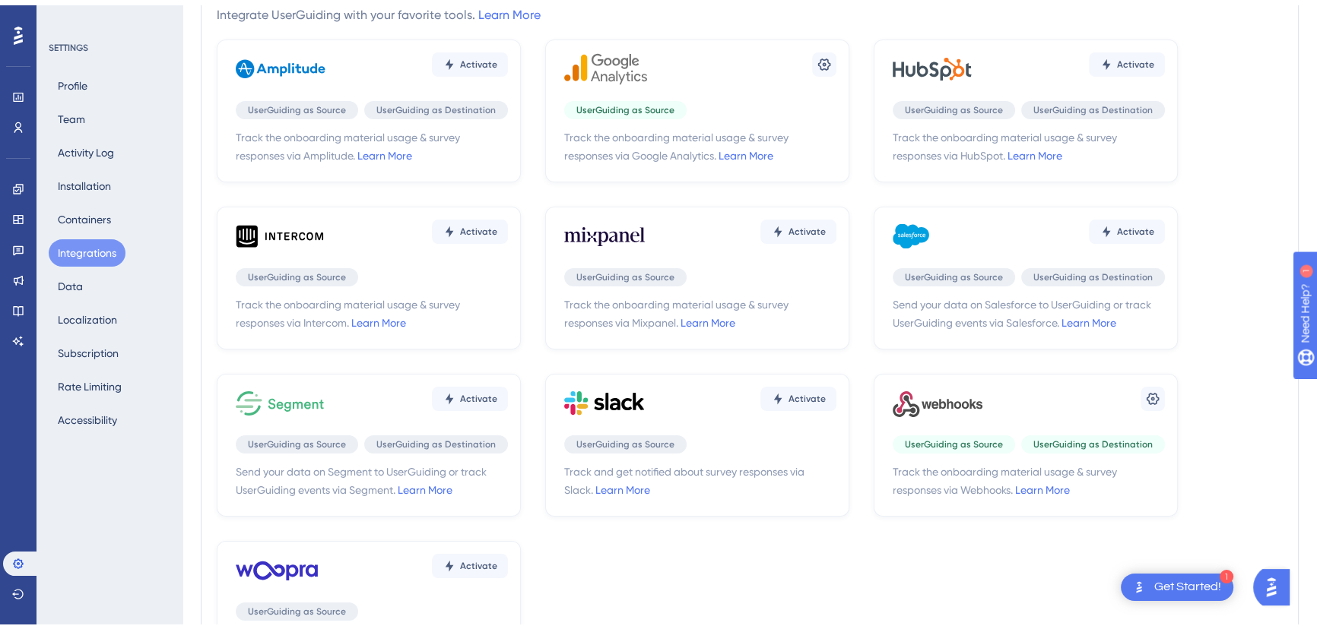
scroll to position [138, 0]
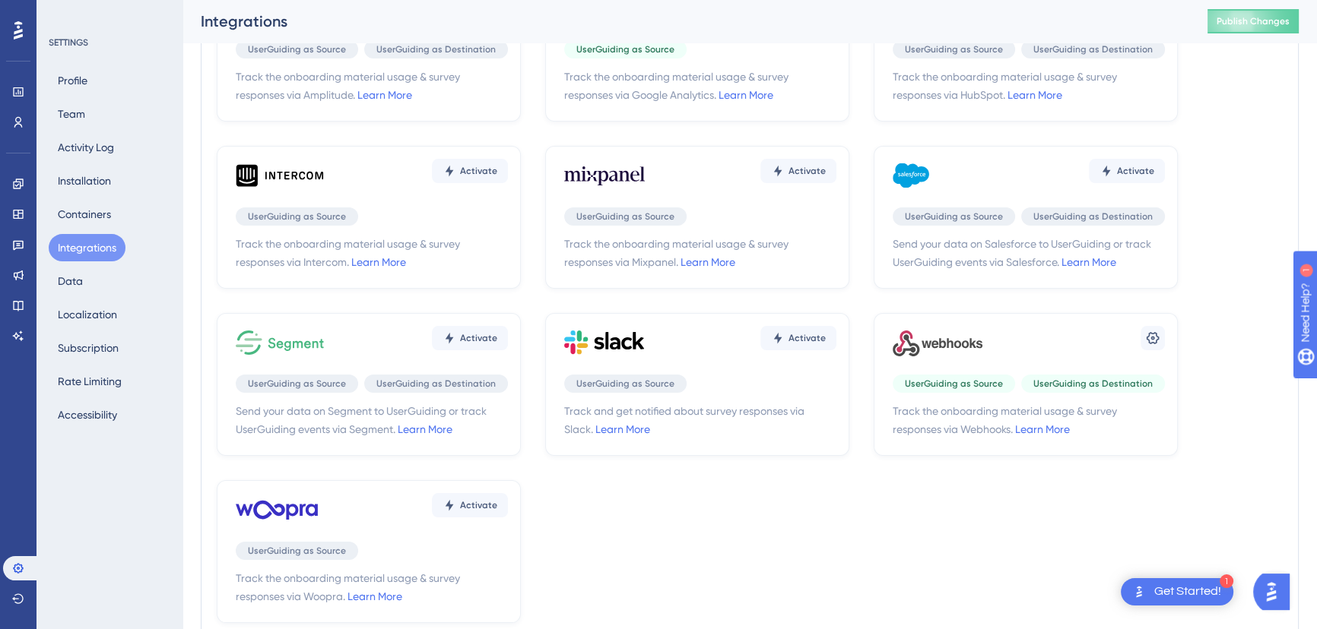
click at [1171, 334] on div "Settings UserGuiding as Source UserGuiding as Destination Track the onboarding …" at bounding box center [1025, 384] width 304 height 143
click at [1158, 341] on icon at bounding box center [1152, 338] width 15 height 15
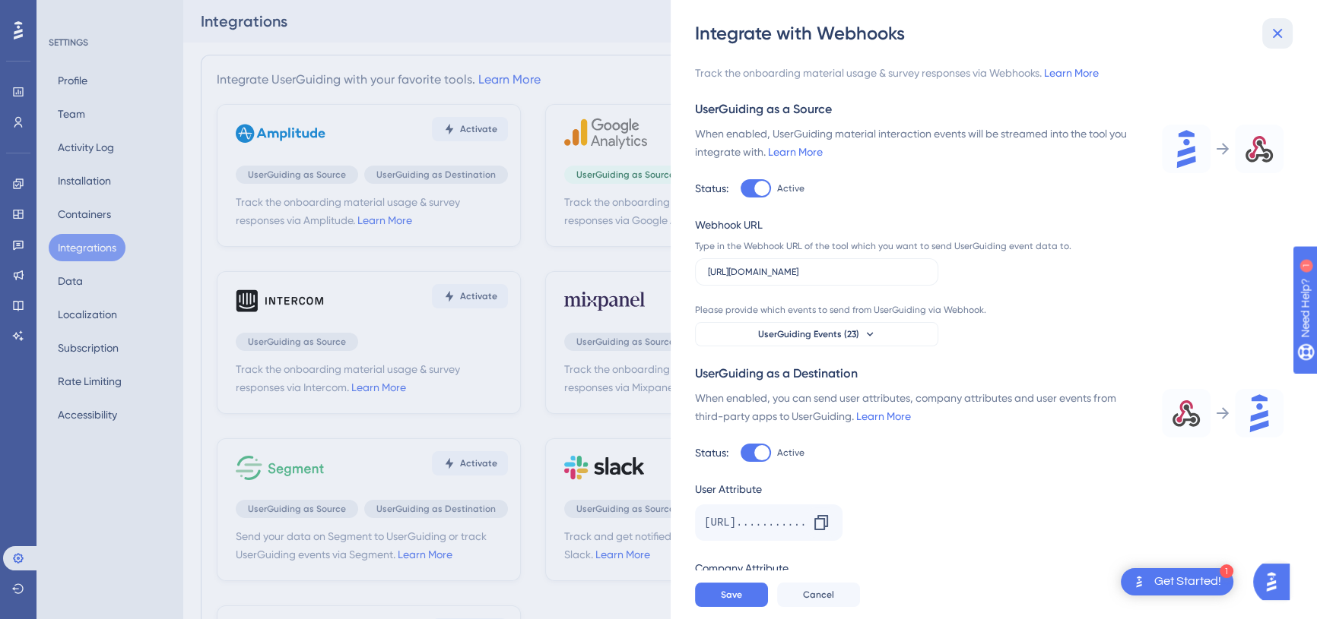
click at [1277, 36] on icon at bounding box center [1277, 33] width 18 height 18
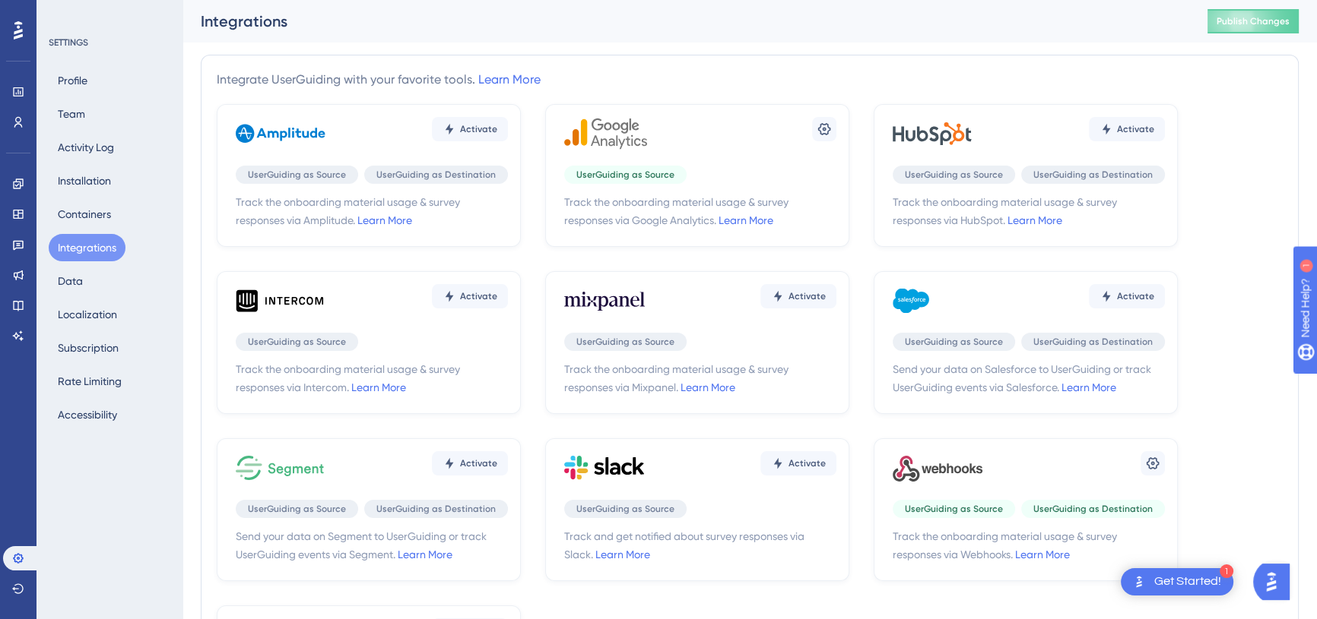
click at [1025, 290] on div "Activate" at bounding box center [1028, 301] width 272 height 46
drag, startPoint x: 1085, startPoint y: 290, endPoint x: 1125, endPoint y: 291, distance: 40.3
click at [1090, 293] on div "Activate" at bounding box center [1028, 301] width 272 height 46
click at [1125, 291] on span "Activate" at bounding box center [1135, 296] width 37 height 12
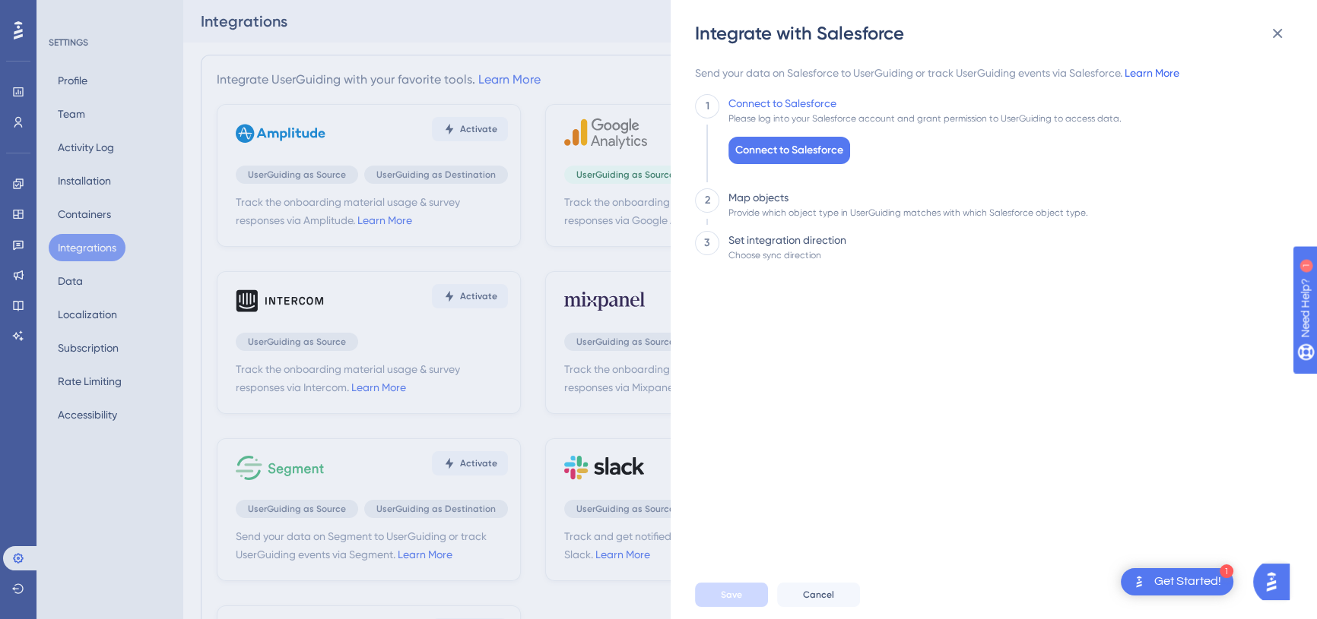
click at [1158, 71] on link "Learn More" at bounding box center [1151, 73] width 55 height 12
click at [1282, 29] on icon at bounding box center [1277, 33] width 18 height 18
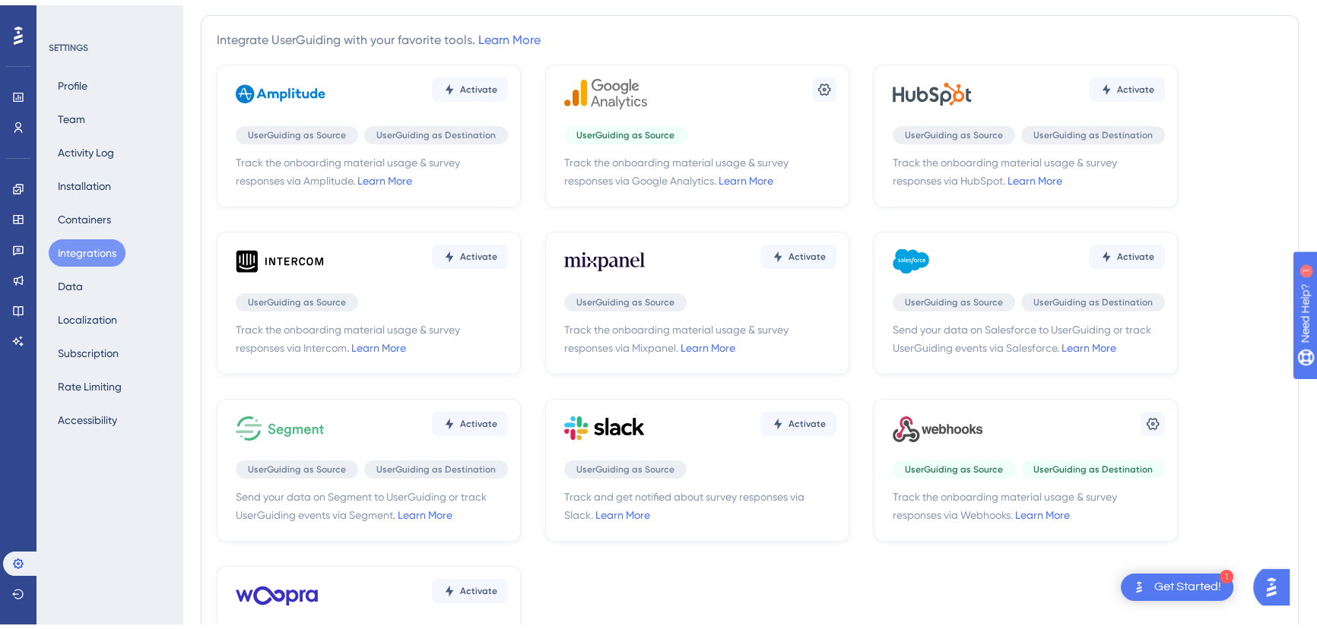
scroll to position [68, 0]
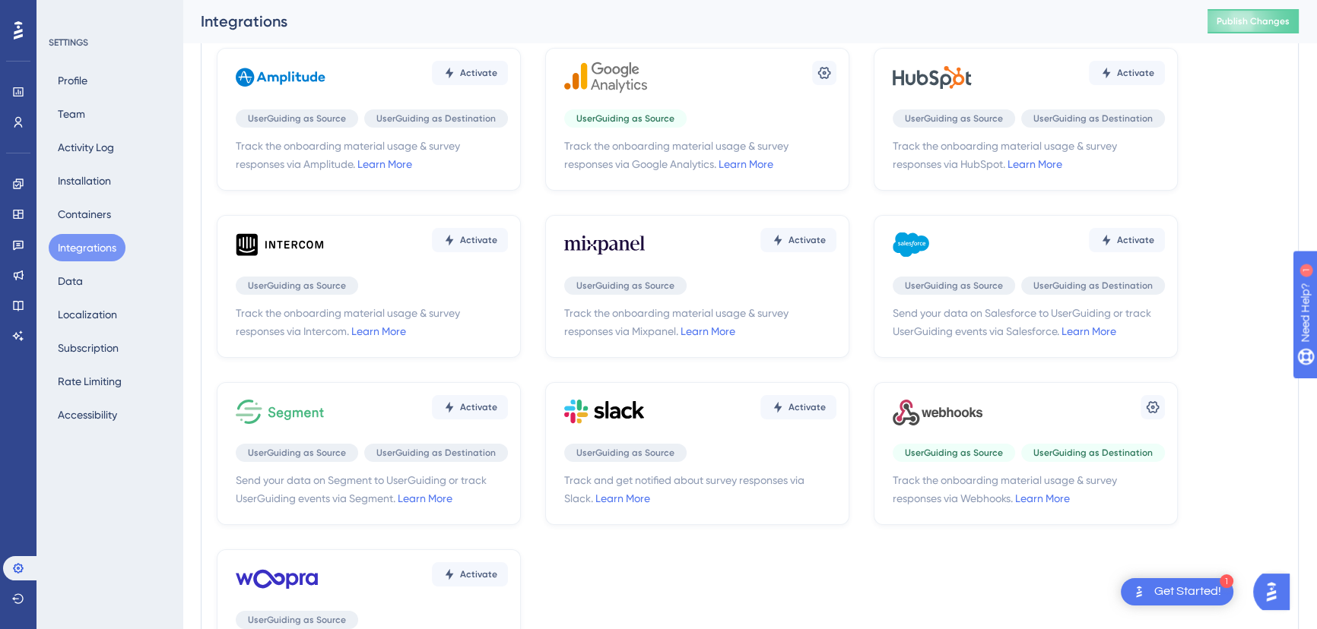
click at [23, 135] on div "Engagement Widgets Feedback Product Updates Knowledge Base AI Assistant" at bounding box center [18, 242] width 30 height 214
drag, startPoint x: 27, startPoint y: 129, endPoint x: 38, endPoint y: 122, distance: 13.3
click at [27, 128] on link at bounding box center [18, 122] width 30 height 24
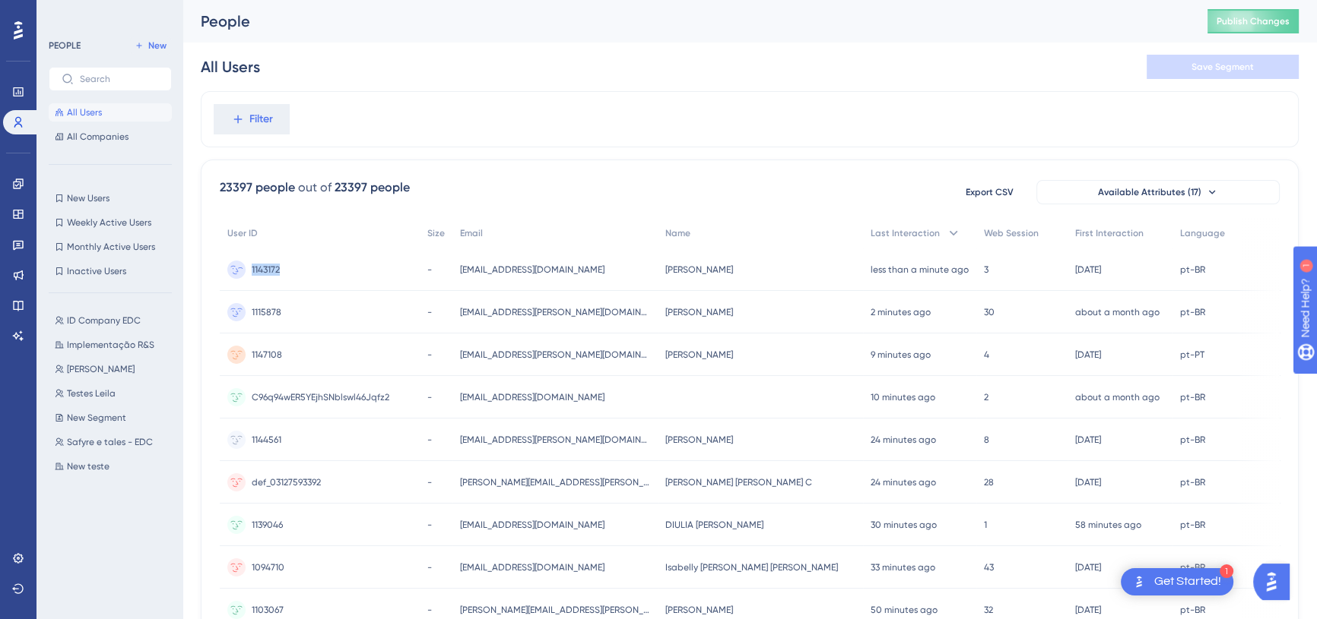
drag, startPoint x: 287, startPoint y: 274, endPoint x: 245, endPoint y: 274, distance: 41.8
click at [245, 274] on div "1143172 1143172" at bounding box center [320, 270] width 200 height 43
click at [114, 126] on div "All Users All Companies" at bounding box center [110, 124] width 123 height 43
click at [103, 147] on div "PEOPLE New All Users All Companies New Users New Users Weekly Active Users Week…" at bounding box center [110, 314] width 123 height 556
drag, startPoint x: 138, startPoint y: 143, endPoint x: 113, endPoint y: 133, distance: 27.0
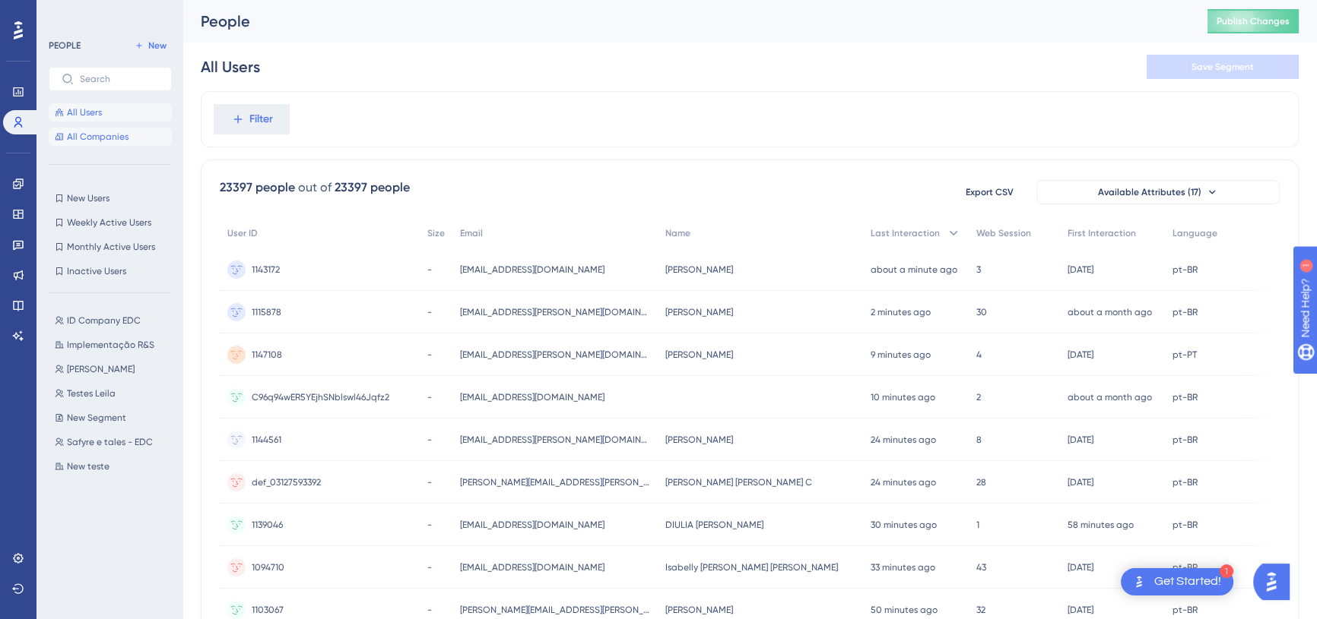
click at [136, 141] on button "All Companies" at bounding box center [110, 137] width 123 height 18
click at [113, 133] on span "All Companies" at bounding box center [98, 137] width 62 height 12
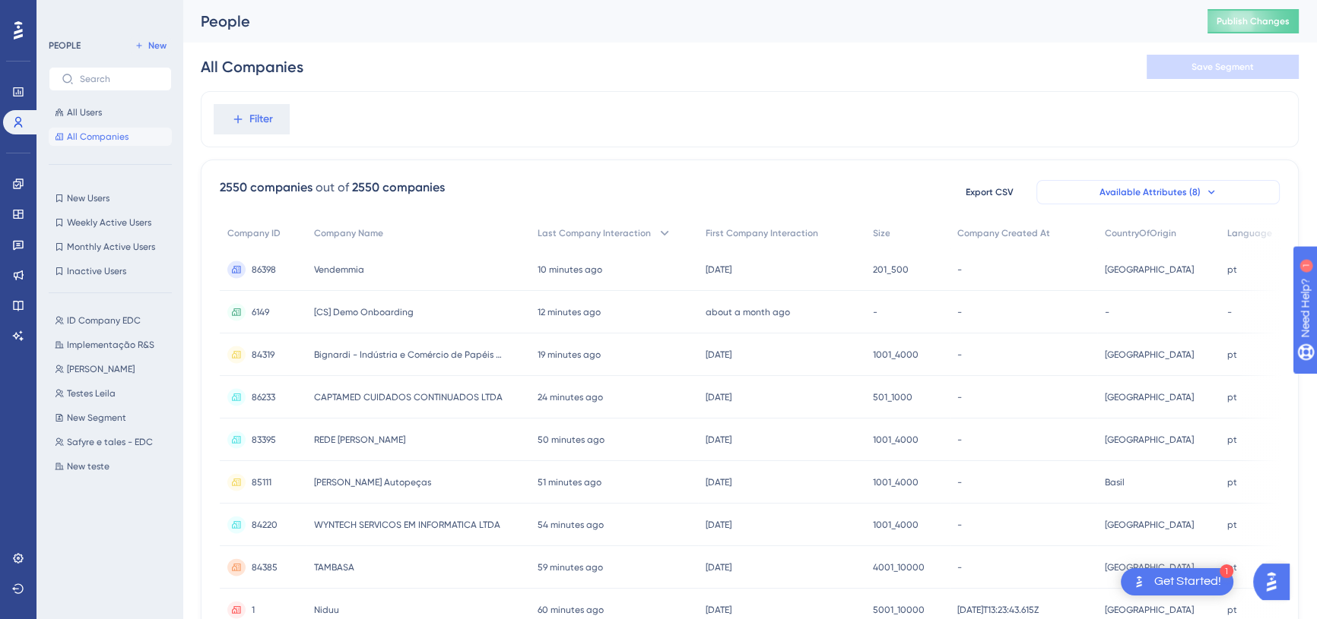
click at [1145, 191] on span "Available Attributes (8)" at bounding box center [1149, 192] width 101 height 12
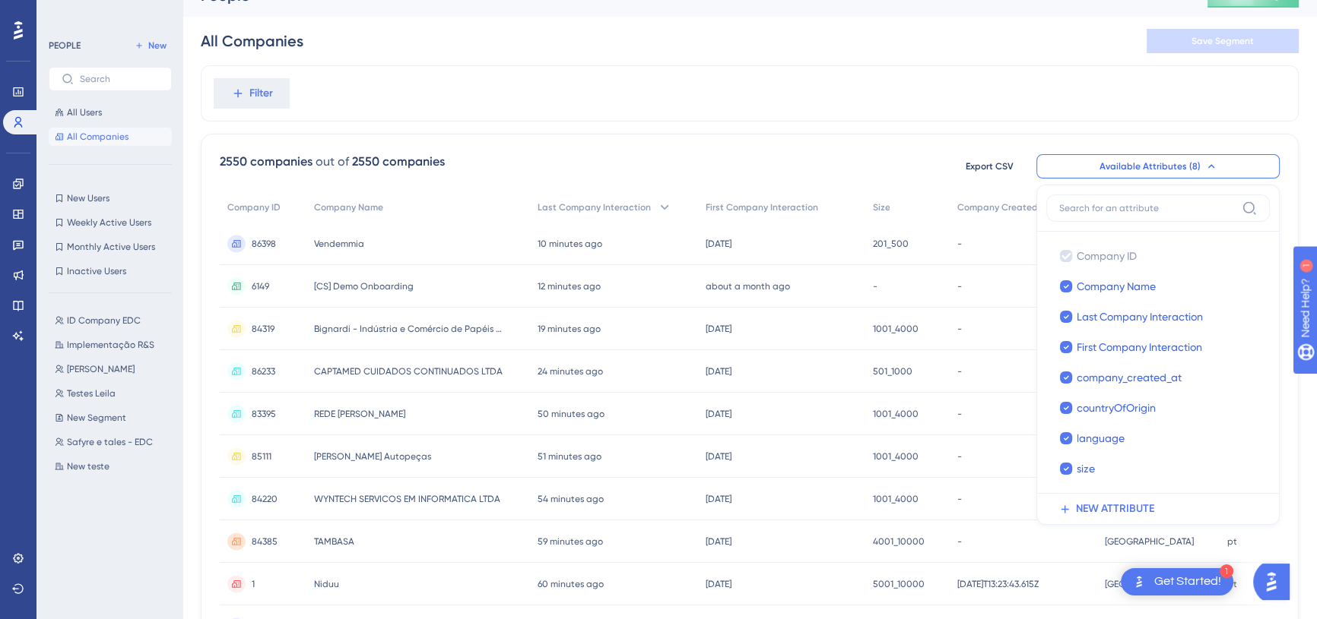
scroll to position [2, 0]
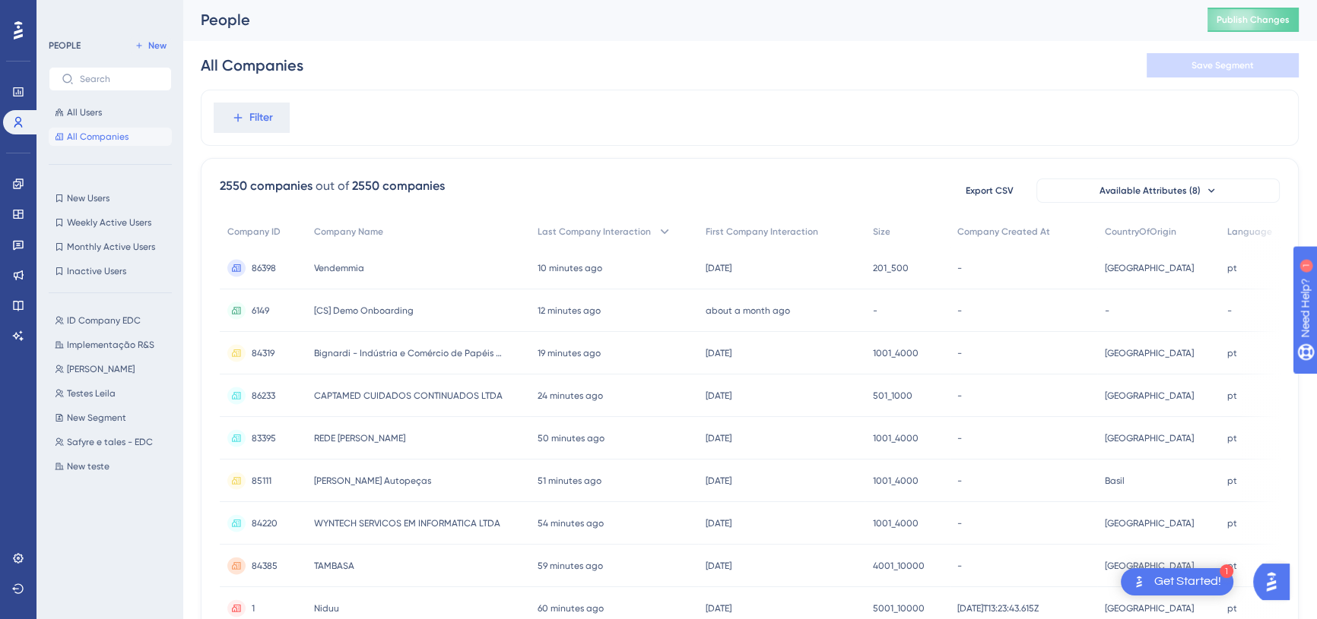
click at [237, 132] on div "Filter" at bounding box center [750, 118] width 1098 height 56
click at [250, 128] on button "Filter" at bounding box center [252, 118] width 76 height 30
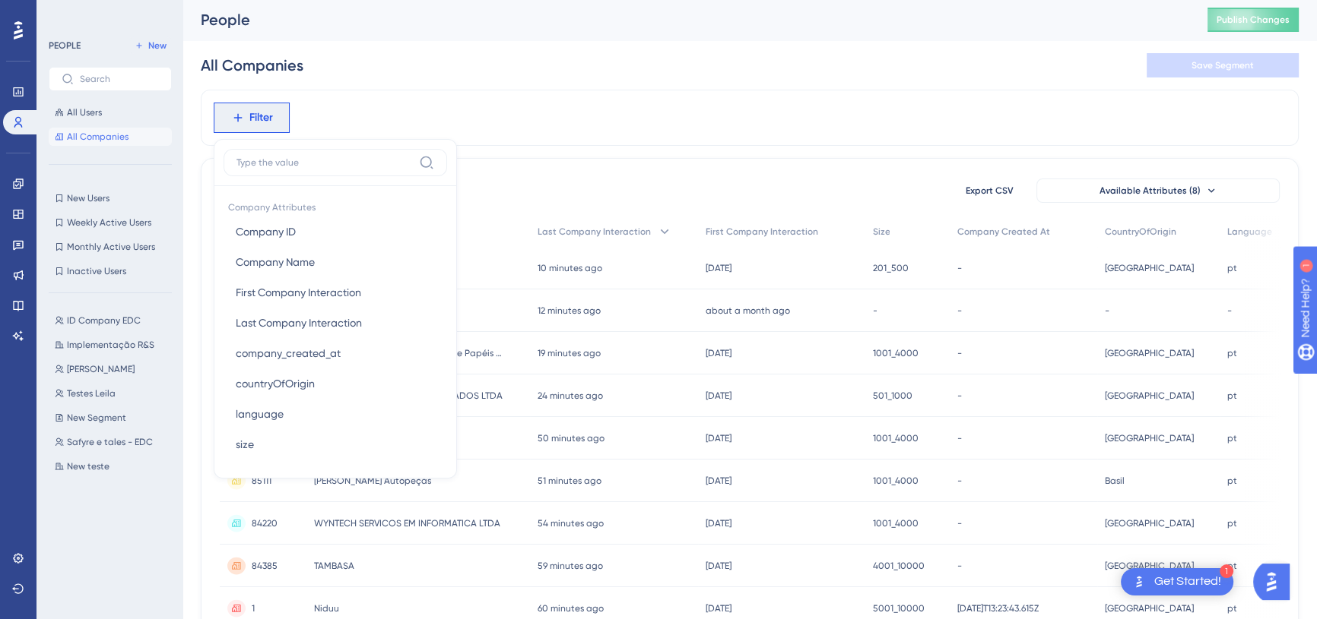
scroll to position [0, 0]
click at [586, 155] on div "Filter Company Attributes Company ID Company ID Company Name Company Name First…" at bounding box center [750, 629] width 1098 height 1076
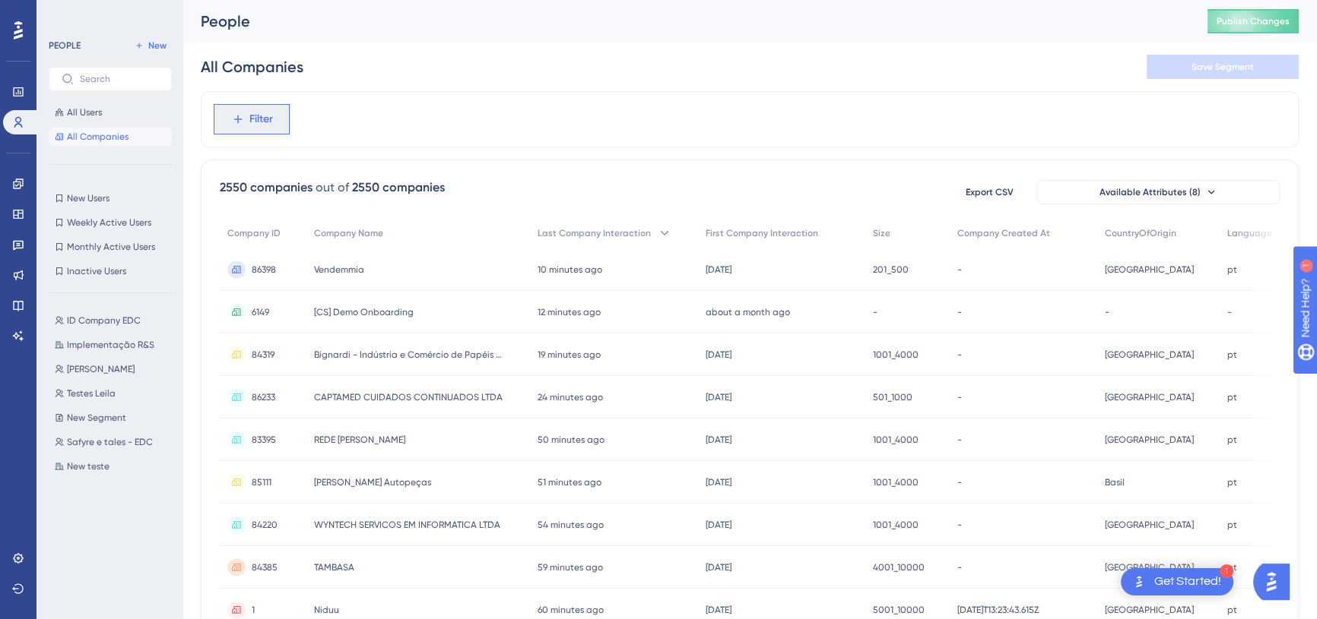
click at [259, 123] on span "Filter" at bounding box center [261, 119] width 24 height 18
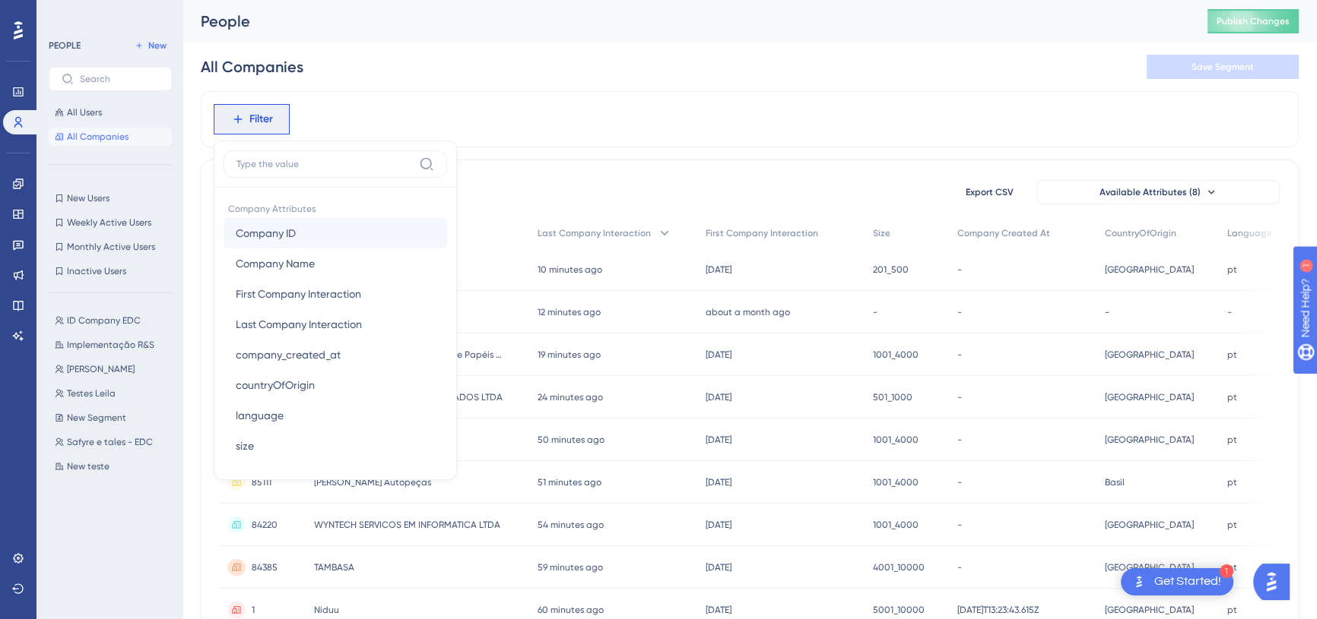
drag, startPoint x: 302, startPoint y: 214, endPoint x: 305, endPoint y: 226, distance: 12.5
click at [302, 220] on div "Company Attributes Company ID Company ID Company Name Company Name First Compan…" at bounding box center [334, 329] width 223 height 283
click at [305, 226] on button "Company ID Company ID" at bounding box center [334, 233] width 223 height 30
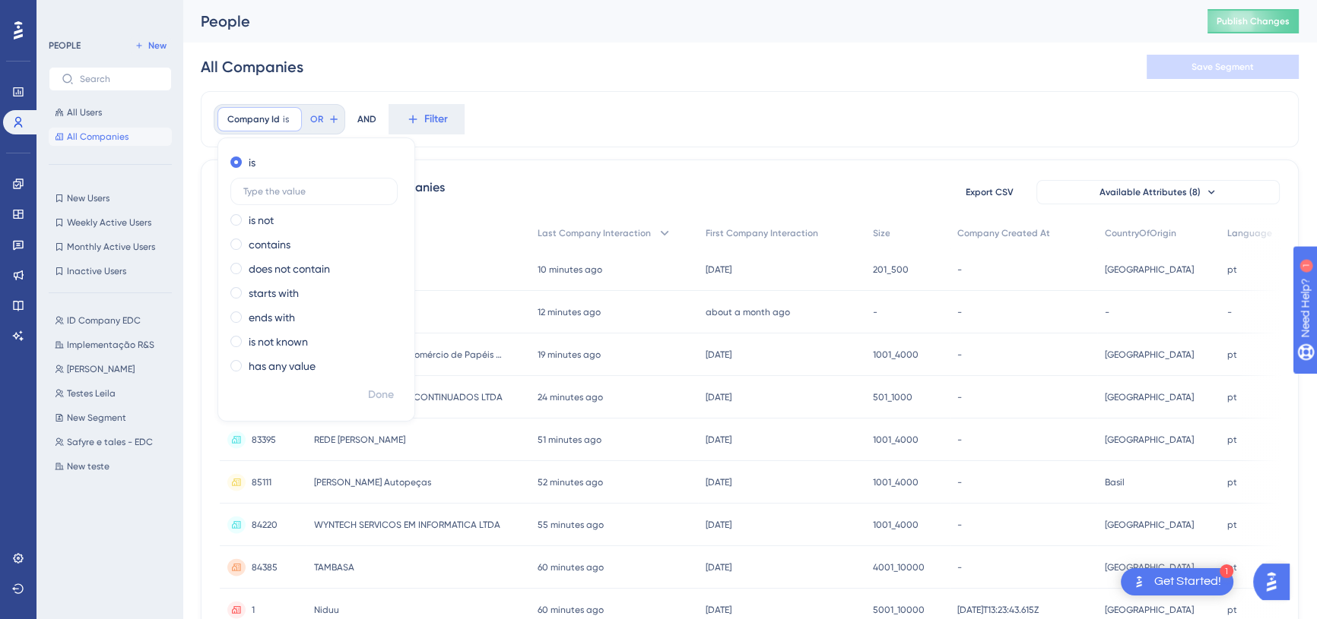
click at [260, 563] on span "84385" at bounding box center [265, 568] width 26 height 12
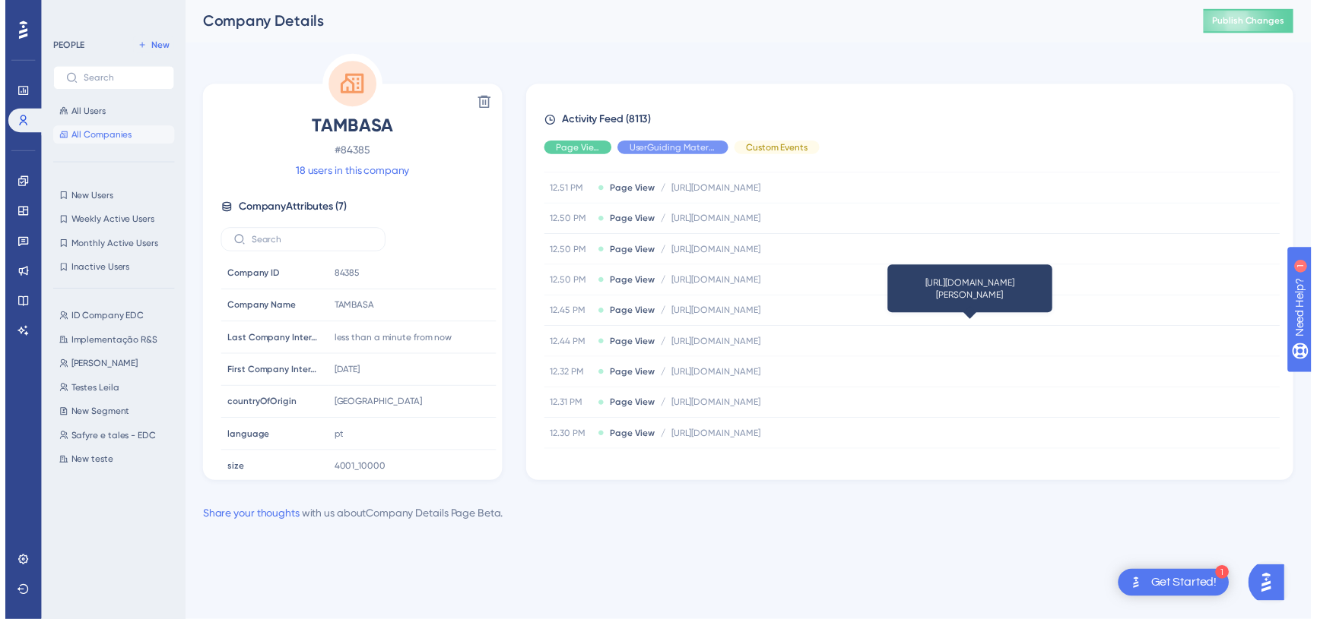
scroll to position [1656, 0]
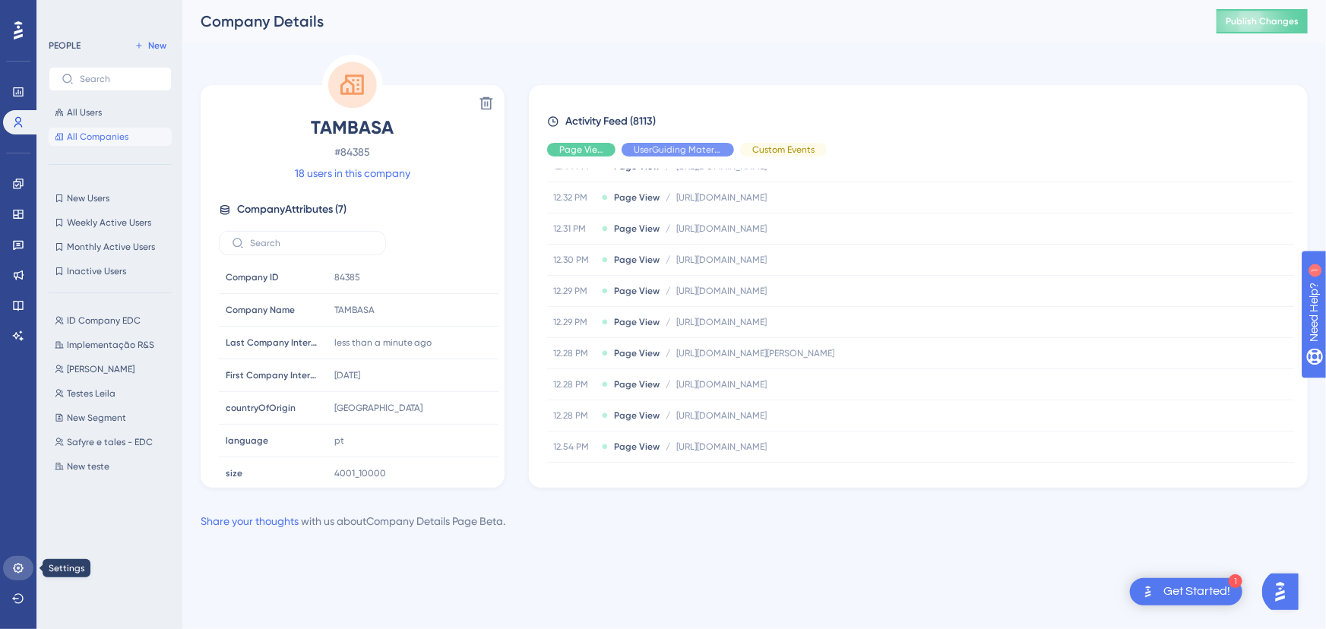
click at [24, 572] on link at bounding box center [18, 568] width 30 height 24
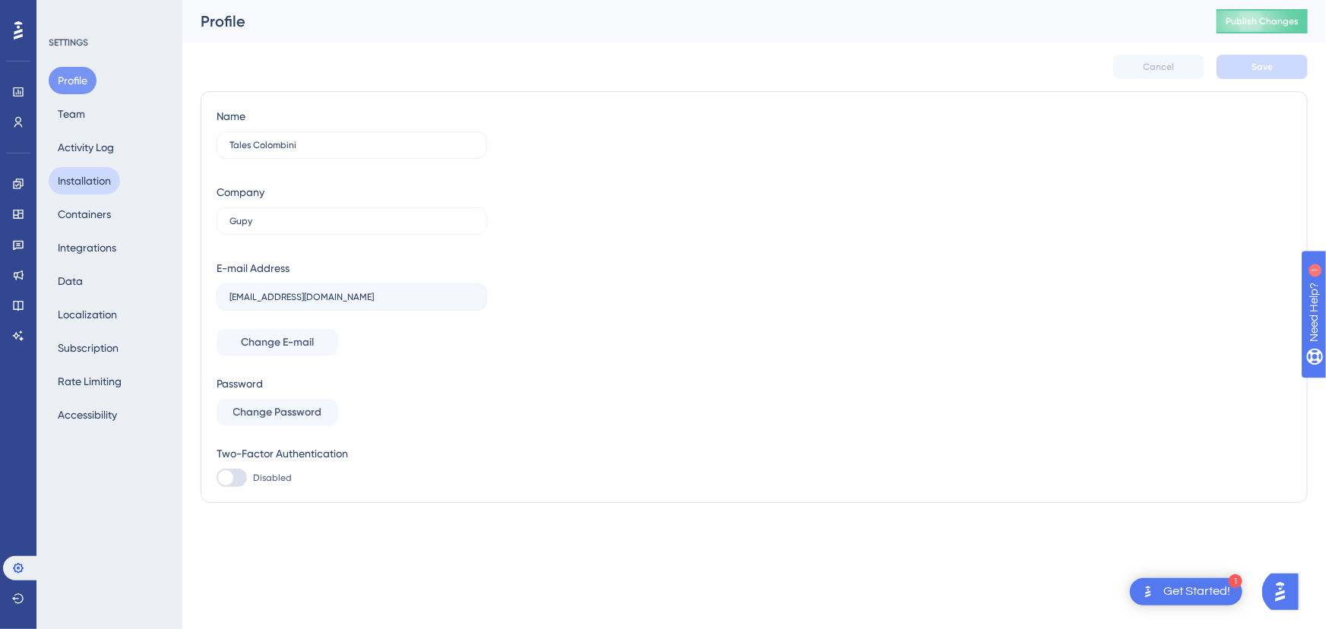
click at [91, 177] on button "Installation" at bounding box center [84, 180] width 71 height 27
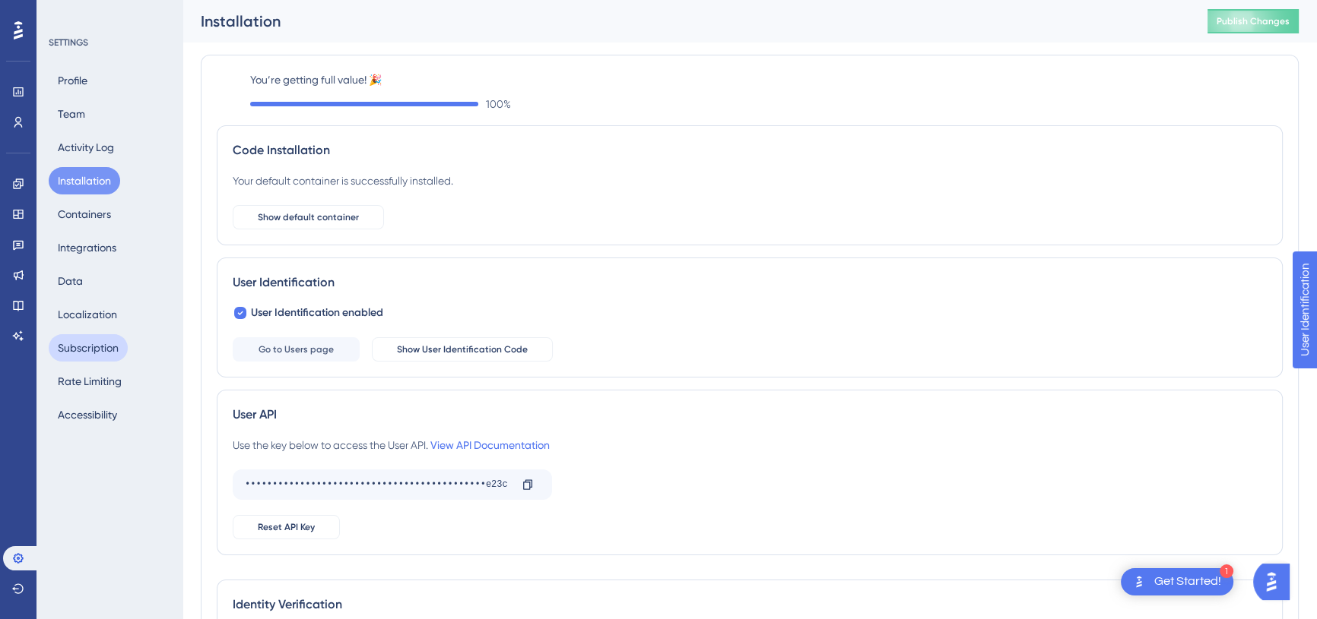
click at [90, 342] on button "Subscription" at bounding box center [88, 347] width 79 height 27
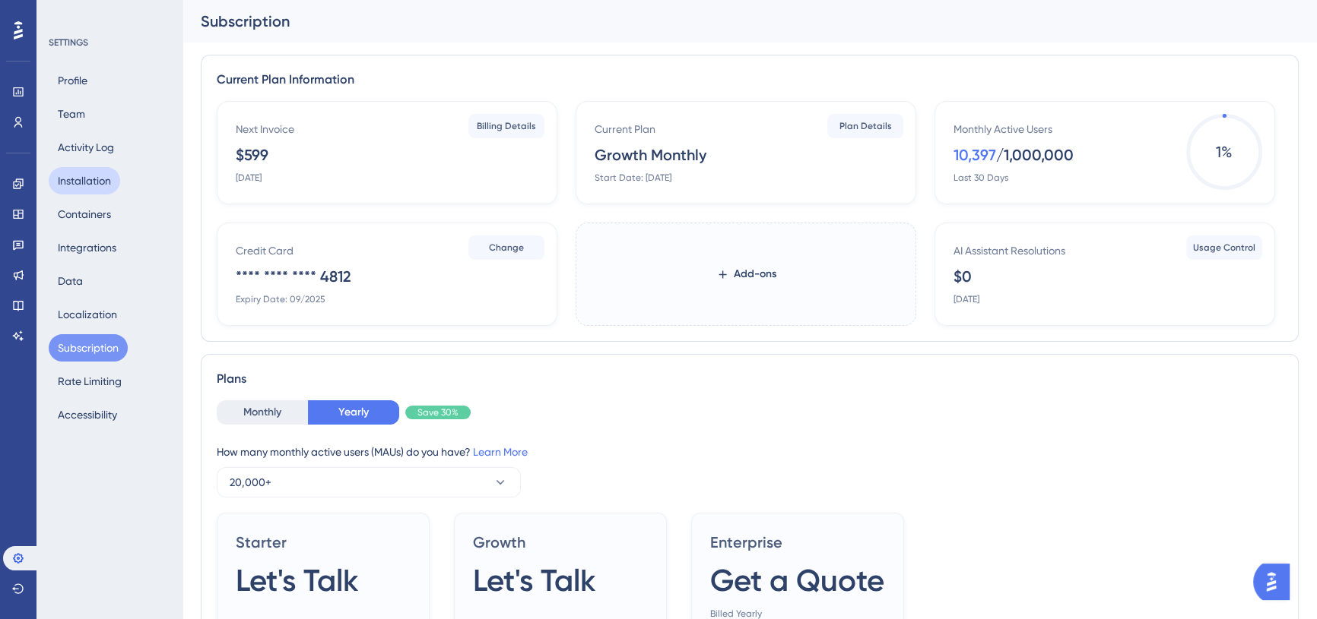
click at [90, 177] on button "Installation" at bounding box center [84, 180] width 71 height 27
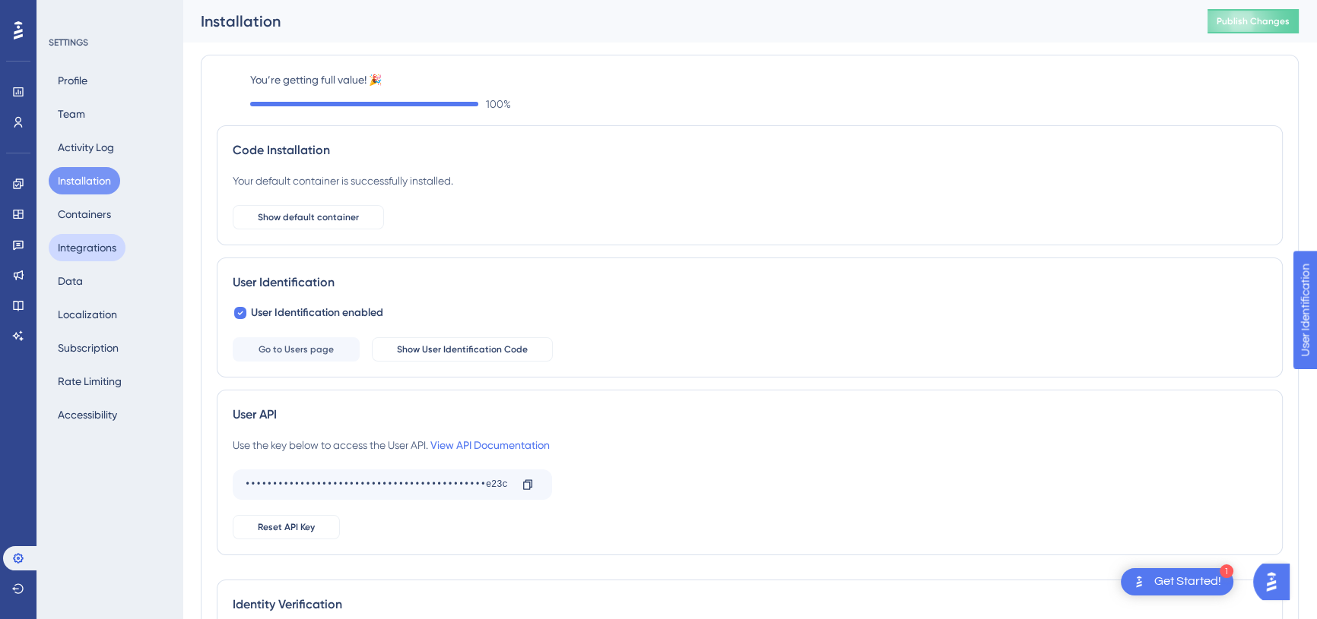
click at [94, 250] on button "Integrations" at bounding box center [87, 247] width 77 height 27
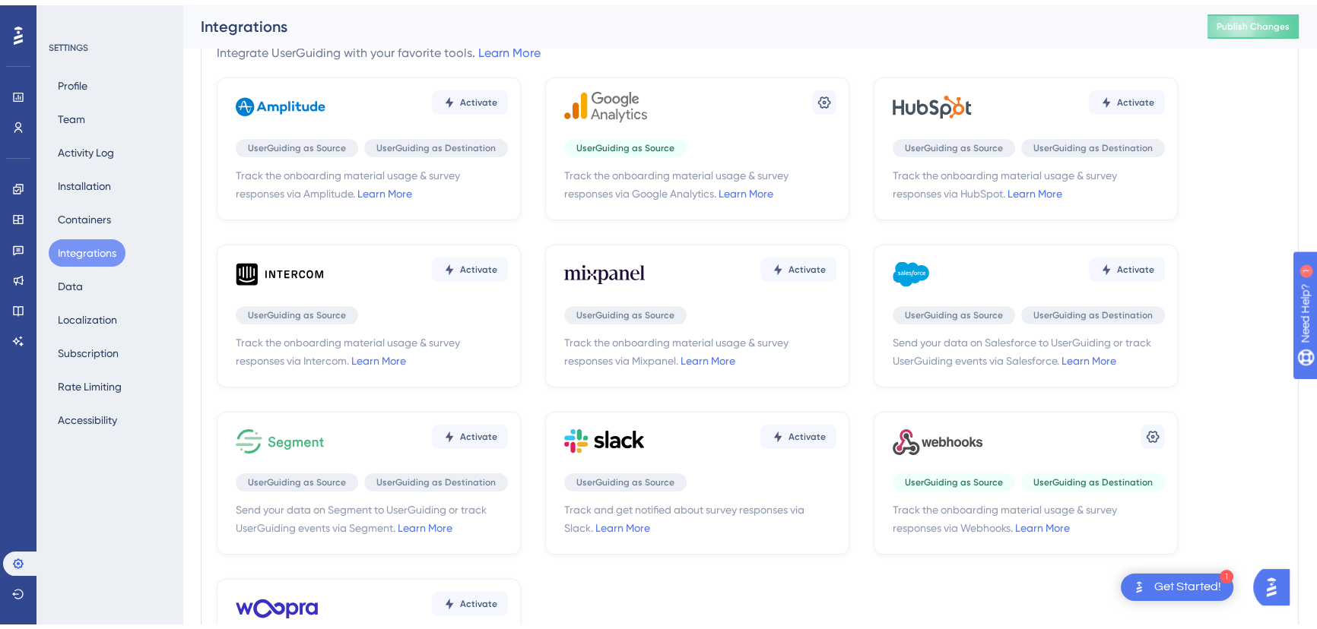
scroll to position [68, 0]
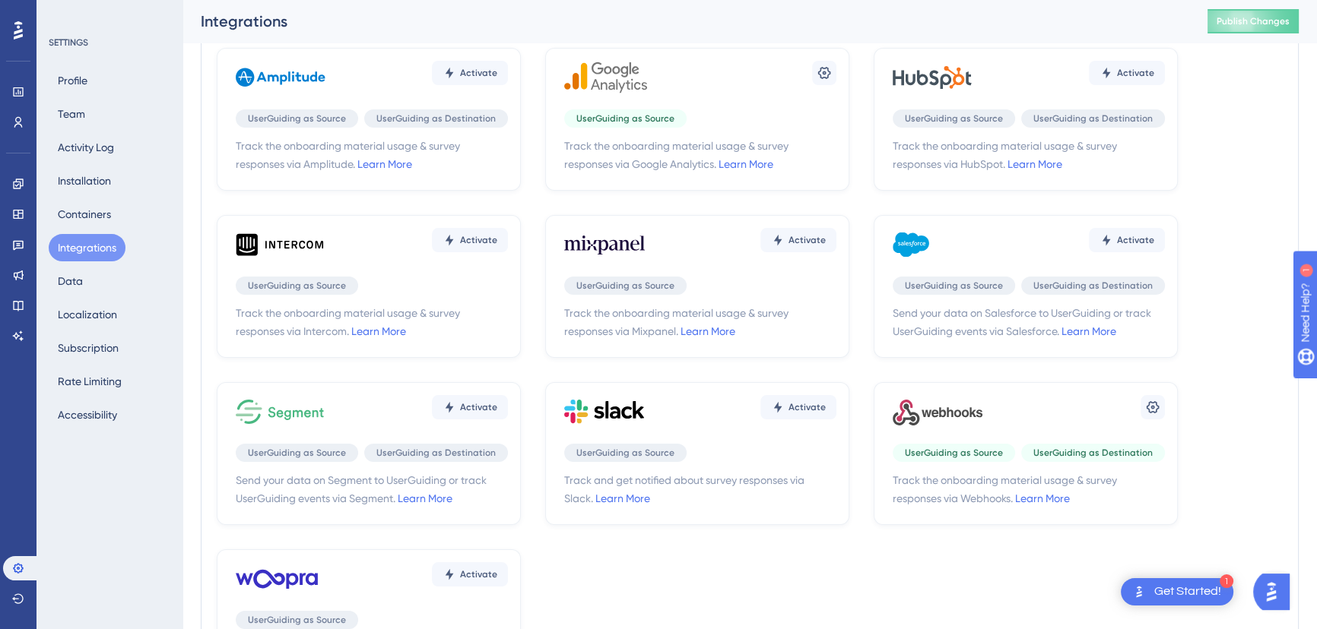
drag, startPoint x: 945, startPoint y: 411, endPoint x: 981, endPoint y: 407, distance: 36.0
click at [946, 411] on icon at bounding box center [937, 412] width 91 height 46
click at [1145, 407] on icon at bounding box center [1152, 407] width 15 height 15
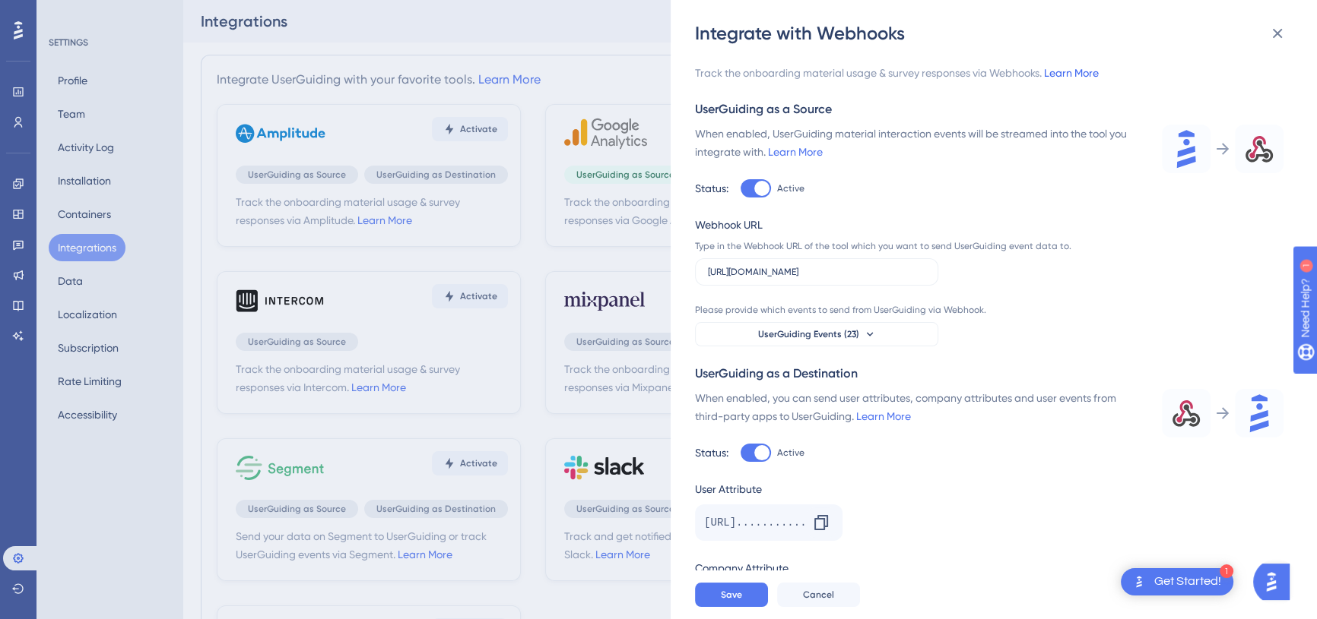
click at [1064, 72] on link "Learn More" at bounding box center [1071, 73] width 55 height 12
click at [258, 303] on div "Integrate with Webhooks Track the onboarding material usage & survey responses …" at bounding box center [658, 309] width 1317 height 619
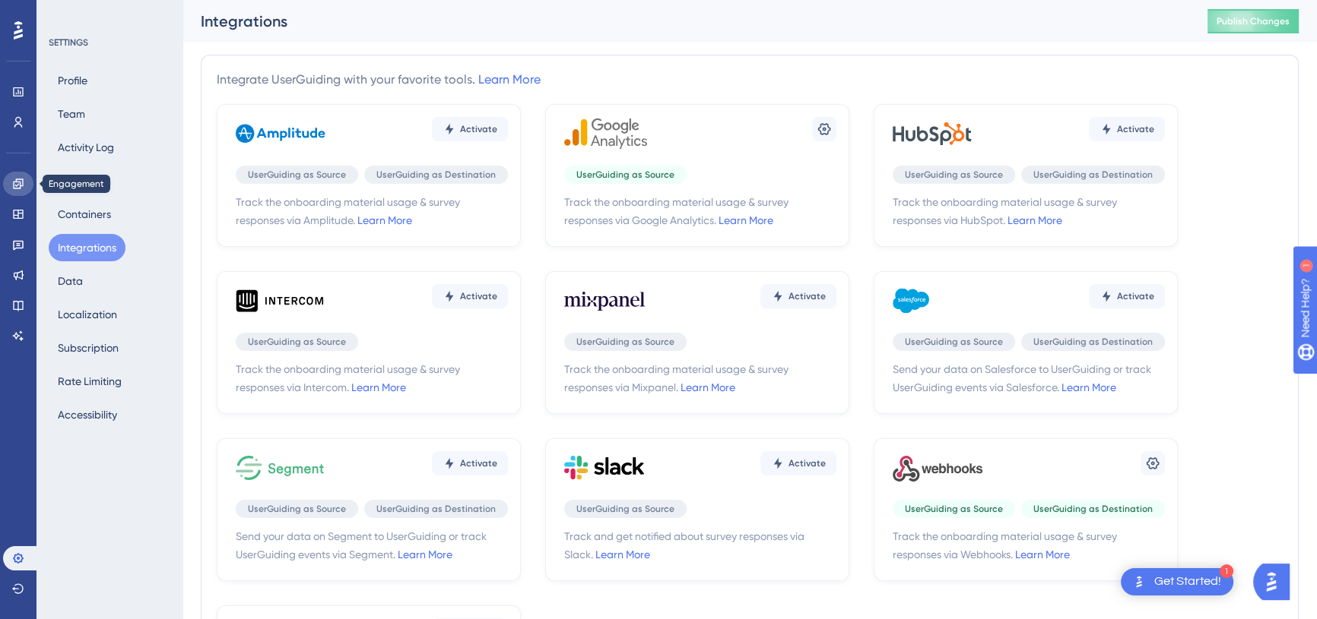
click at [18, 188] on icon at bounding box center [18, 184] width 10 height 10
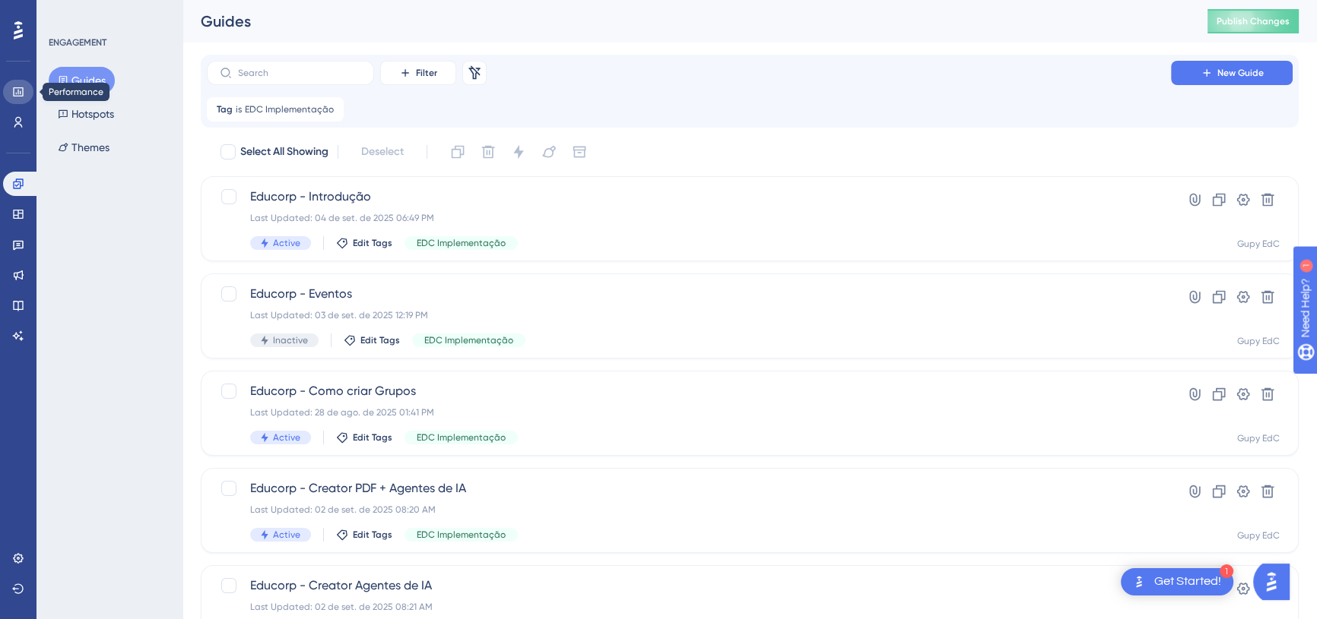
click at [18, 101] on link at bounding box center [18, 92] width 30 height 24
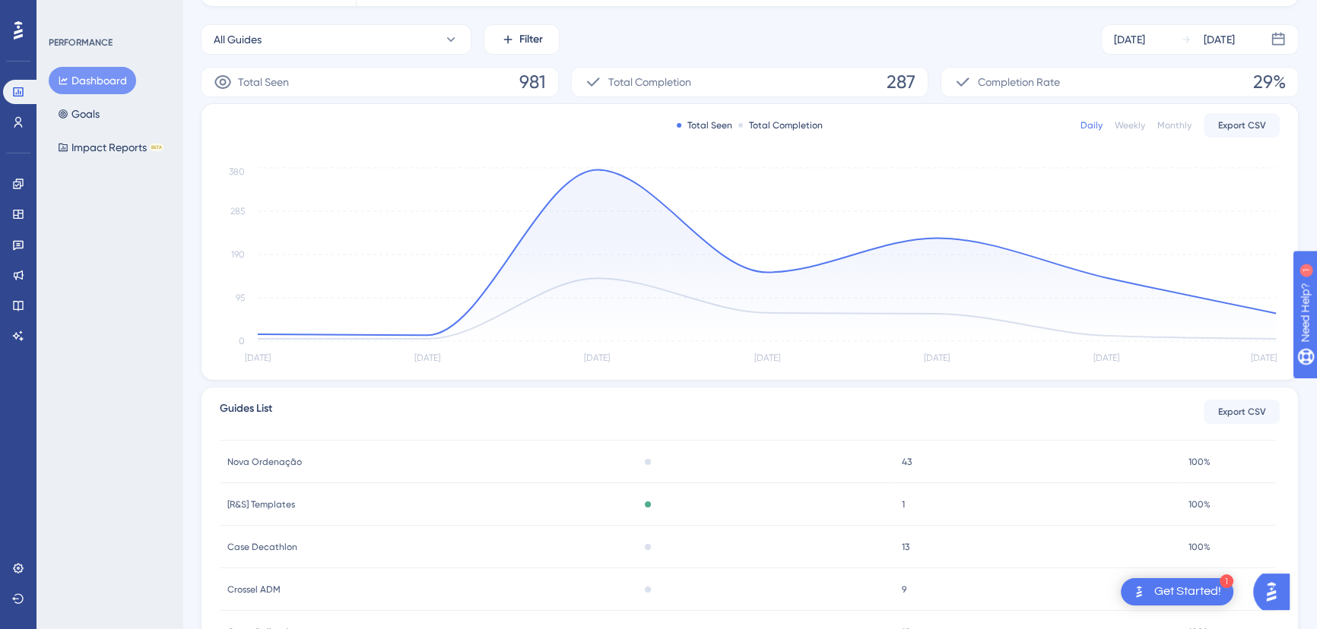
scroll to position [207, 0]
click at [322, 584] on div "Educorp - Como criar Grupos Educorp - Como criar Grupos" at bounding box center [423, 579] width 407 height 43
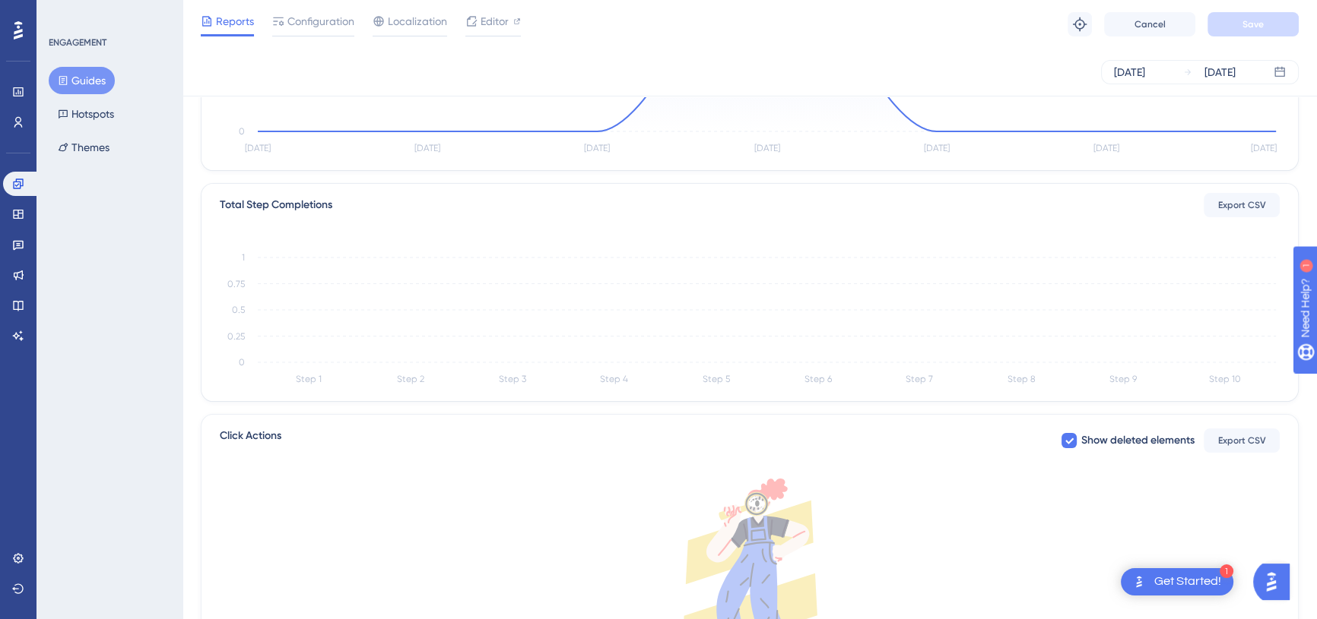
scroll to position [345, 0]
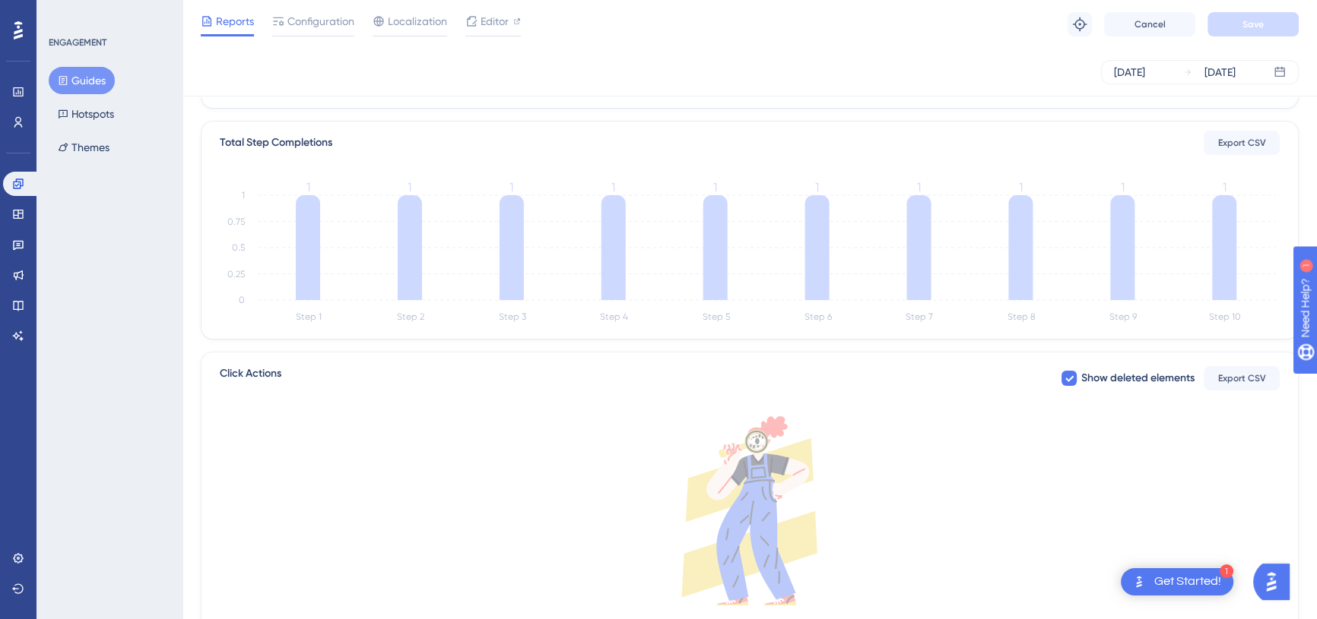
click at [916, 27] on div "Reports Configuration Localization Editor Troubleshoot Cancel Save" at bounding box center [749, 24] width 1134 height 49
